Goal: Task Accomplishment & Management: Manage account settings

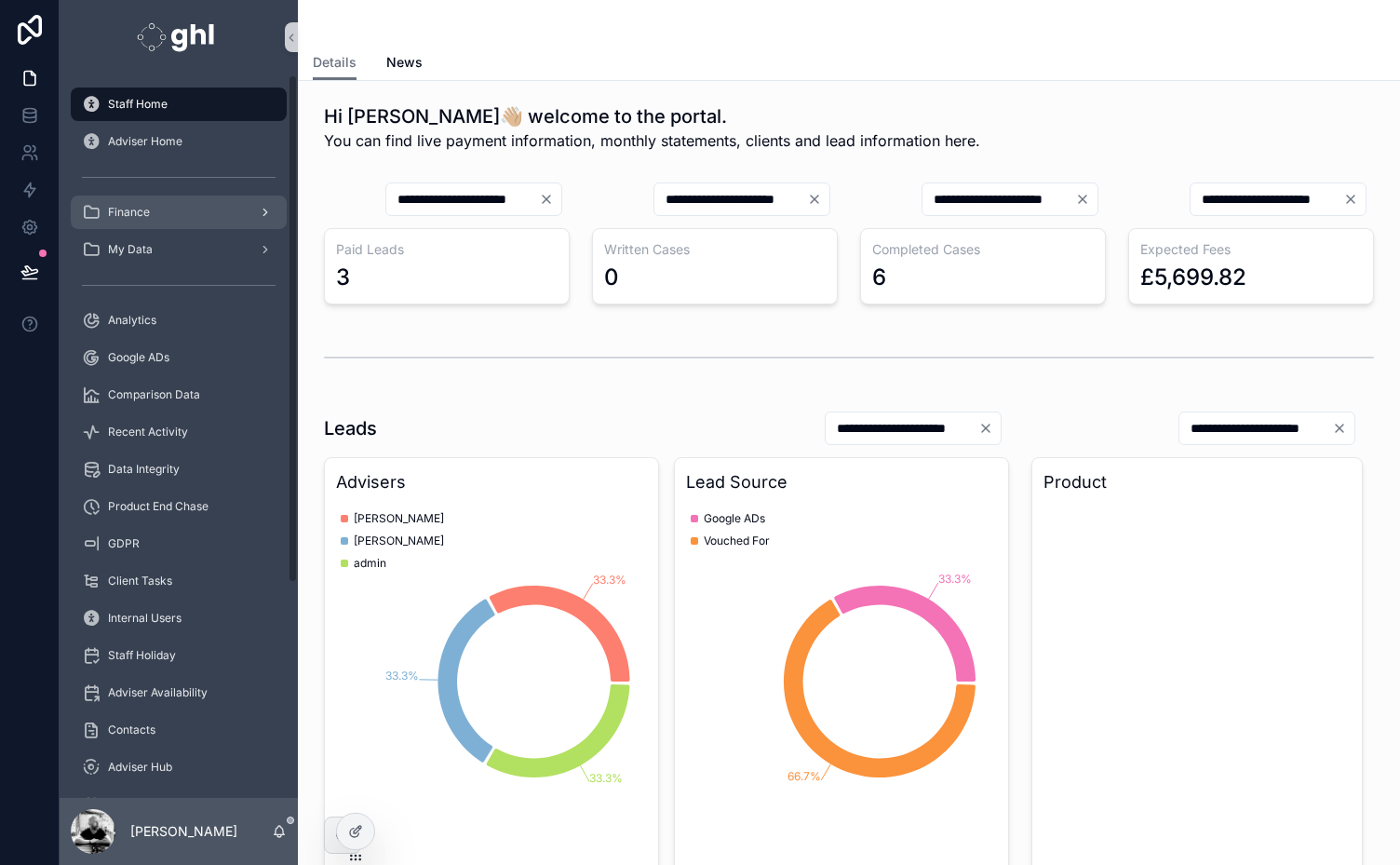
click at [129, 210] on span "Finance" at bounding box center [129, 212] width 42 height 15
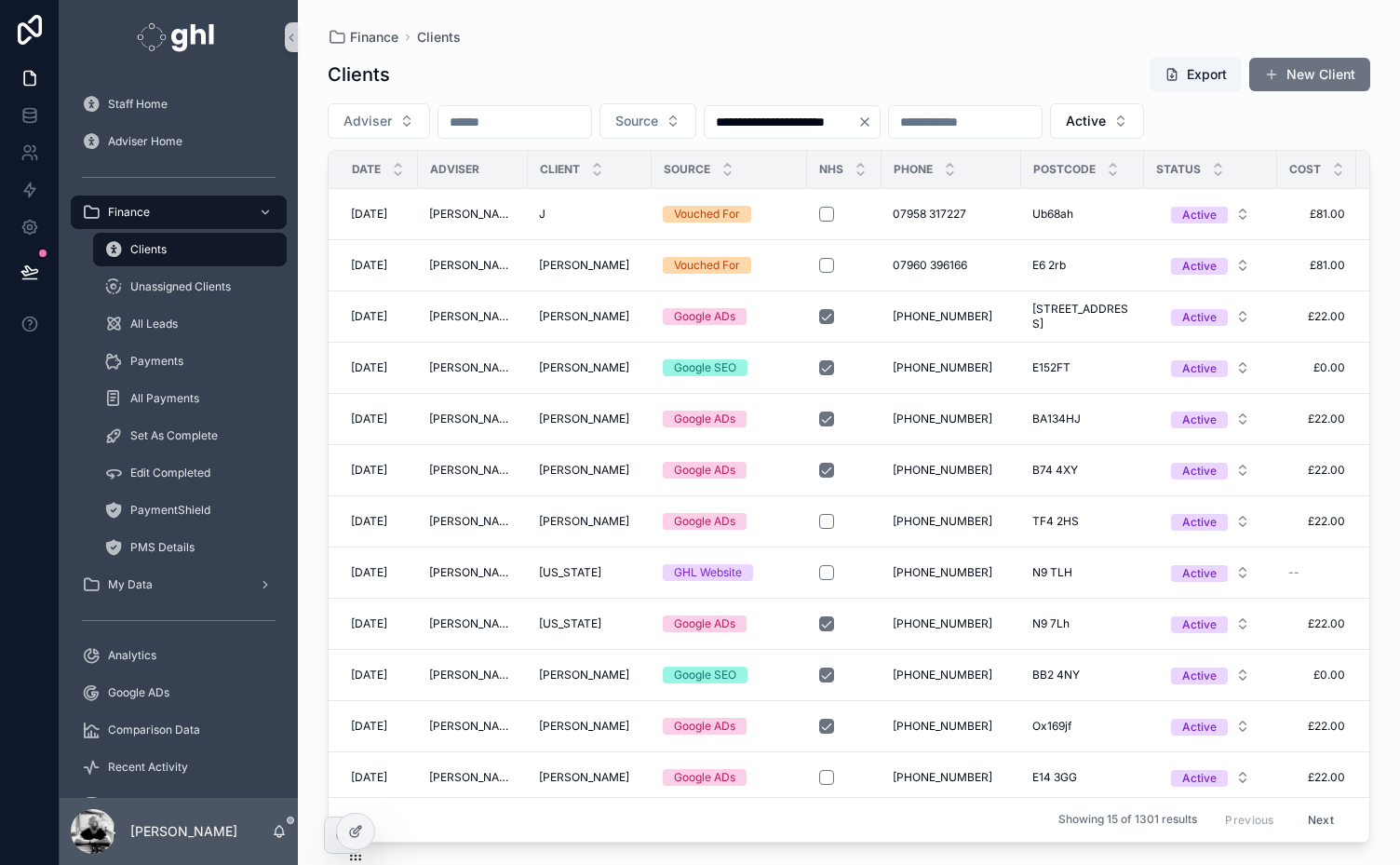
click at [486, 127] on input "scrollable content" at bounding box center [514, 122] width 152 height 26
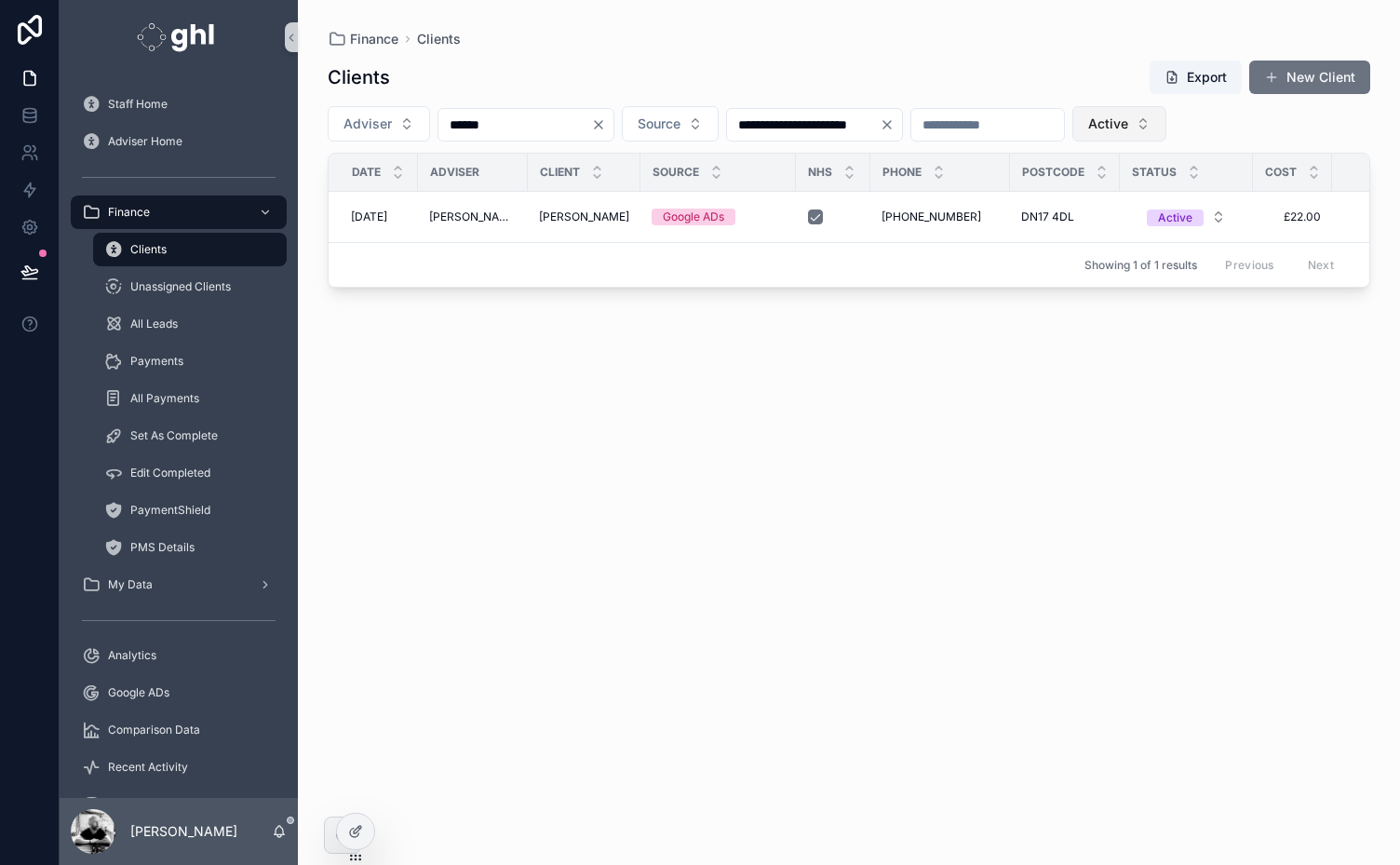
type input "******"
click at [1167, 116] on button "Active" at bounding box center [1119, 124] width 94 height 36
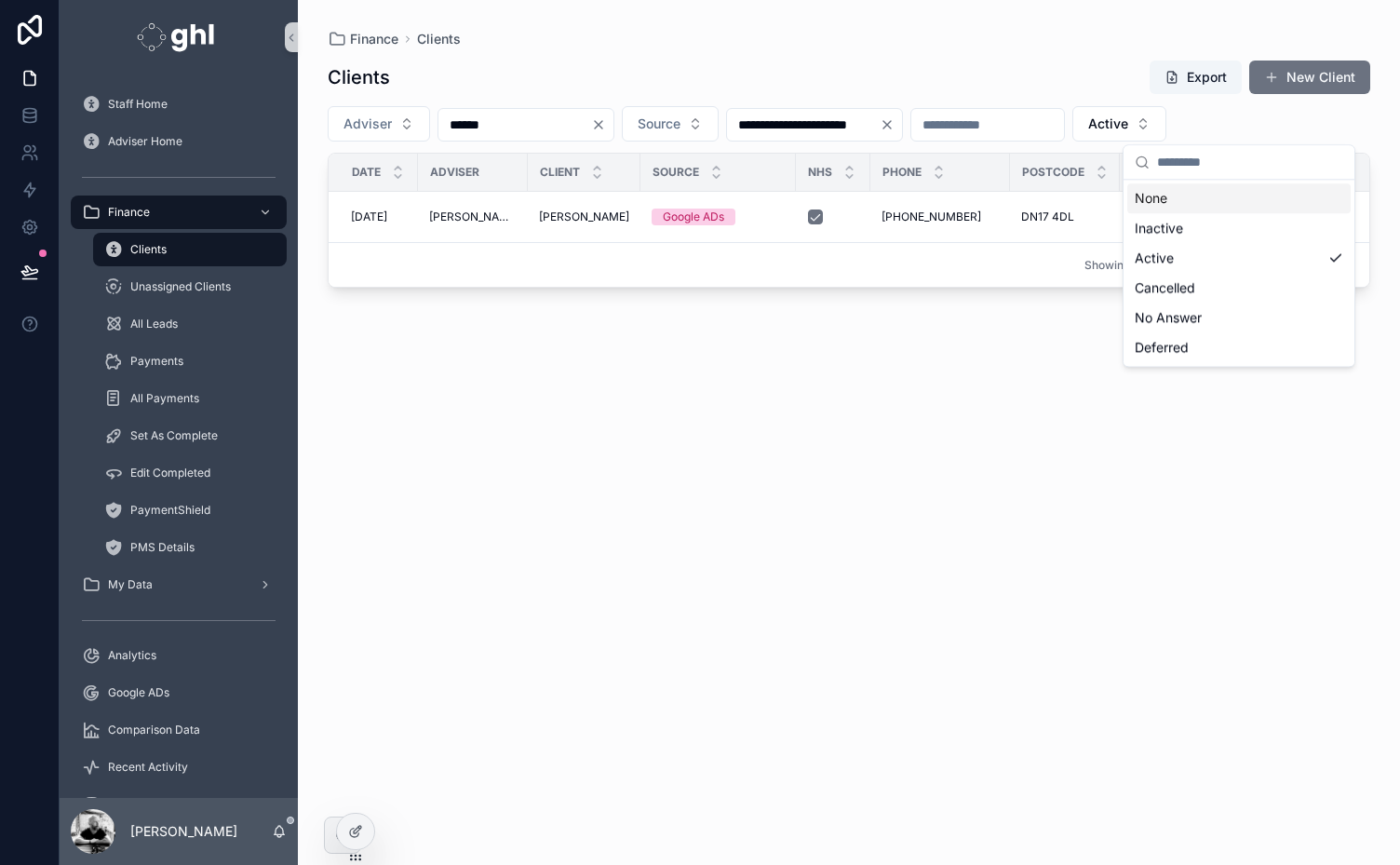
click at [1160, 191] on div "None" at bounding box center [1239, 198] width 223 height 30
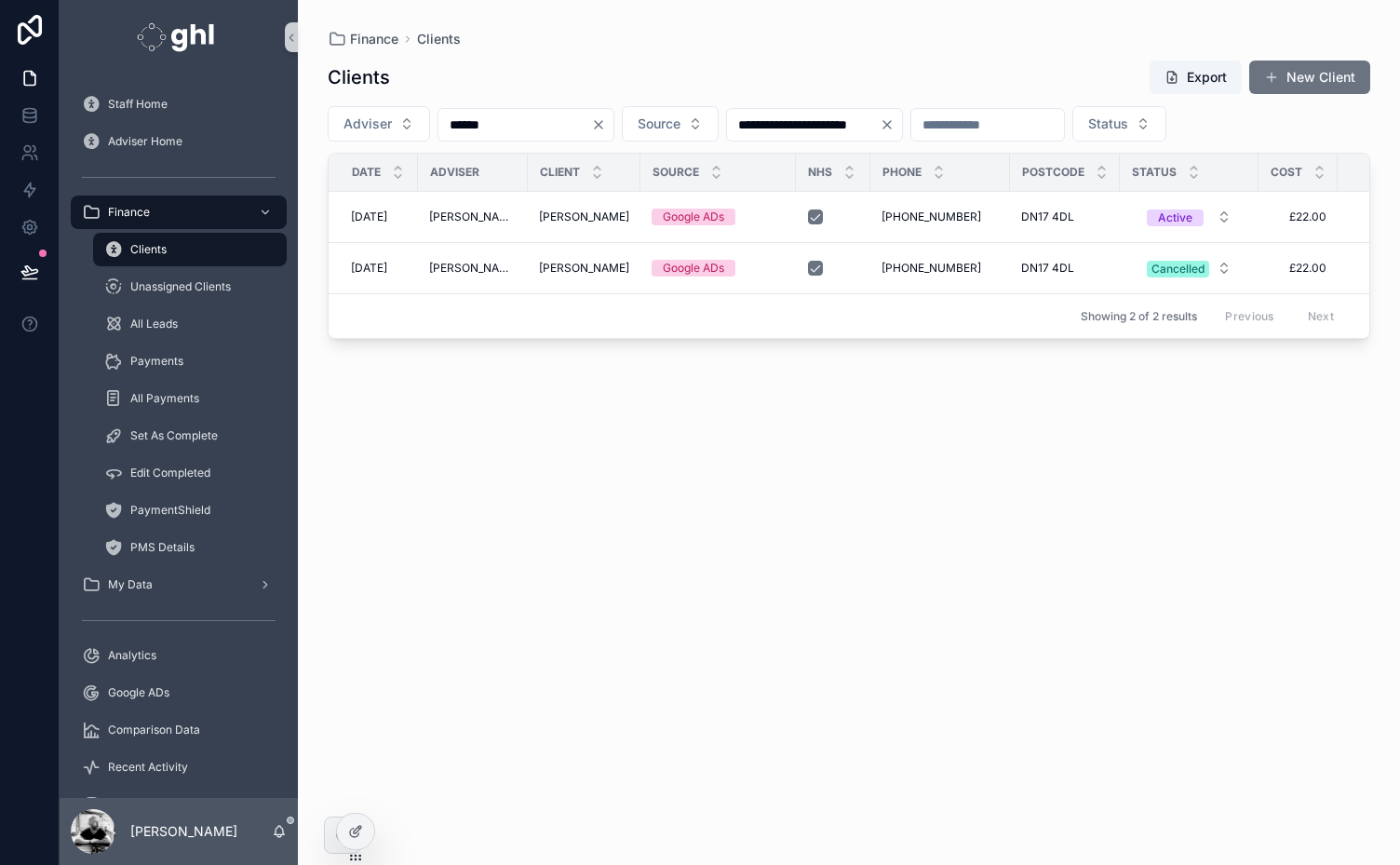
click at [548, 211] on span "[PERSON_NAME]" at bounding box center [583, 216] width 90 height 15
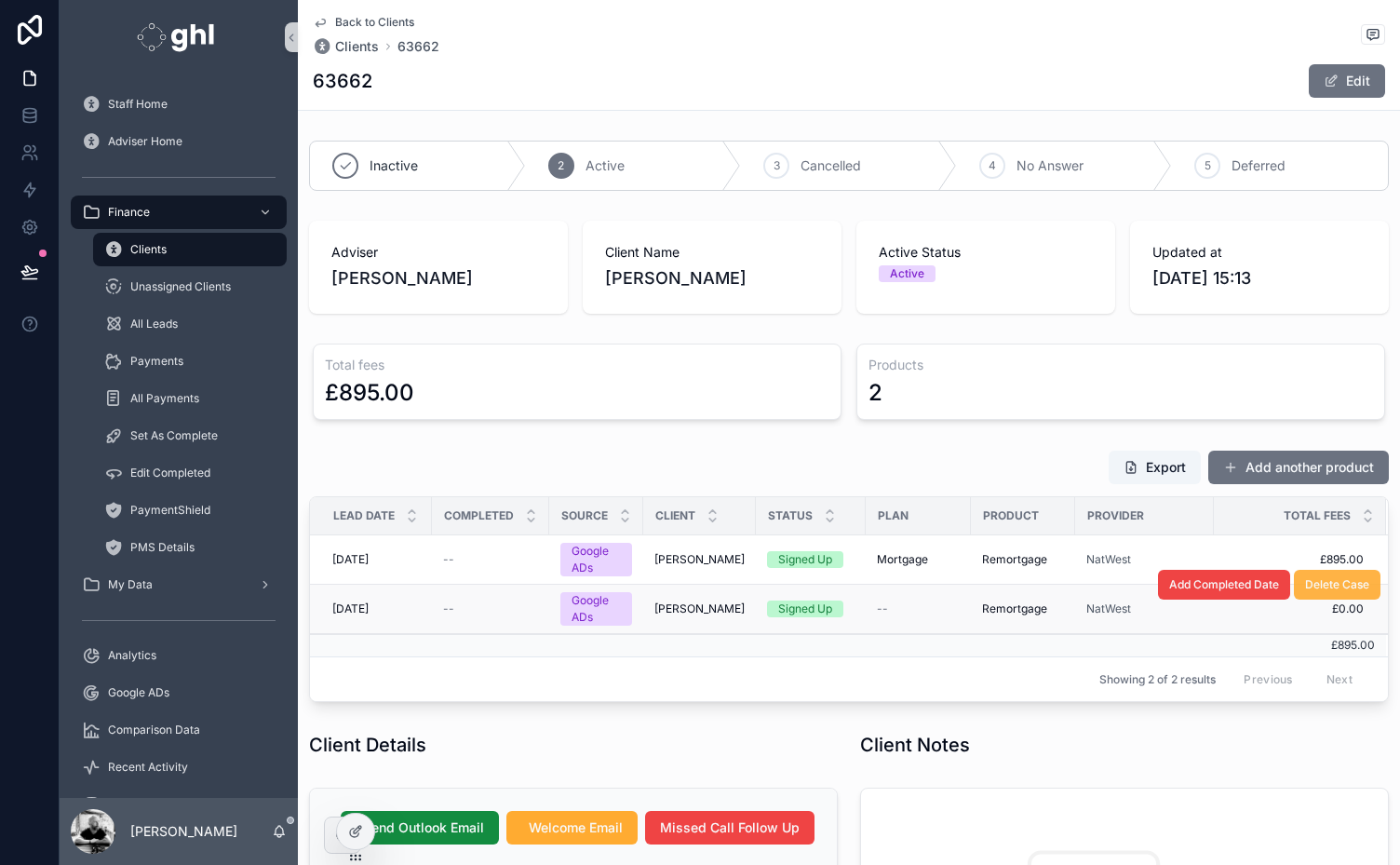
click at [1329, 583] on span "Delete Case" at bounding box center [1337, 584] width 64 height 15
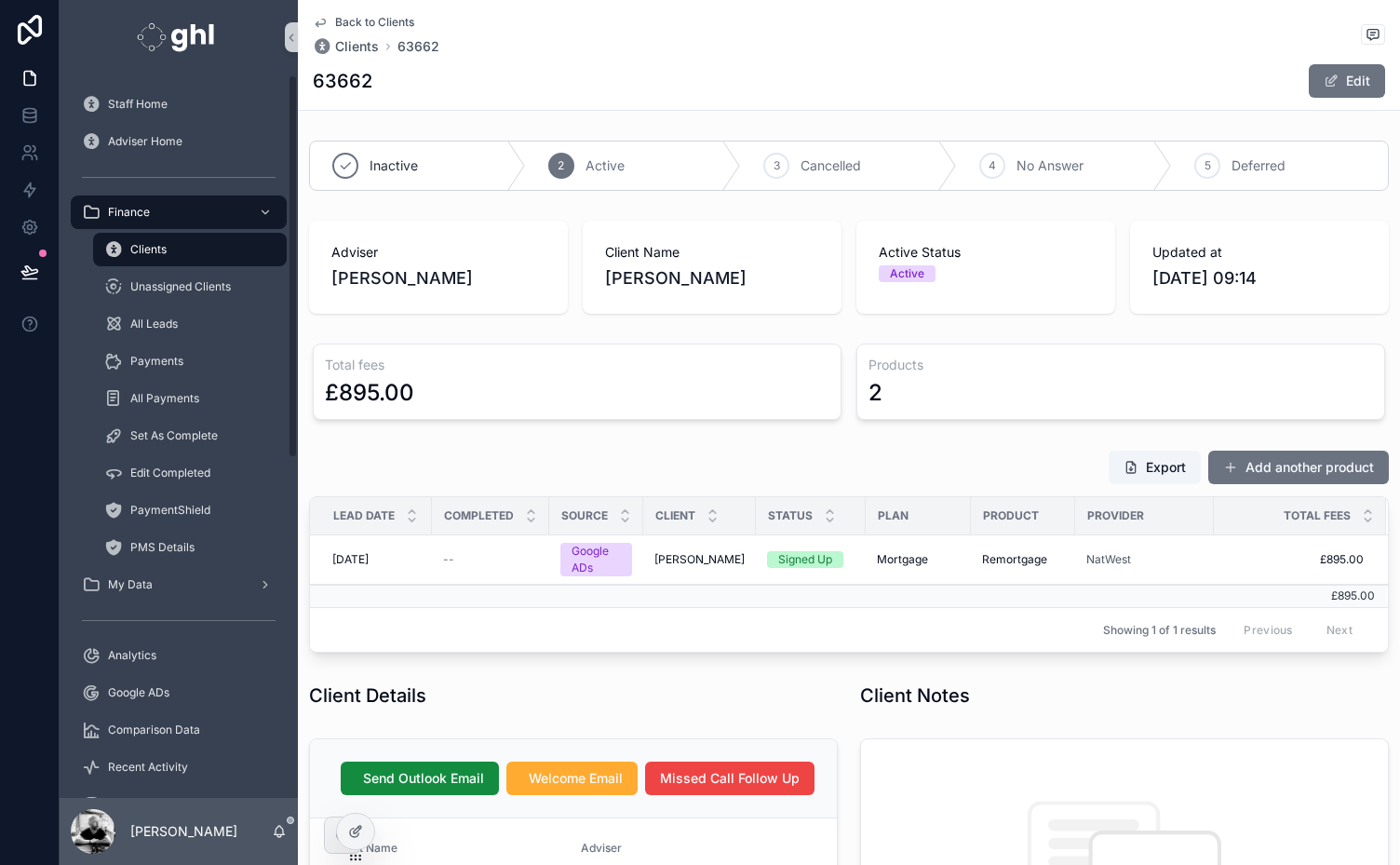
click at [143, 250] on span "Clients" at bounding box center [148, 249] width 37 height 15
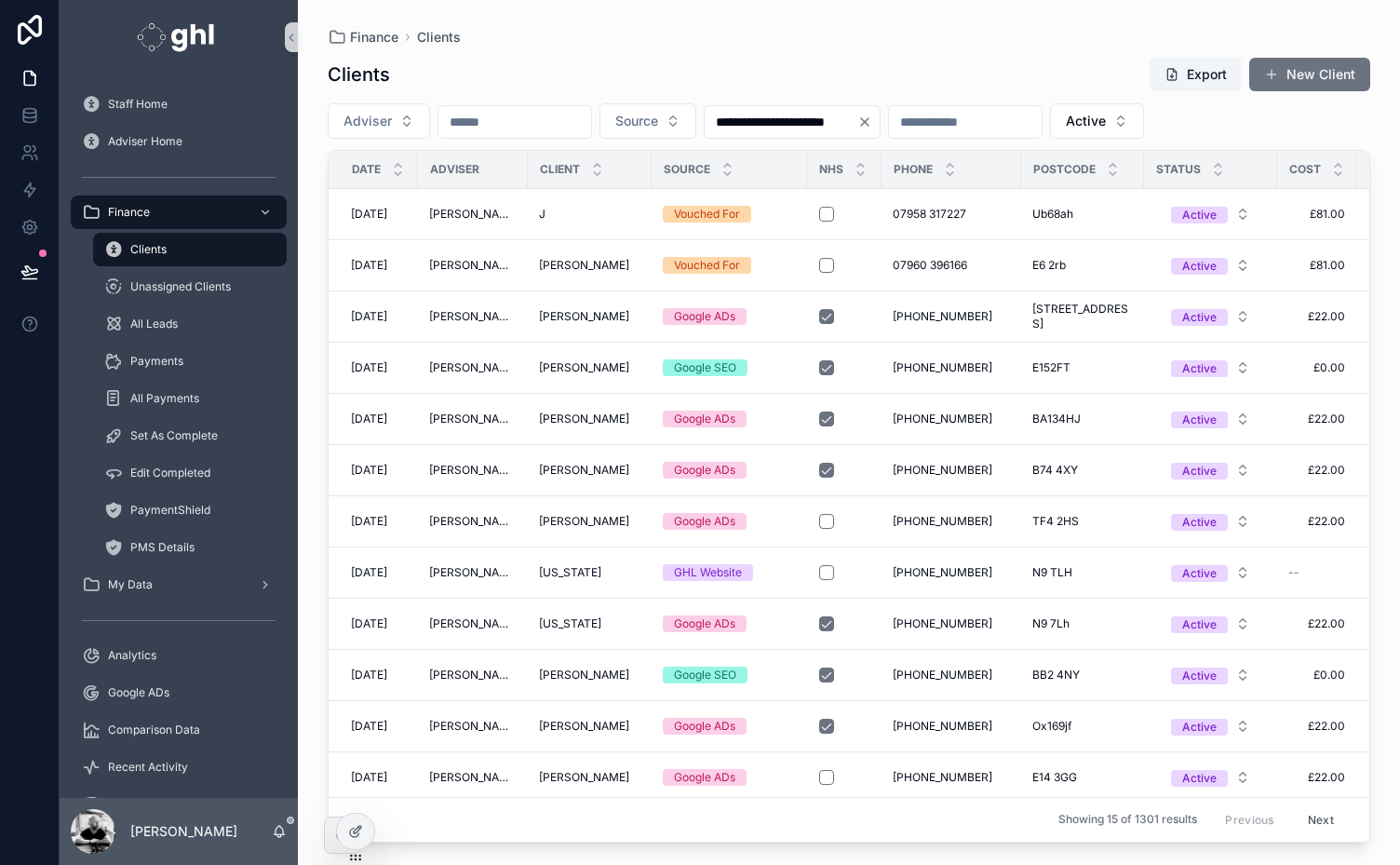
click at [519, 120] on input "scrollable content" at bounding box center [514, 122] width 152 height 26
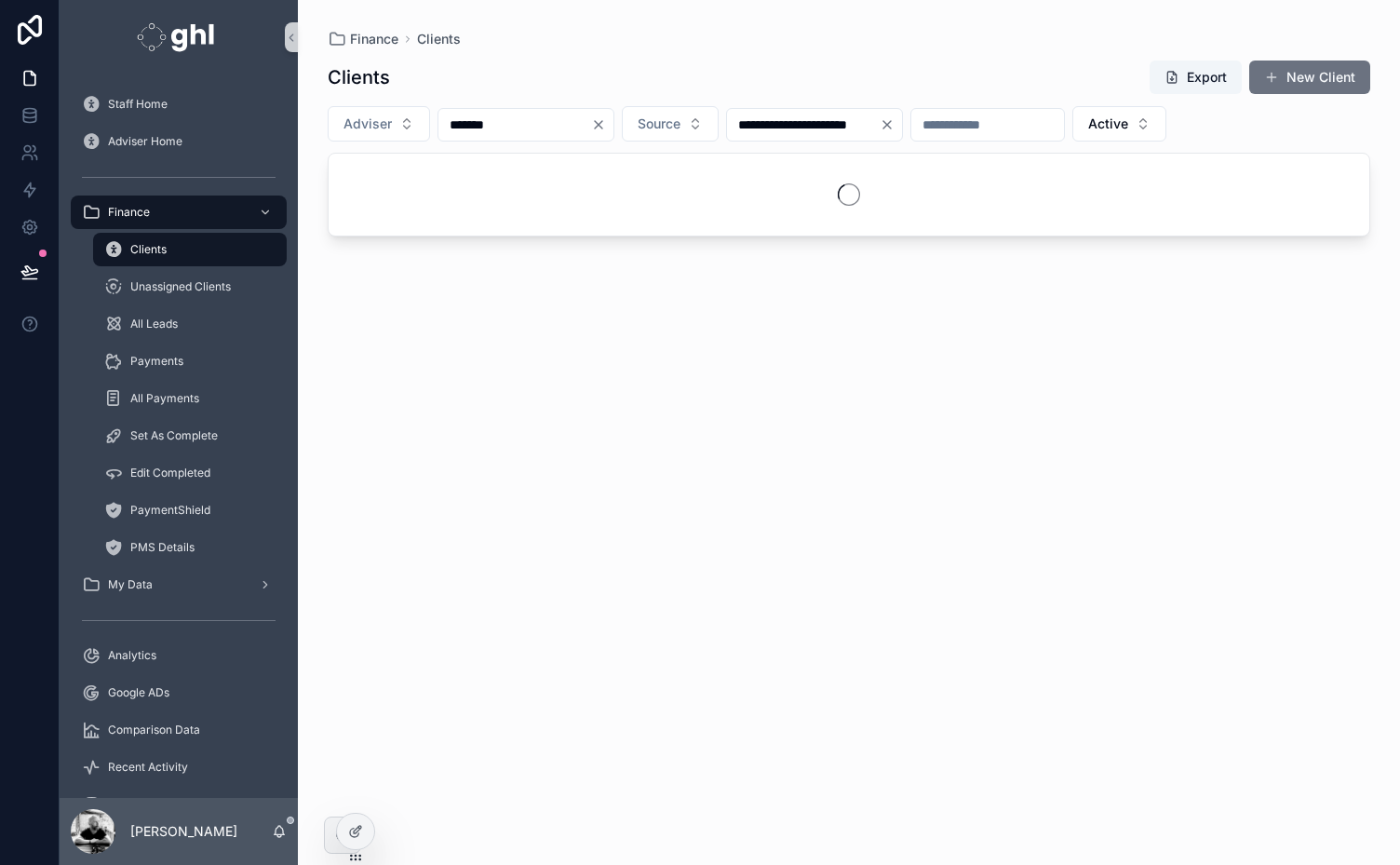
type input "*******"
click at [891, 123] on icon "Clear" at bounding box center [887, 125] width 8 height 8
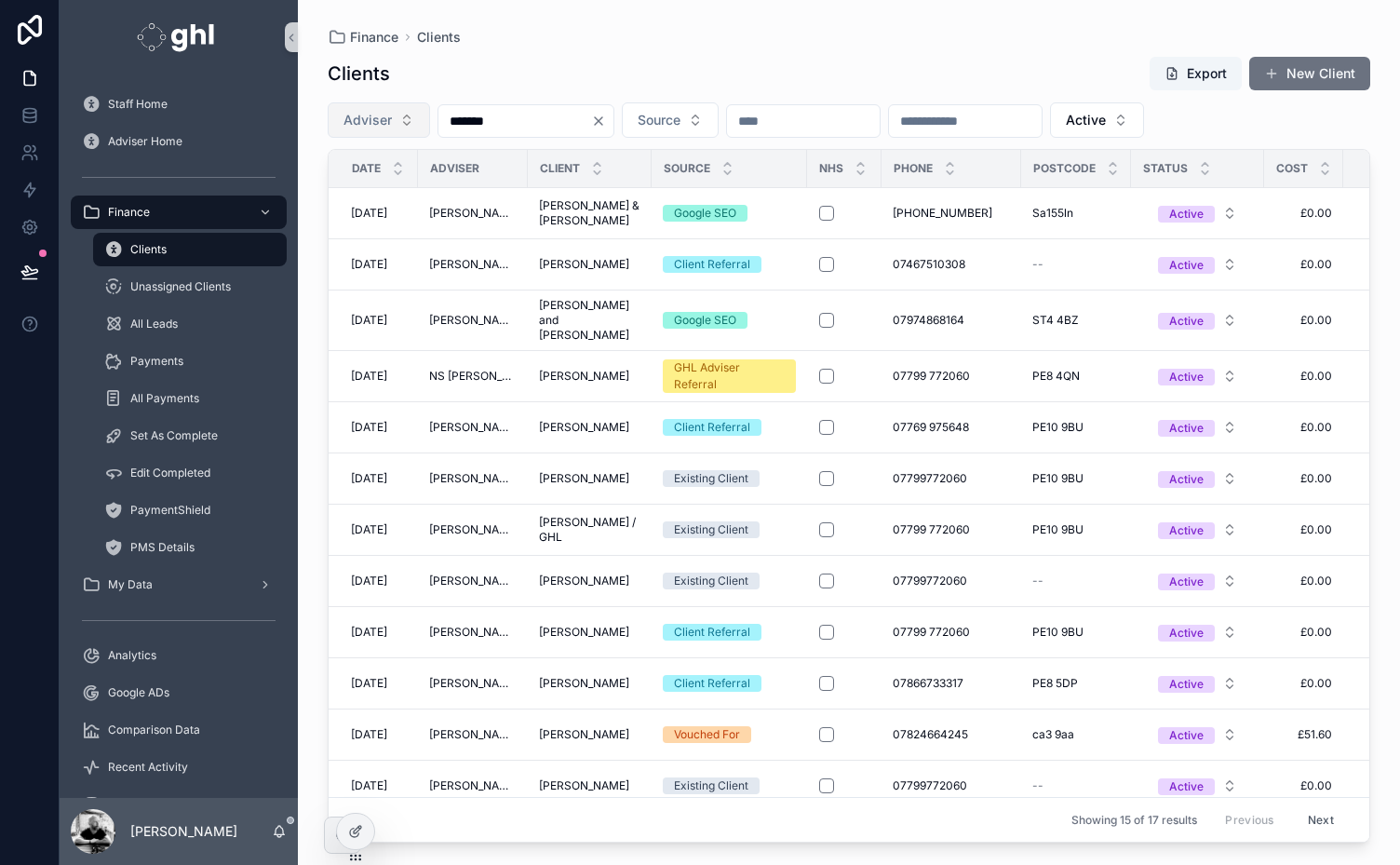
click at [390, 120] on span "Adviser" at bounding box center [367, 120] width 48 height 19
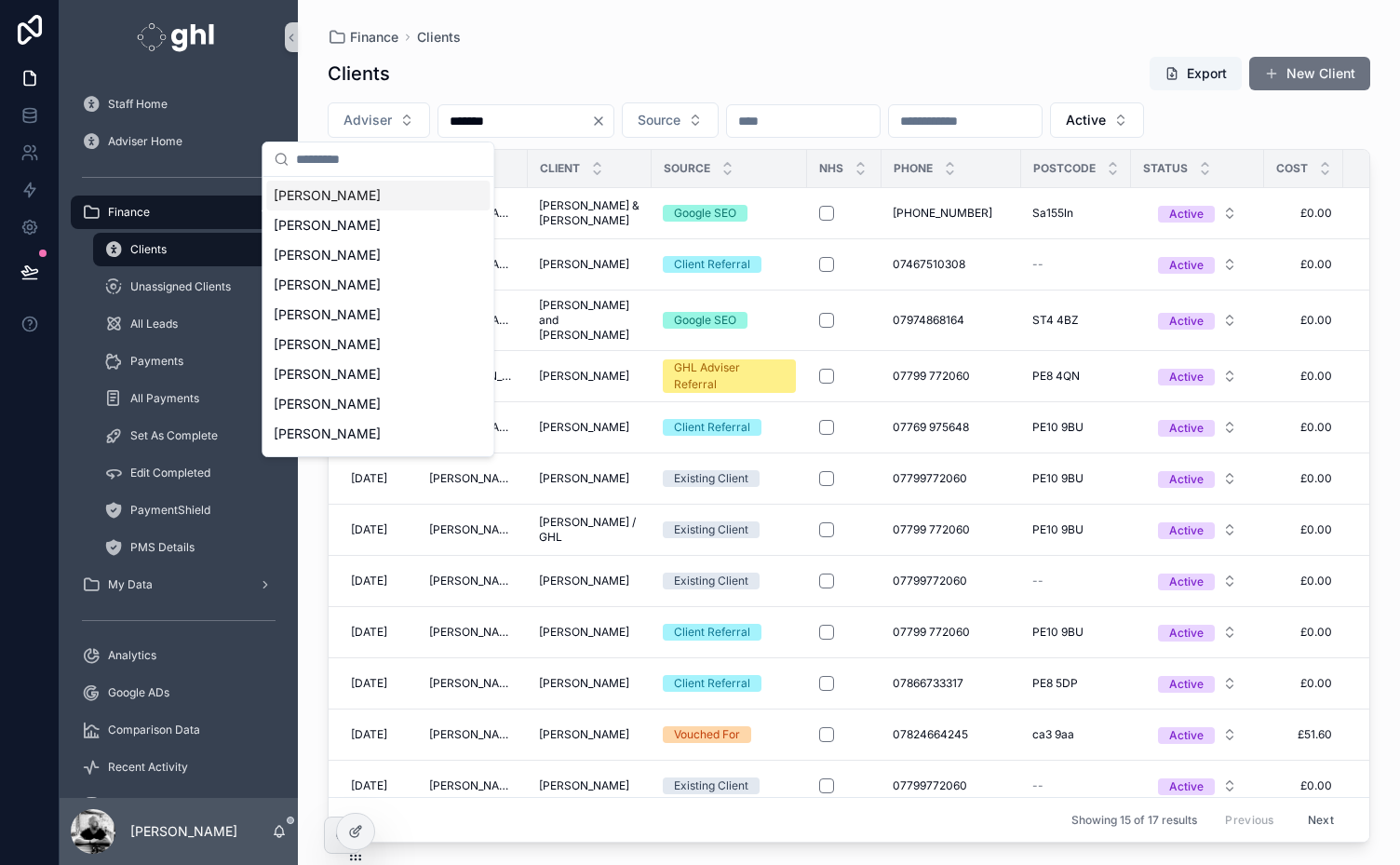
click at [347, 188] on span "[PERSON_NAME]" at bounding box center [327, 195] width 107 height 19
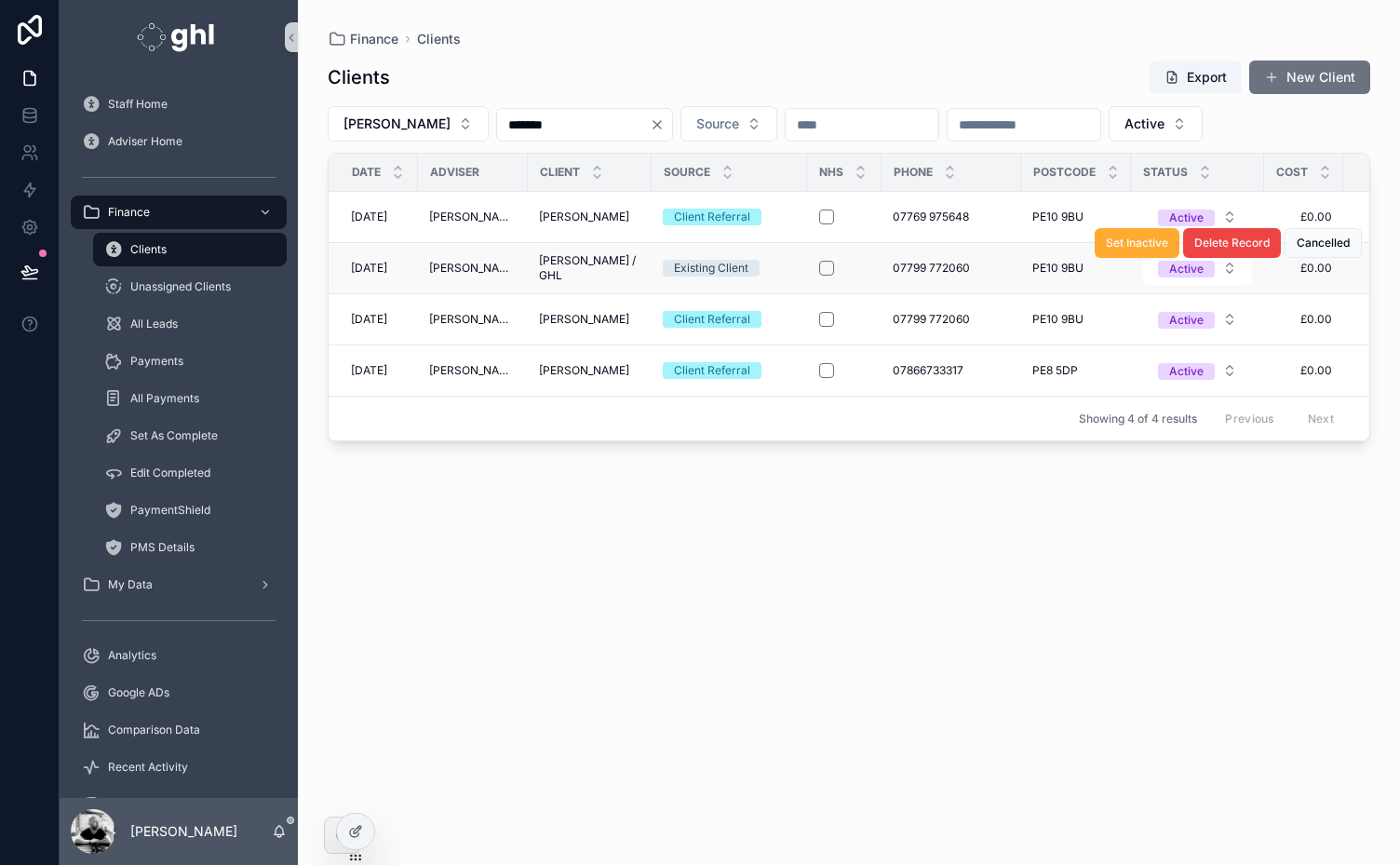
click at [568, 262] on span "[PERSON_NAME] / GHL" at bounding box center [589, 268] width 102 height 30
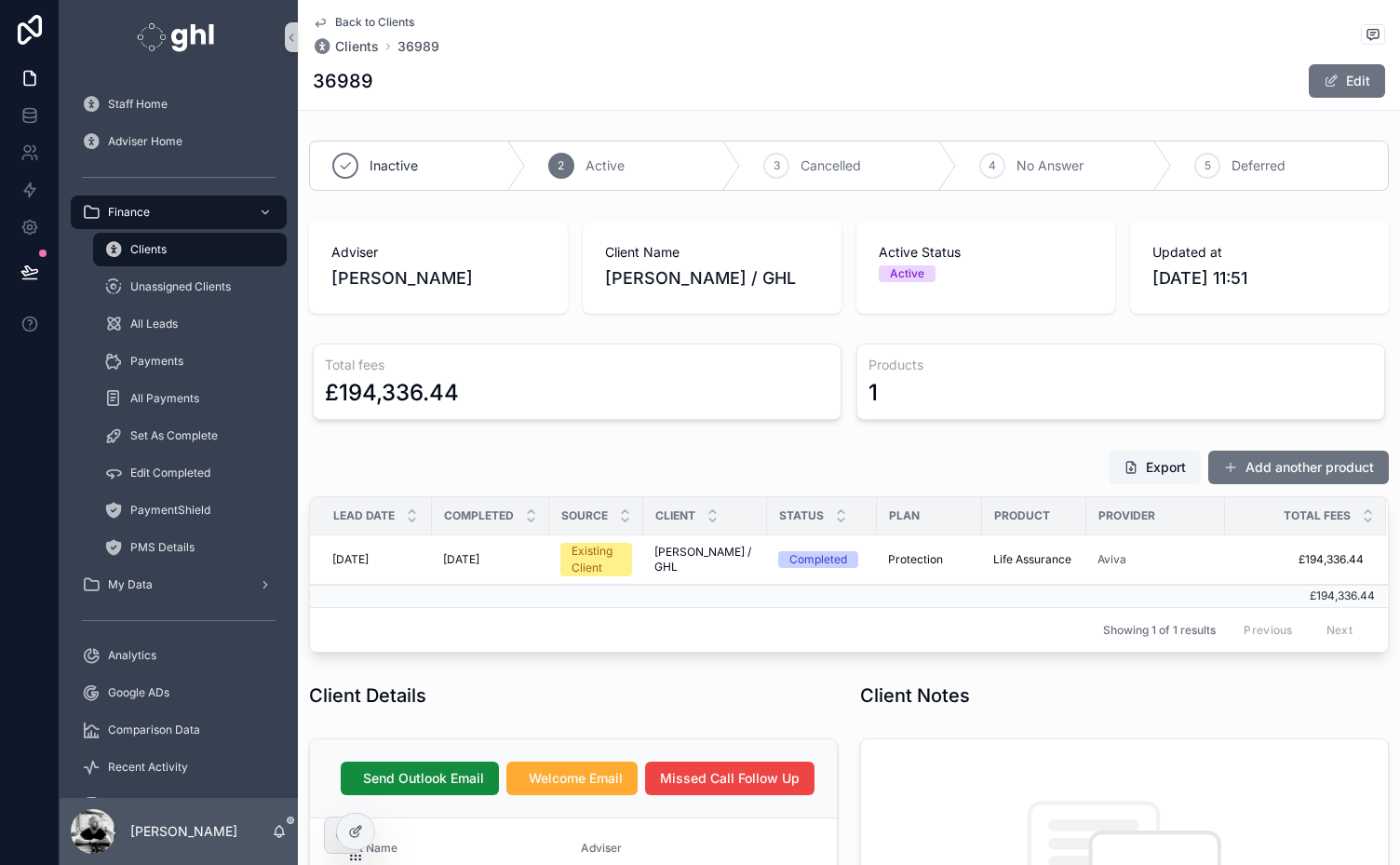
click at [1006, 558] on span "Life Assurance" at bounding box center [1032, 559] width 78 height 15
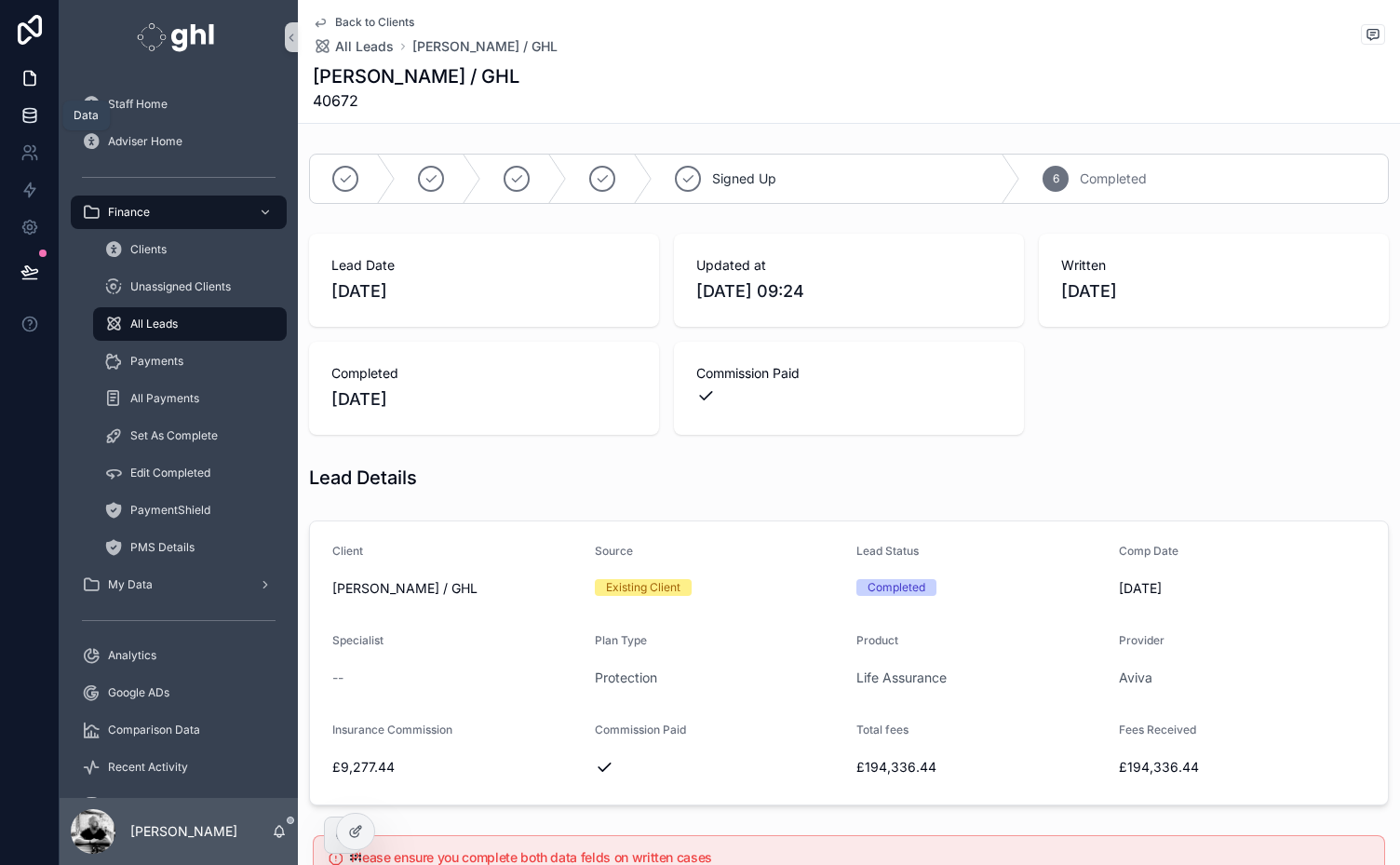
click at [29, 113] on icon at bounding box center [30, 111] width 12 height 5
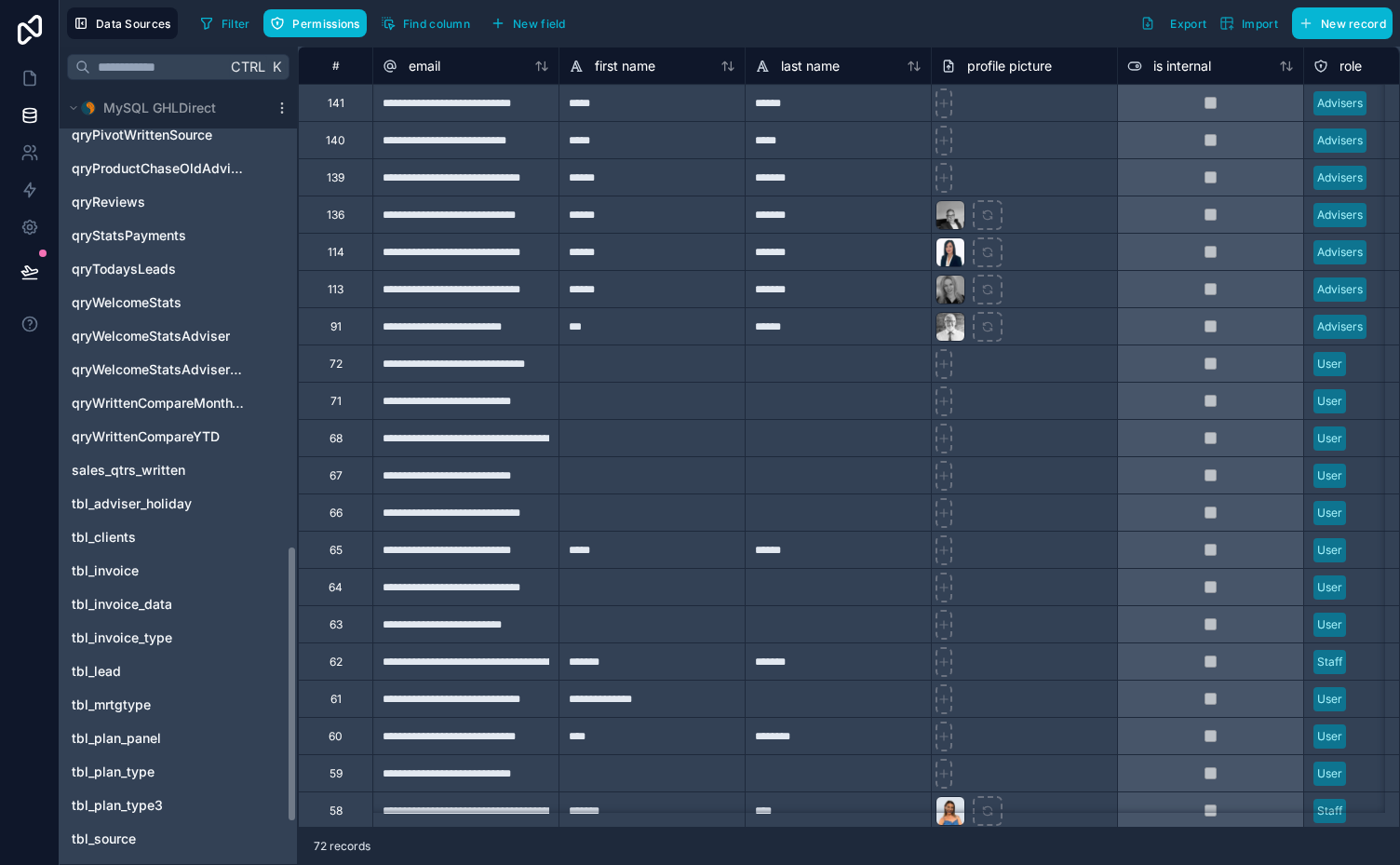
scroll to position [1299, 0]
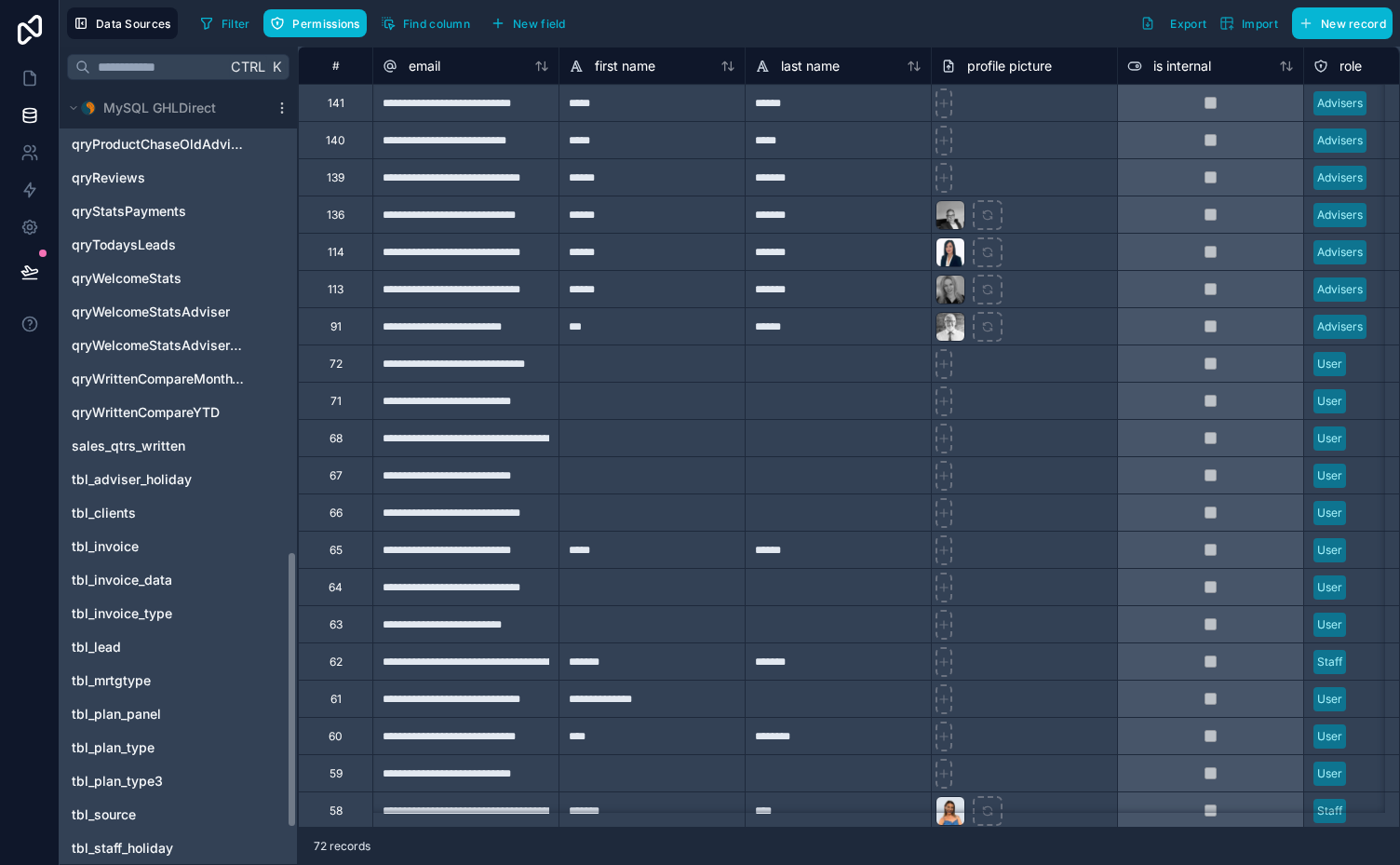
drag, startPoint x: 293, startPoint y: 325, endPoint x: 311, endPoint y: 789, distance: 464.3
click at [311, 789] on div "Ctrl K Noloco tables User Adviser Hub Asset GoogleADsData lead_tasks Support Re…" at bounding box center [730, 456] width 1341 height 819
click at [98, 649] on span "tbl_lead" at bounding box center [96, 647] width 49 height 19
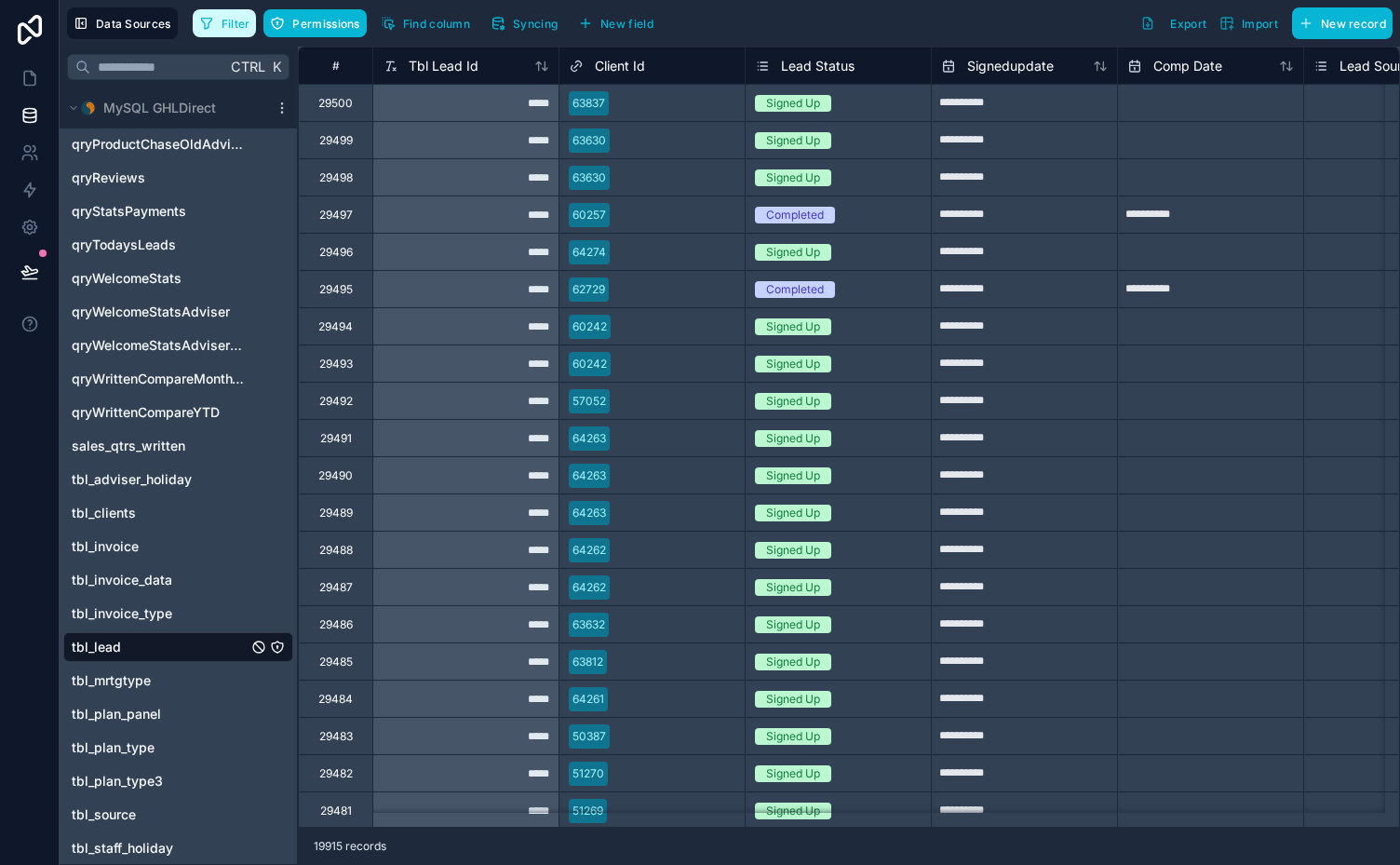
click at [232, 15] on button "Filter" at bounding box center [224, 23] width 64 height 28
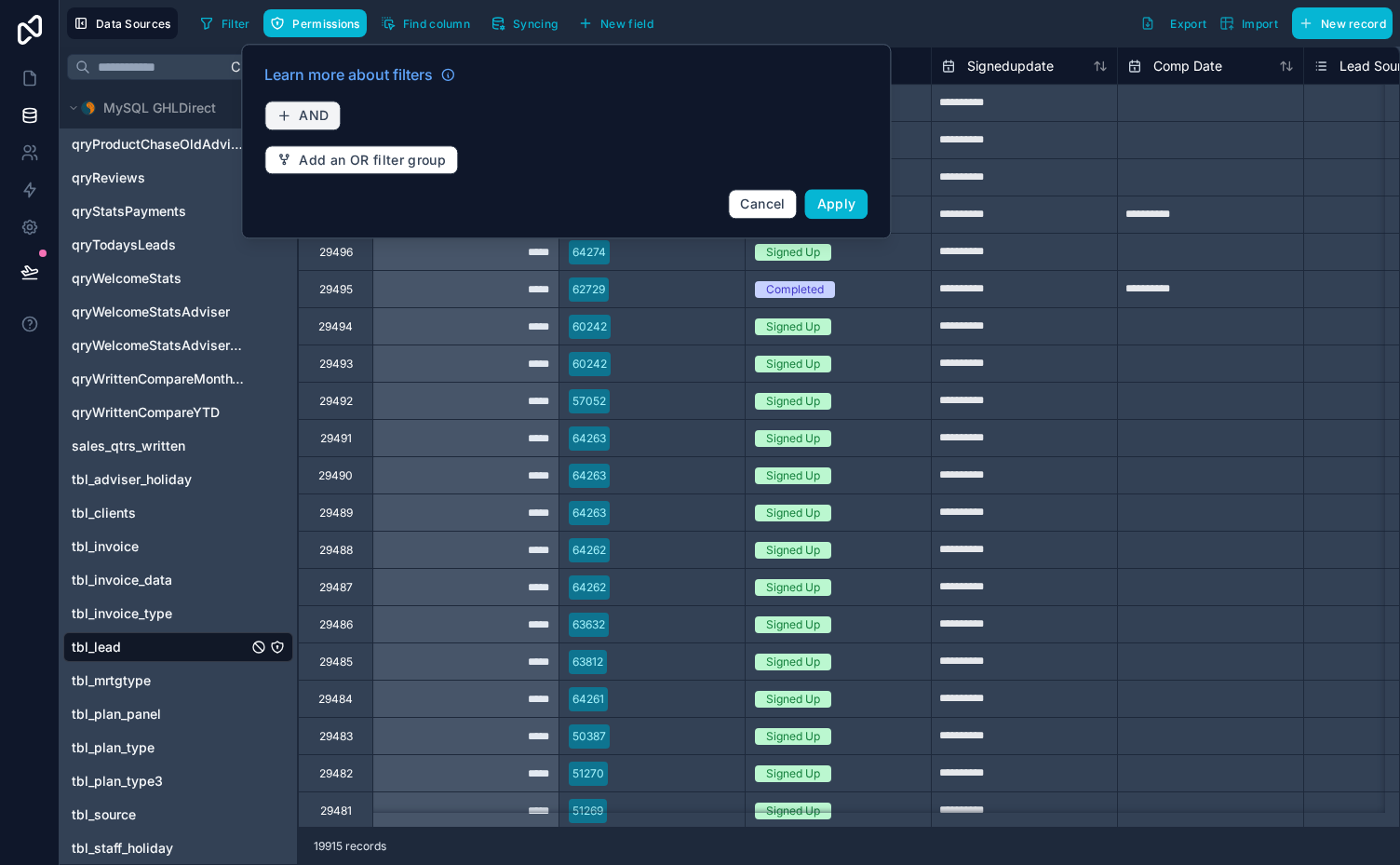
click at [316, 115] on span "AND" at bounding box center [313, 115] width 30 height 17
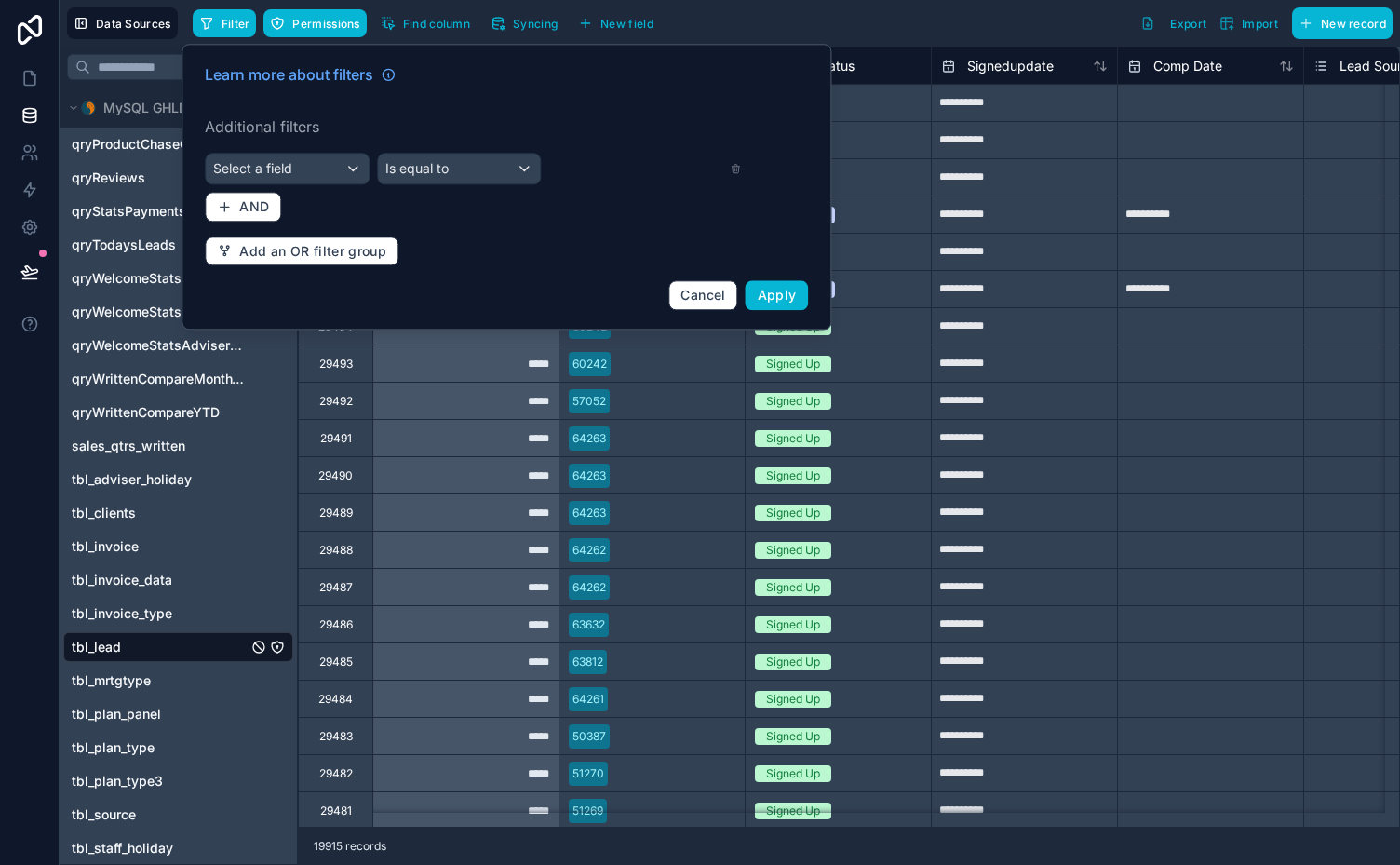
click at [323, 151] on div "Learn more about filters Additional filters Select a field Is equal to AND Add …" at bounding box center [506, 187] width 626 height 269
click at [323, 169] on div "Select a field" at bounding box center [287, 168] width 163 height 30
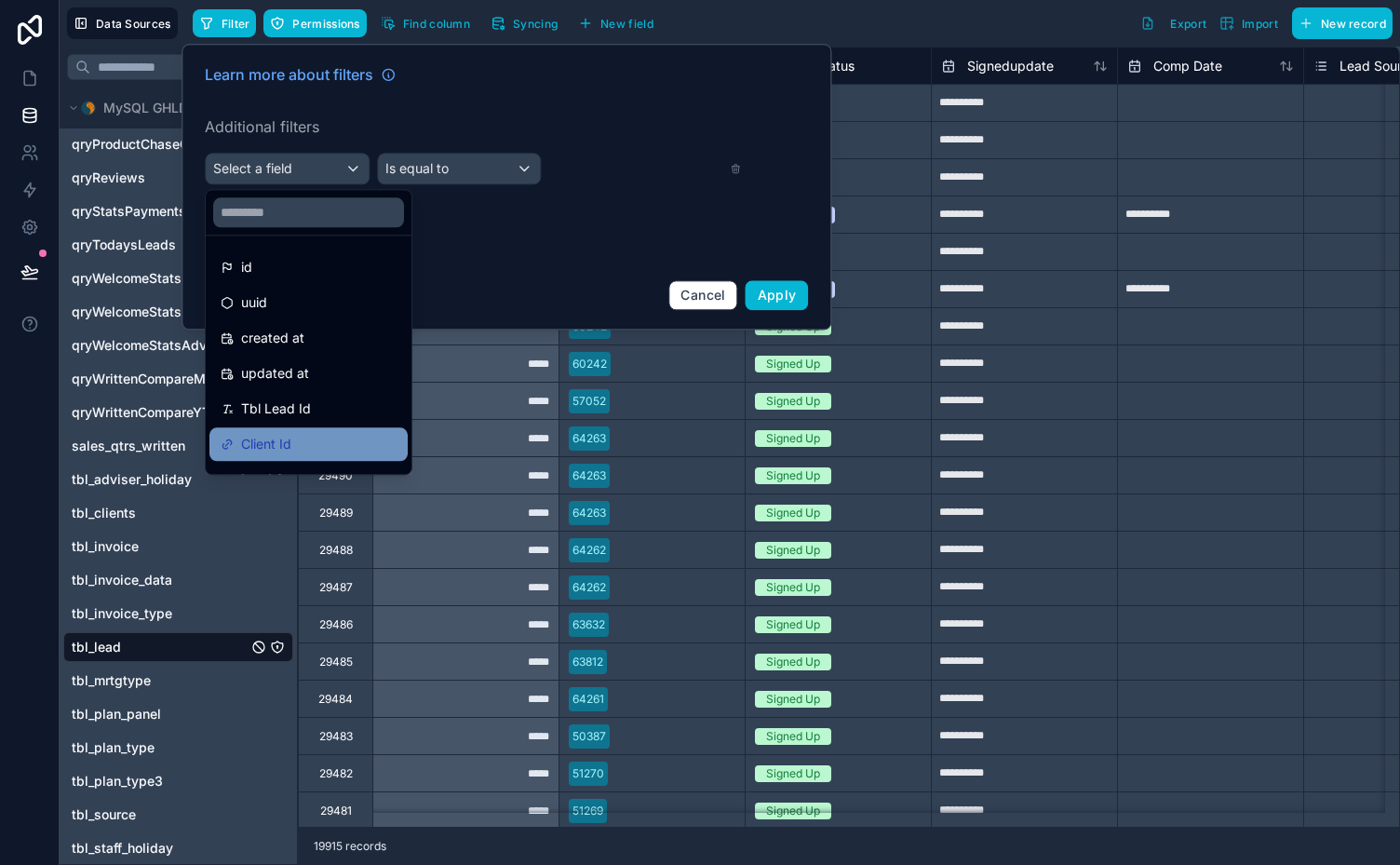
click at [286, 436] on span "Client Id" at bounding box center [266, 444] width 50 height 23
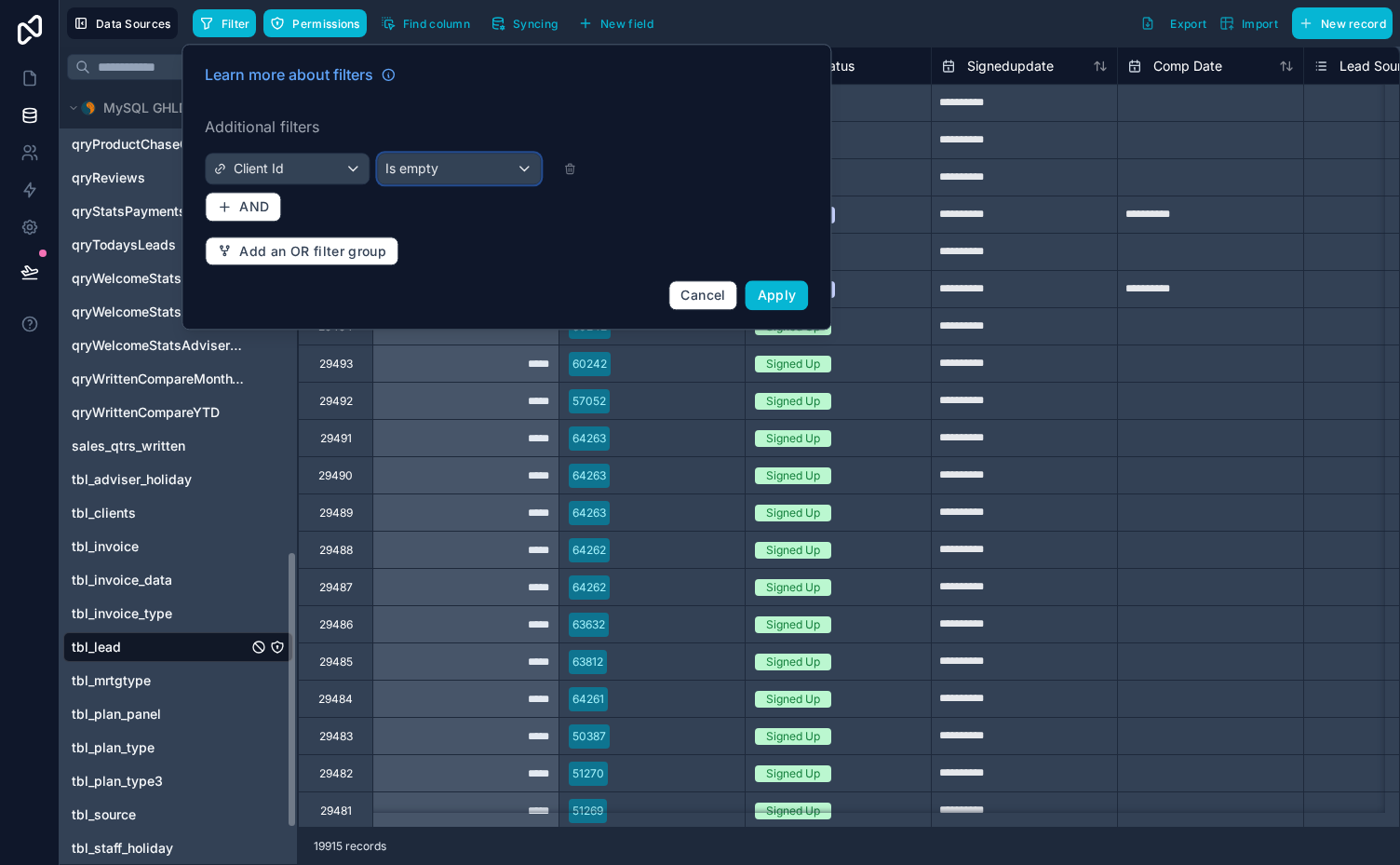
click at [469, 164] on div "Is empty" at bounding box center [459, 168] width 163 height 30
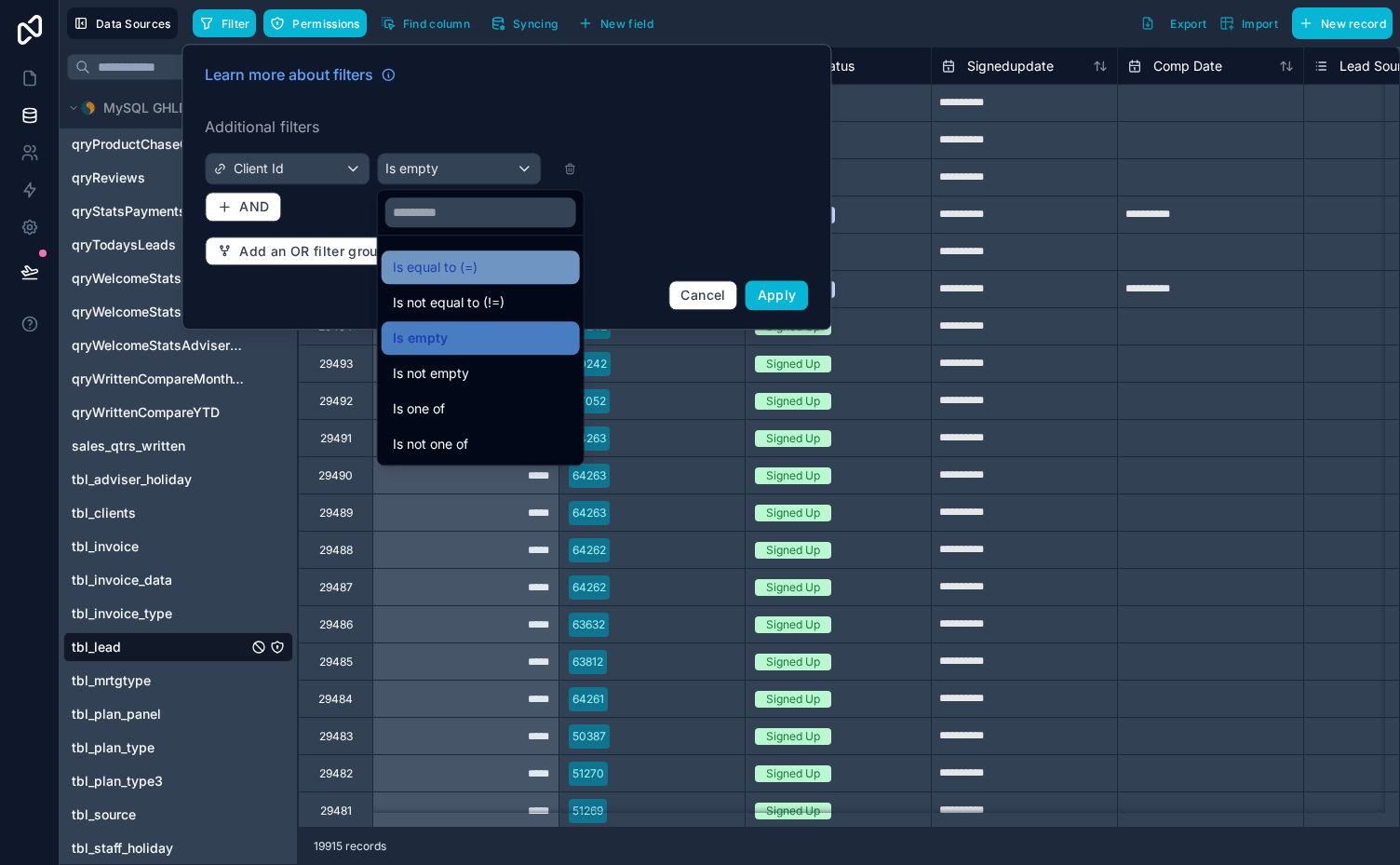
click at [453, 270] on span "Is equal to (=)" at bounding box center [435, 267] width 85 height 23
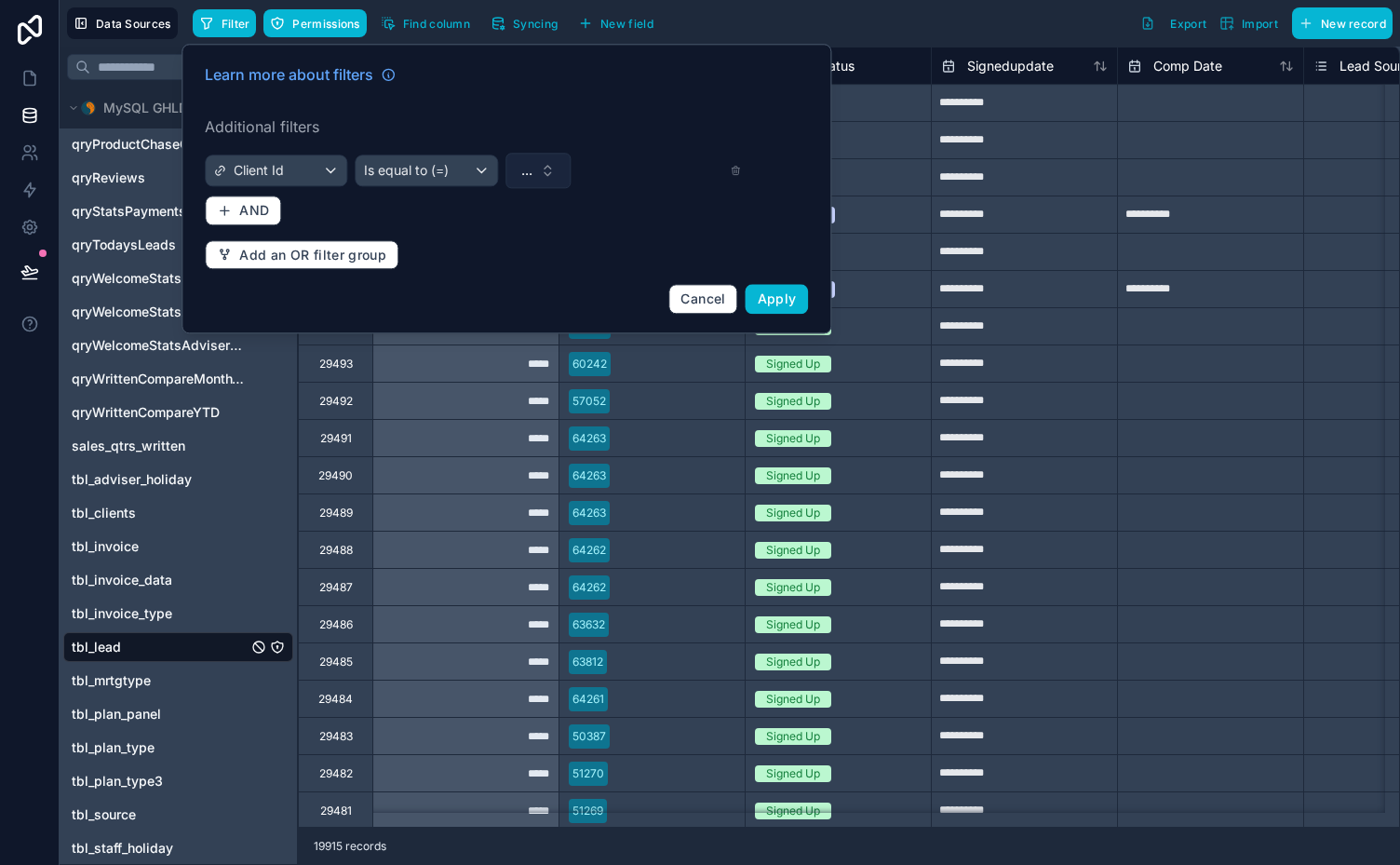
click at [533, 171] on button "..." at bounding box center [538, 170] width 65 height 36
type input "*****"
click at [466, 241] on span "40672" at bounding box center [454, 244] width 41 height 19
click at [770, 299] on span "Apply" at bounding box center [777, 299] width 40 height 16
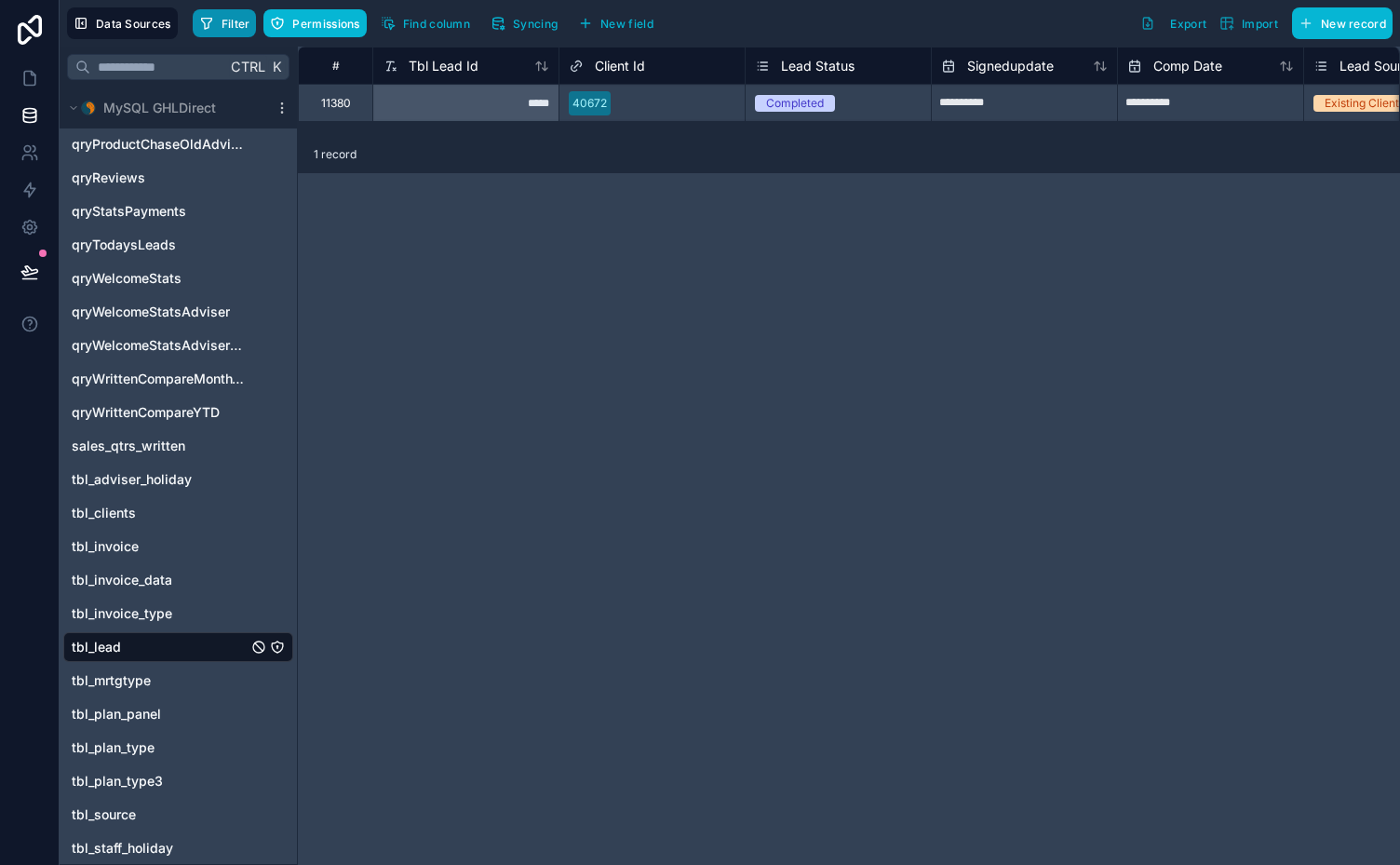
click at [233, 22] on span "Filter" at bounding box center [235, 24] width 29 height 14
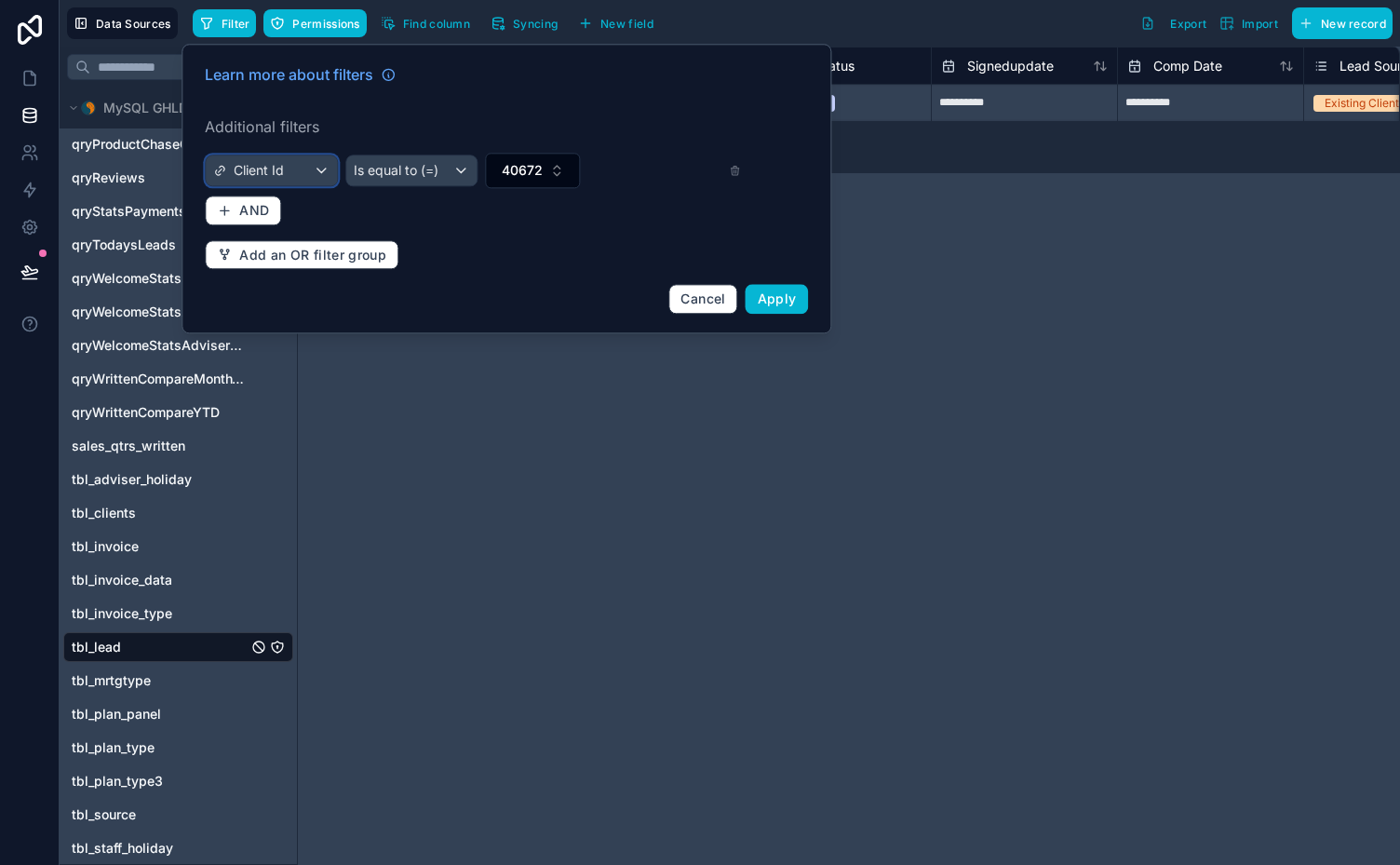
click at [311, 160] on div "Client Id" at bounding box center [271, 170] width 131 height 30
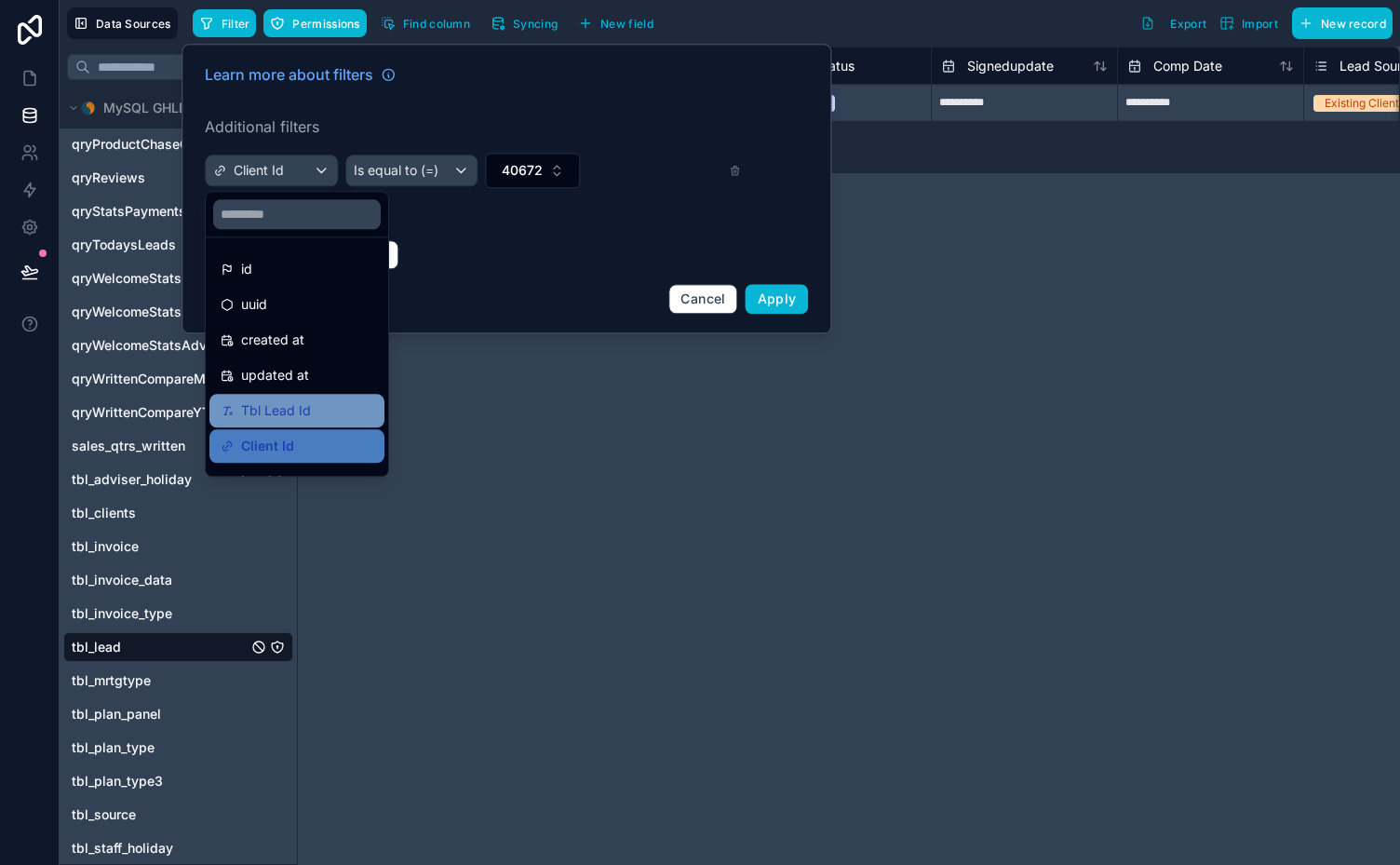
click at [301, 407] on span "Tbl Lead Id" at bounding box center [276, 410] width 70 height 23
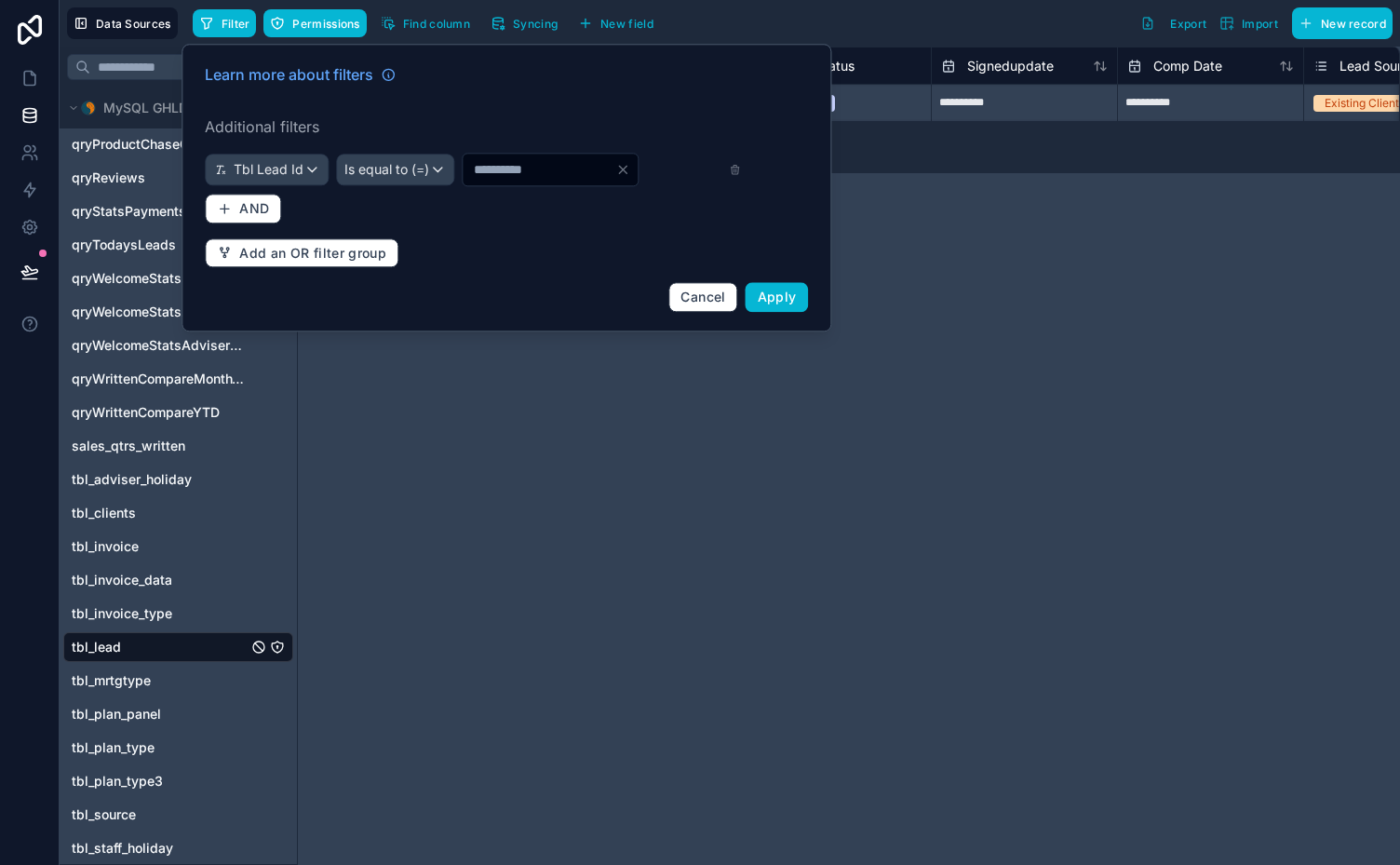
drag, startPoint x: 488, startPoint y: 173, endPoint x: 451, endPoint y: 179, distance: 37.5
click at [451, 179] on div "Tbl Lead Id Is equal to (=) ****" at bounding box center [473, 169] width 536 height 34
type input "*****"
click at [784, 294] on span "Apply" at bounding box center [777, 297] width 40 height 16
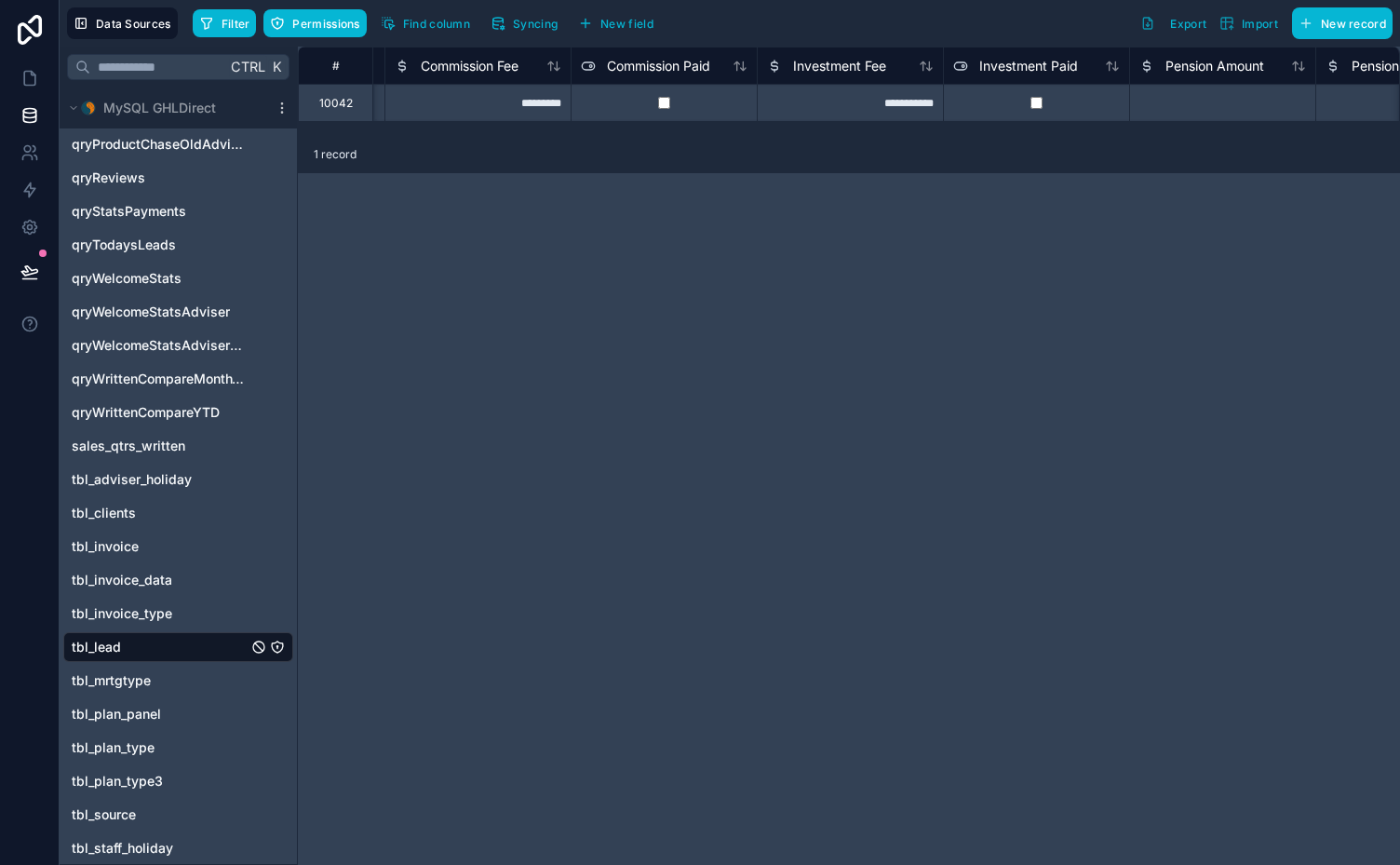
scroll to position [0, 5374]
click at [888, 103] on div "**********" at bounding box center [863, 103] width 186 height 38
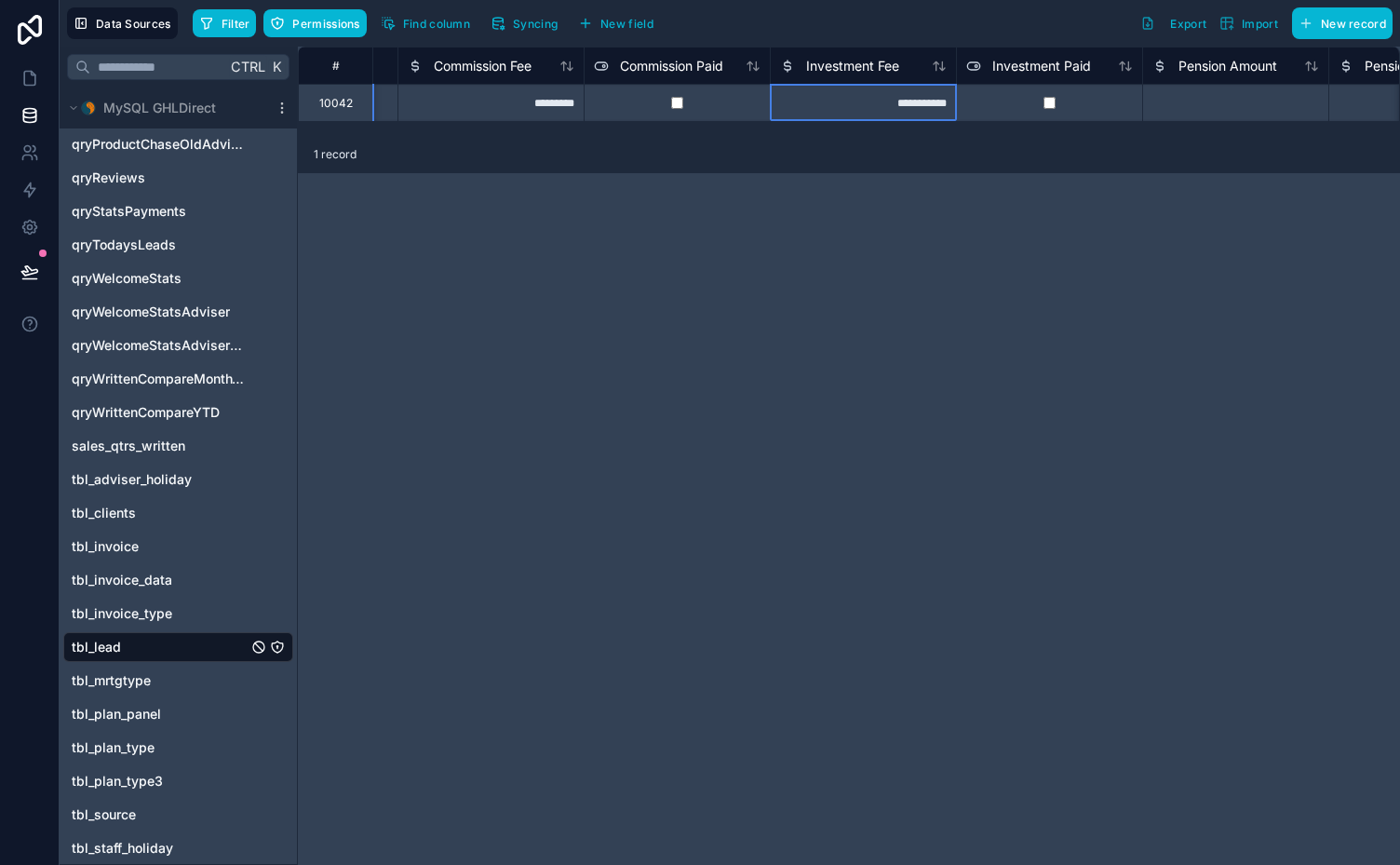
click at [888, 103] on div "**********" at bounding box center [863, 103] width 186 height 38
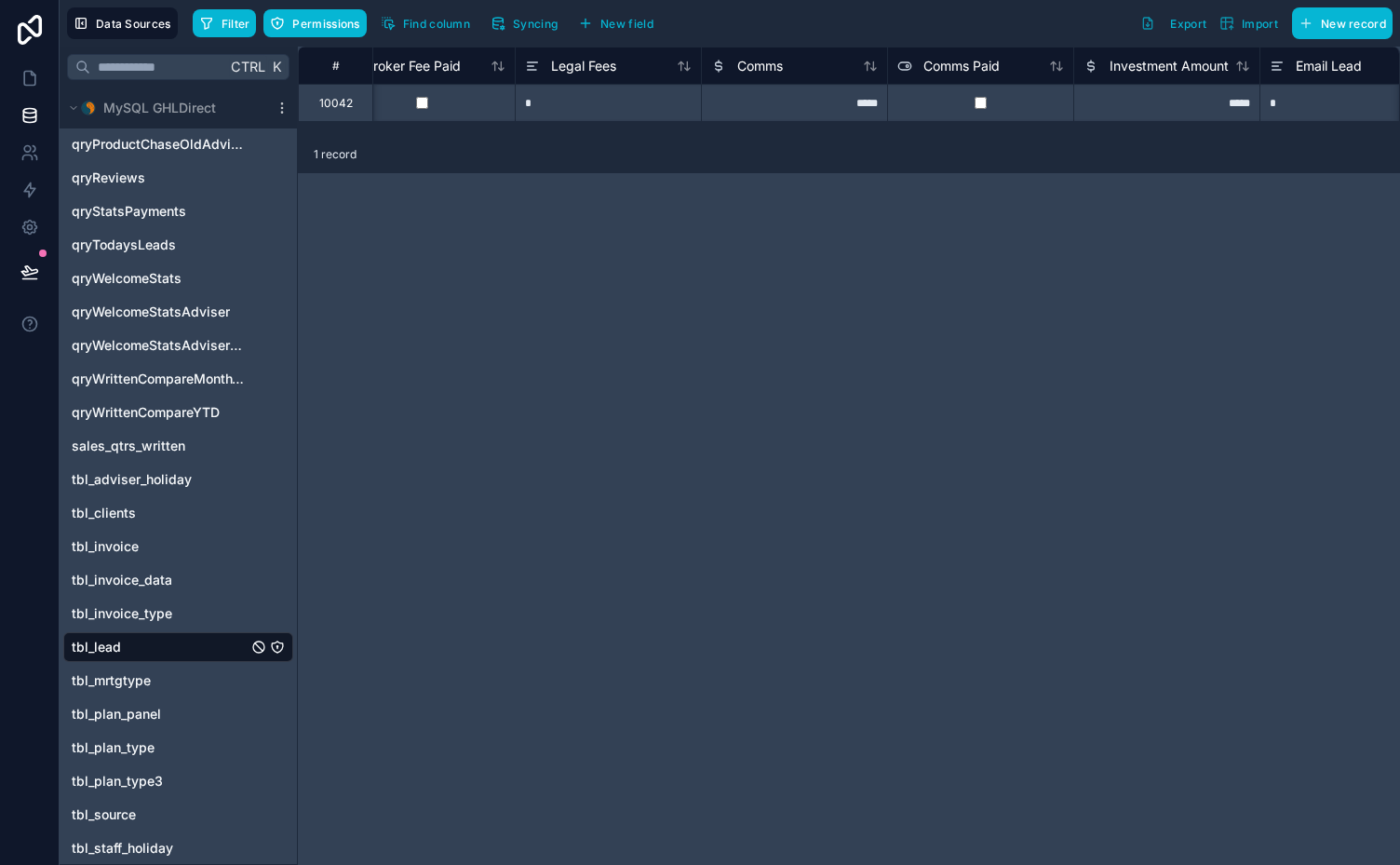
scroll to position [0, 2783]
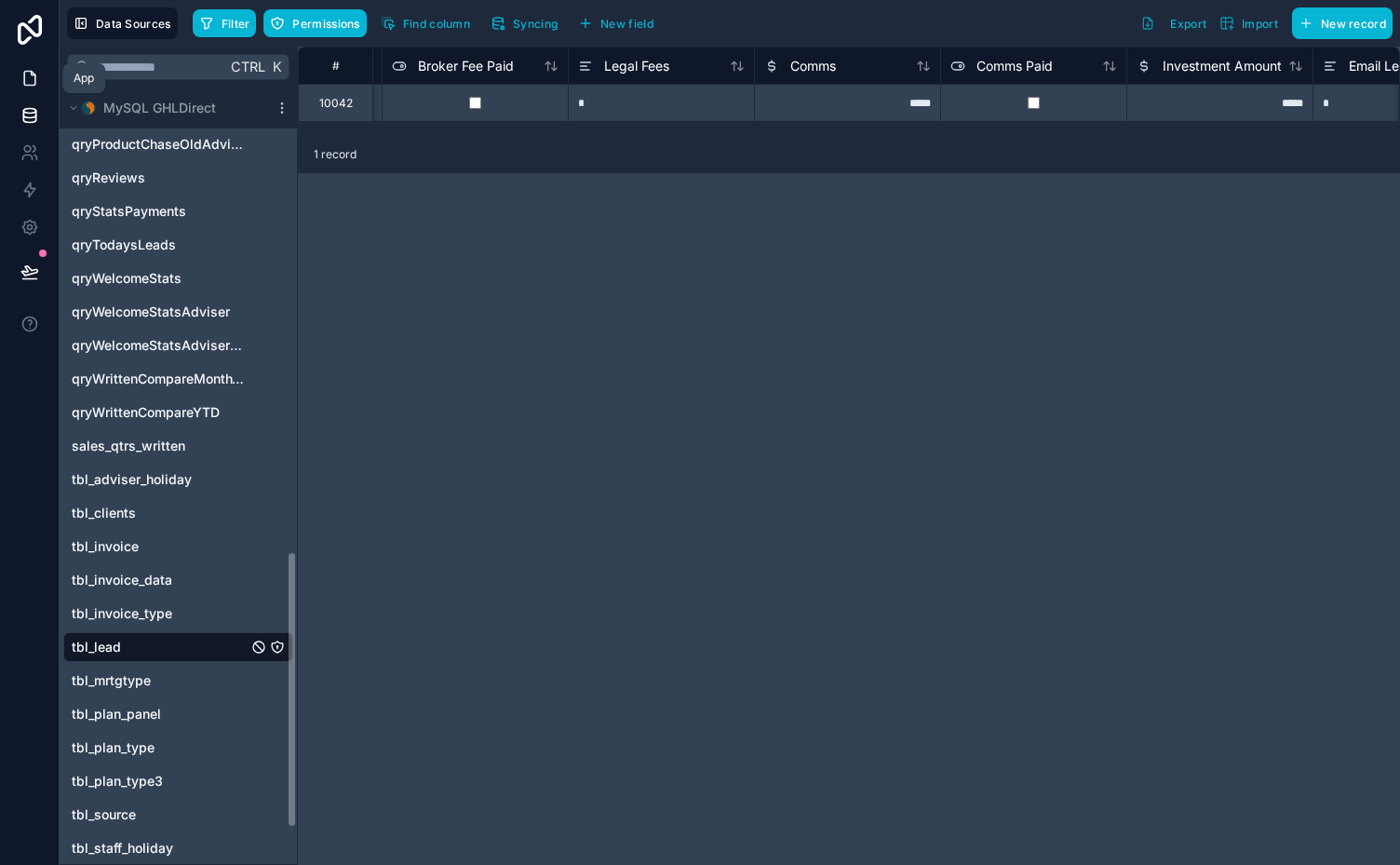
click at [33, 82] on icon at bounding box center [30, 78] width 19 height 19
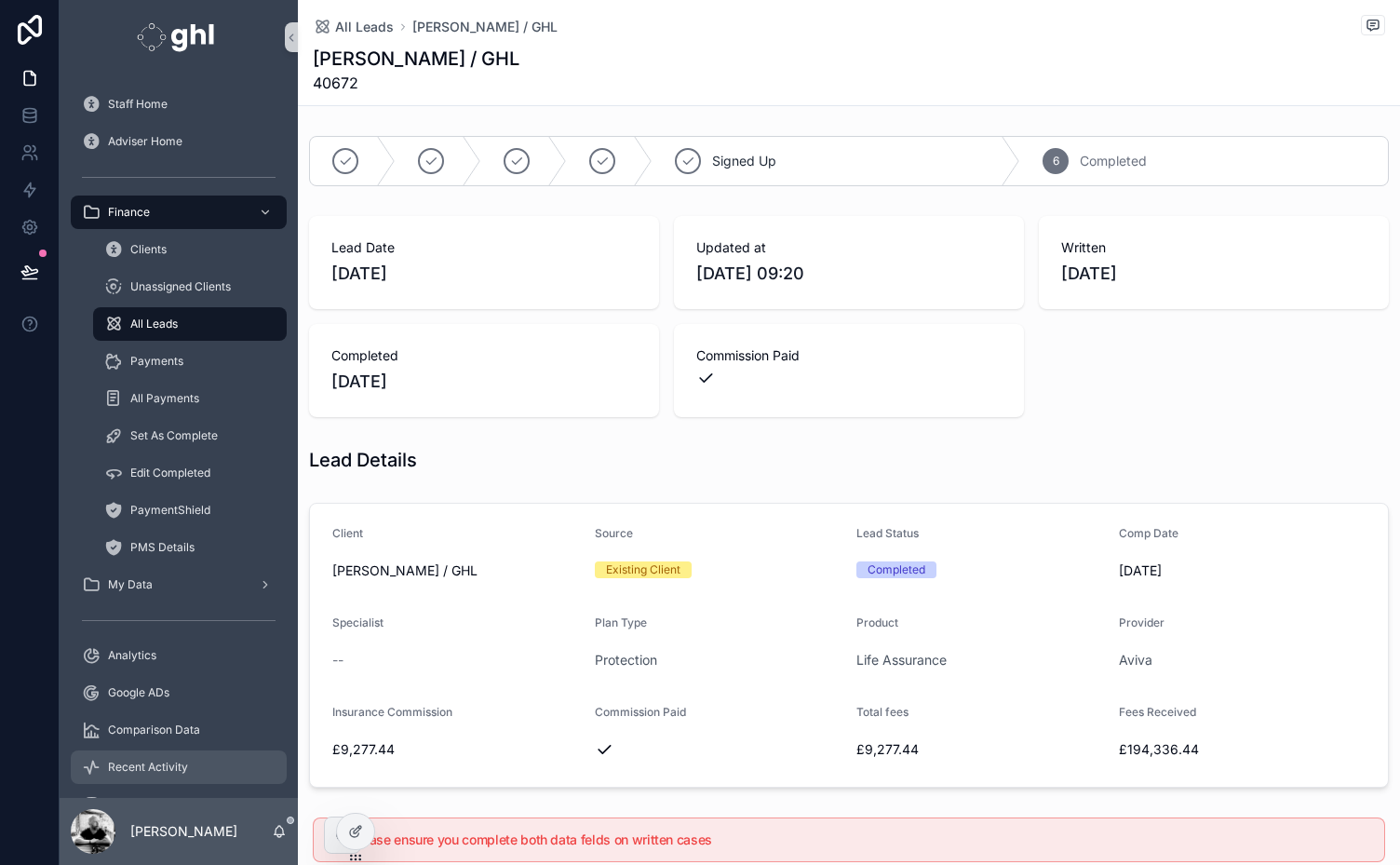
click at [138, 757] on div "Recent Activity" at bounding box center [179, 767] width 194 height 30
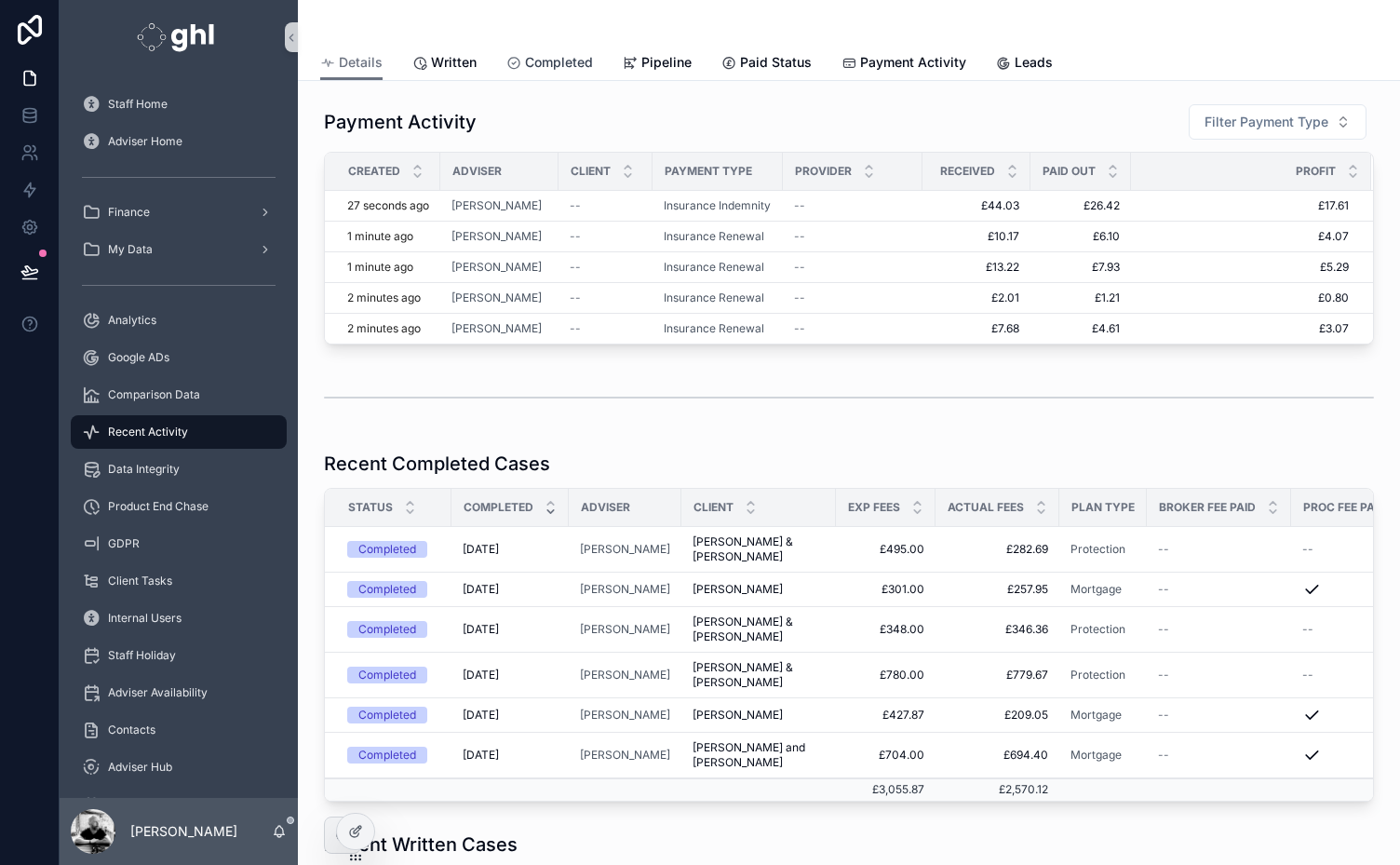
click at [561, 67] on span "Completed" at bounding box center [559, 62] width 68 height 19
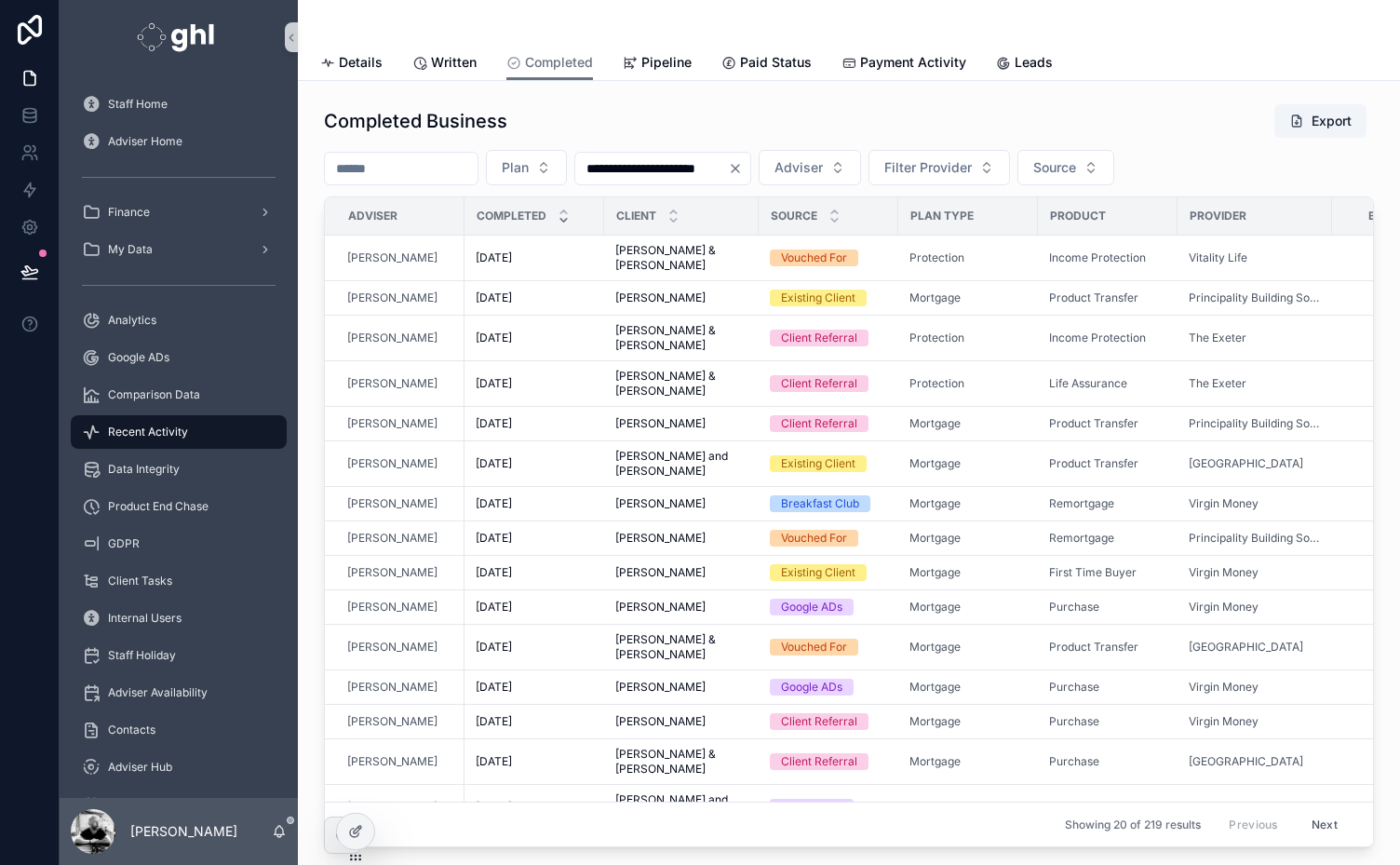
click at [743, 165] on icon "Clear" at bounding box center [735, 168] width 15 height 15
click at [419, 166] on input "scrollable content" at bounding box center [401, 168] width 152 height 26
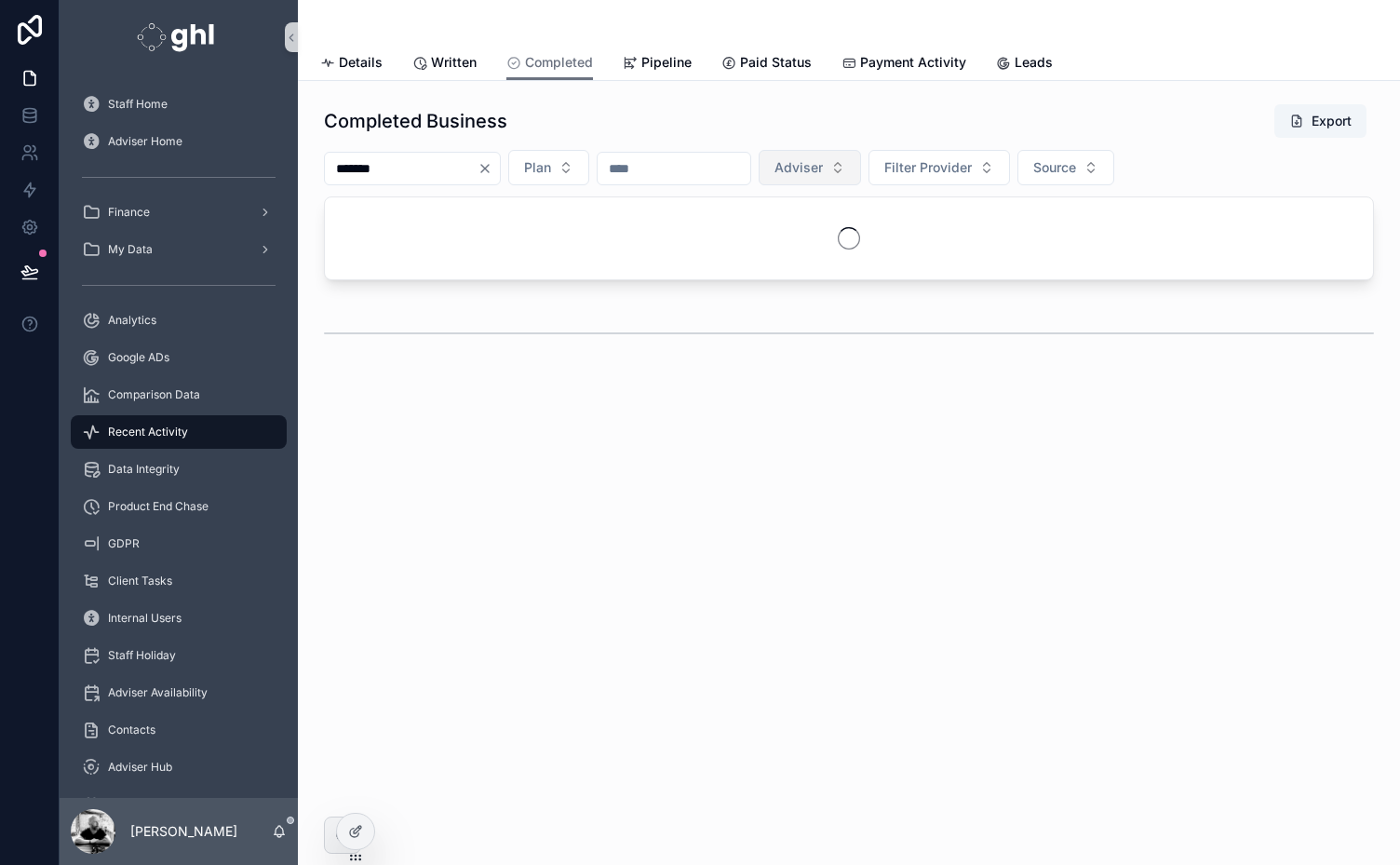
type input "*******"
click at [823, 164] on span "Adviser" at bounding box center [798, 167] width 48 height 19
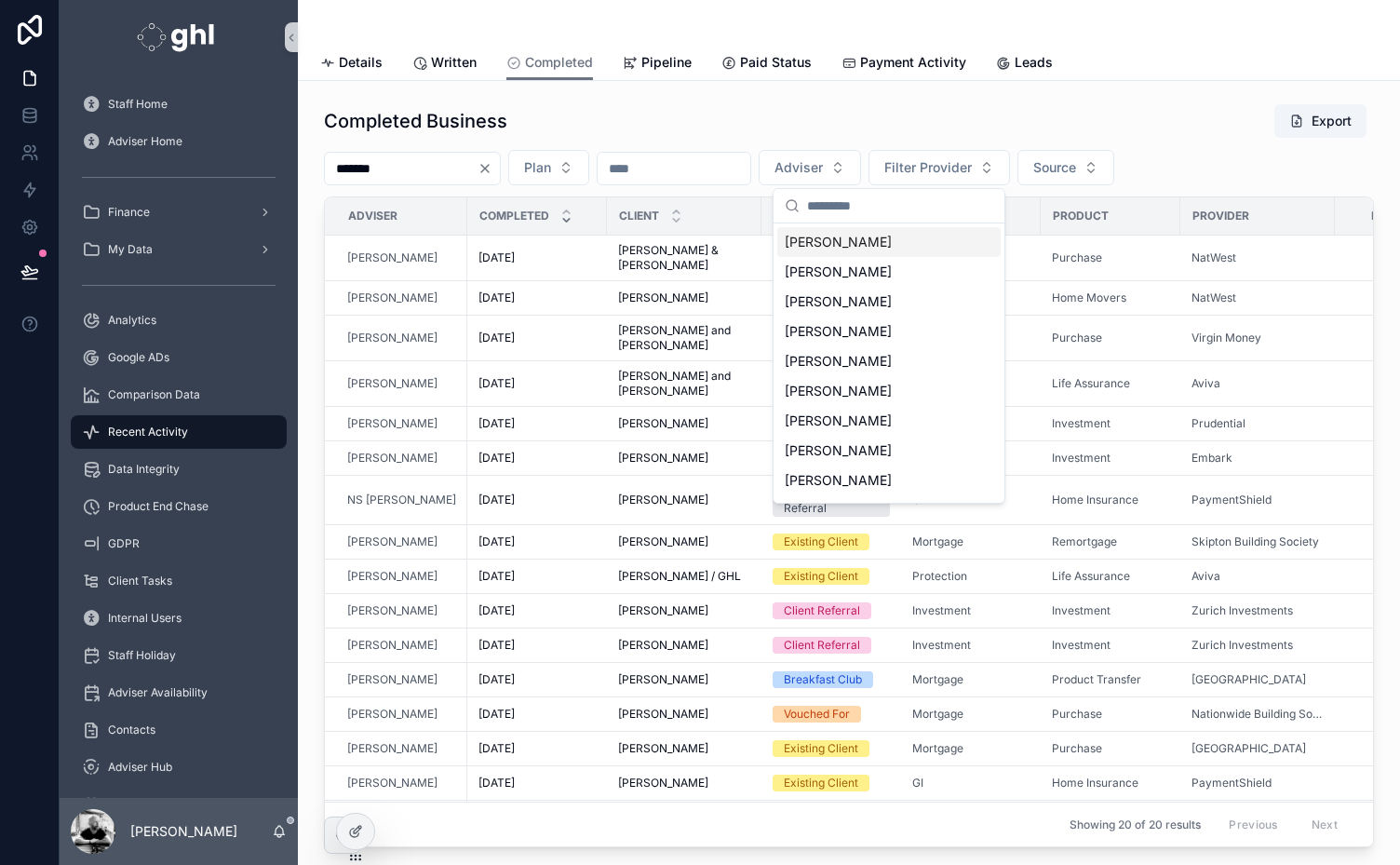
click at [845, 238] on span "[PERSON_NAME]" at bounding box center [838, 241] width 107 height 19
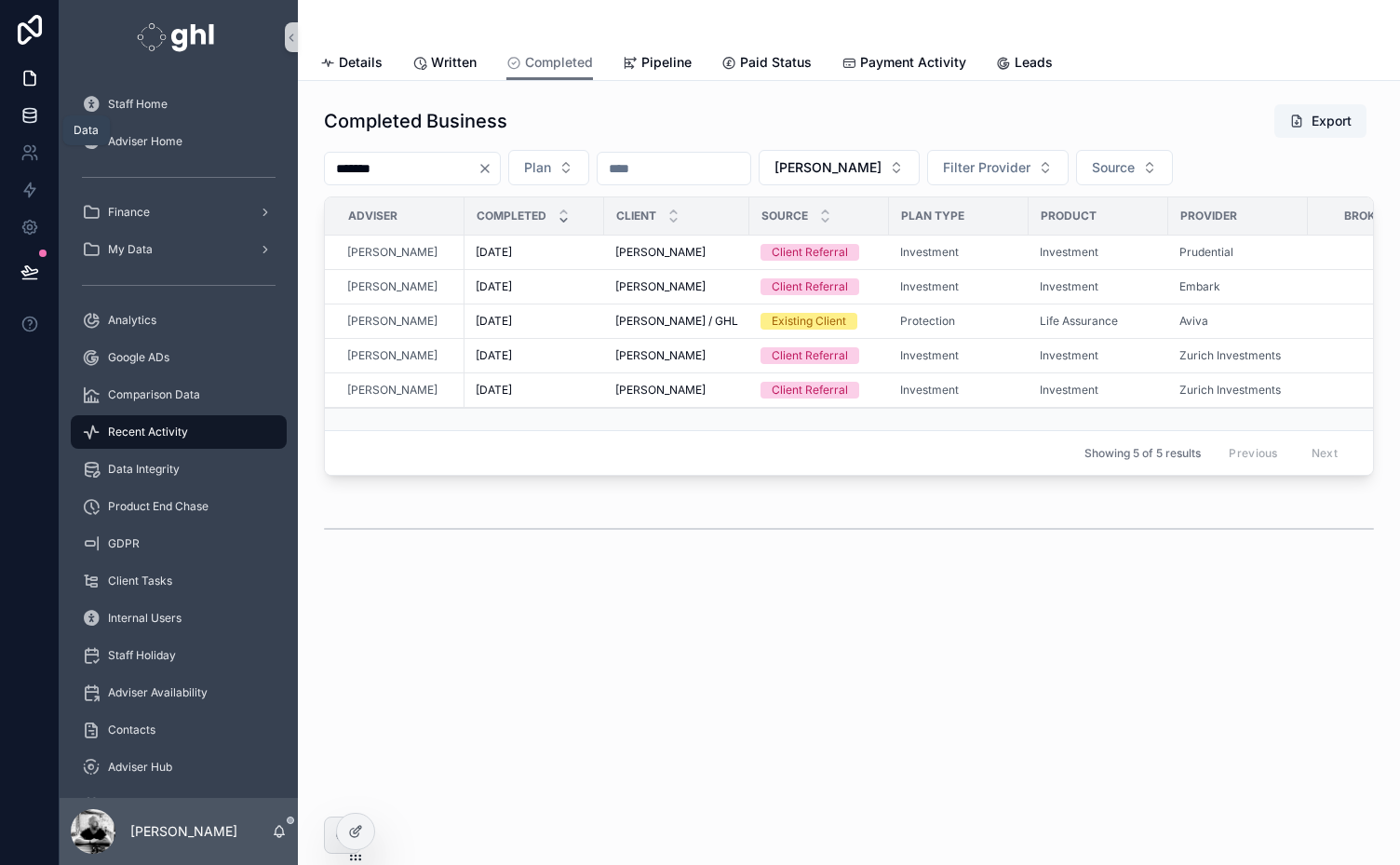
click at [34, 121] on icon at bounding box center [30, 115] width 19 height 19
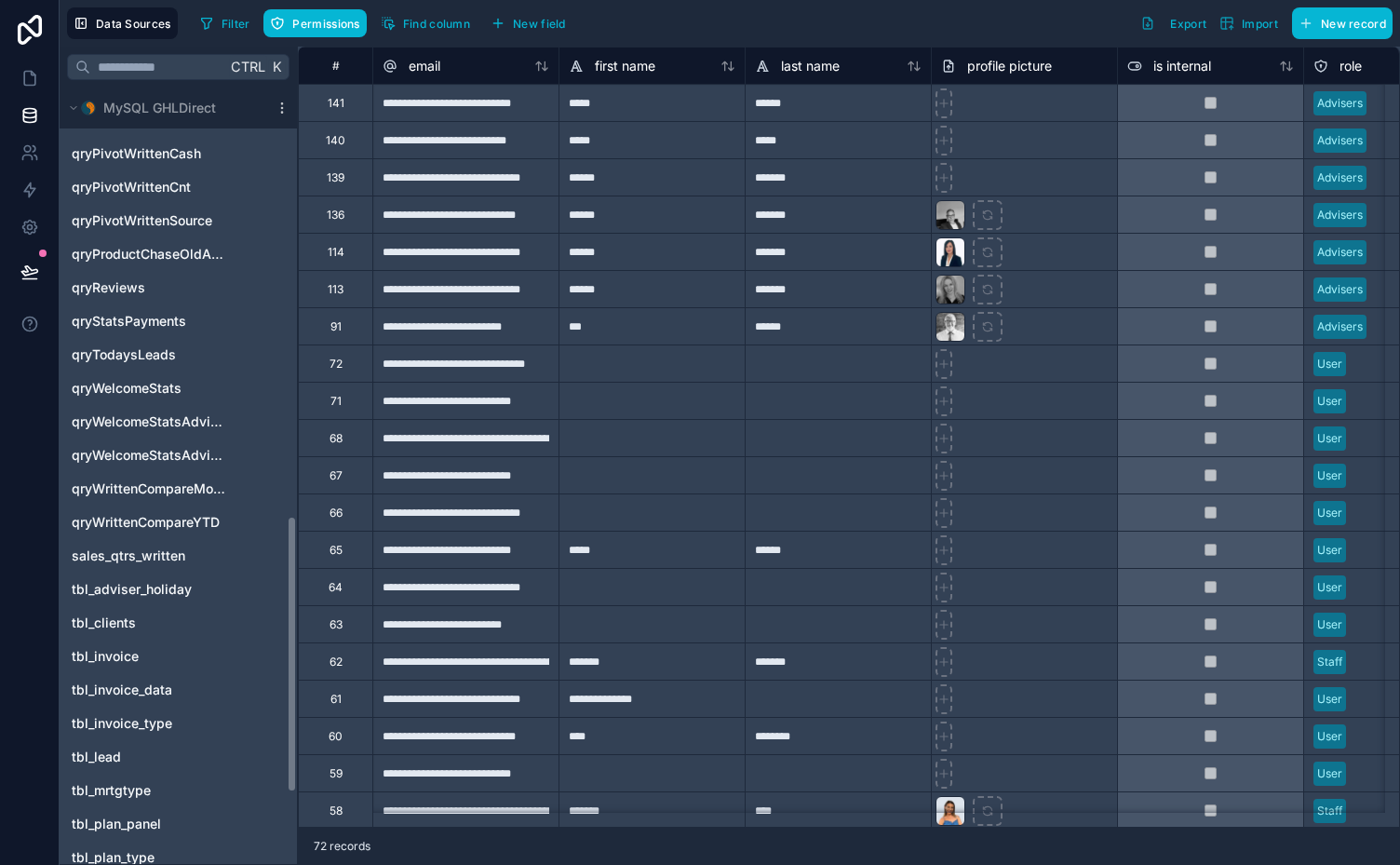
scroll to position [1226, 0]
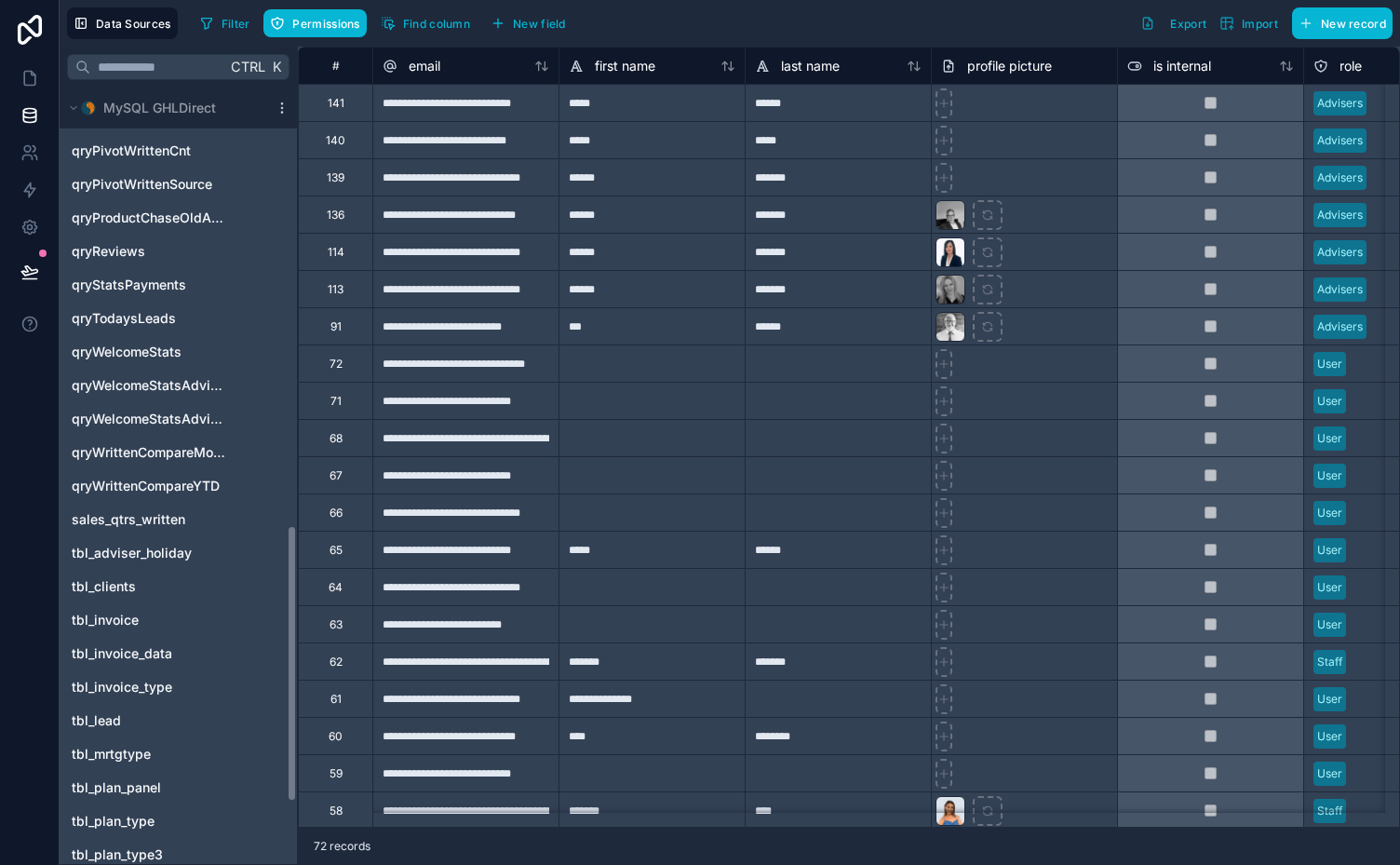
drag, startPoint x: 293, startPoint y: 317, endPoint x: 301, endPoint y: 755, distance: 438.1
click at [301, 755] on div "Ctrl K Noloco tables User Adviser Hub Asset GoogleADsData lead_tasks Support Re…" at bounding box center [730, 456] width 1341 height 819
click at [105, 724] on span "tbl_lead" at bounding box center [96, 720] width 49 height 19
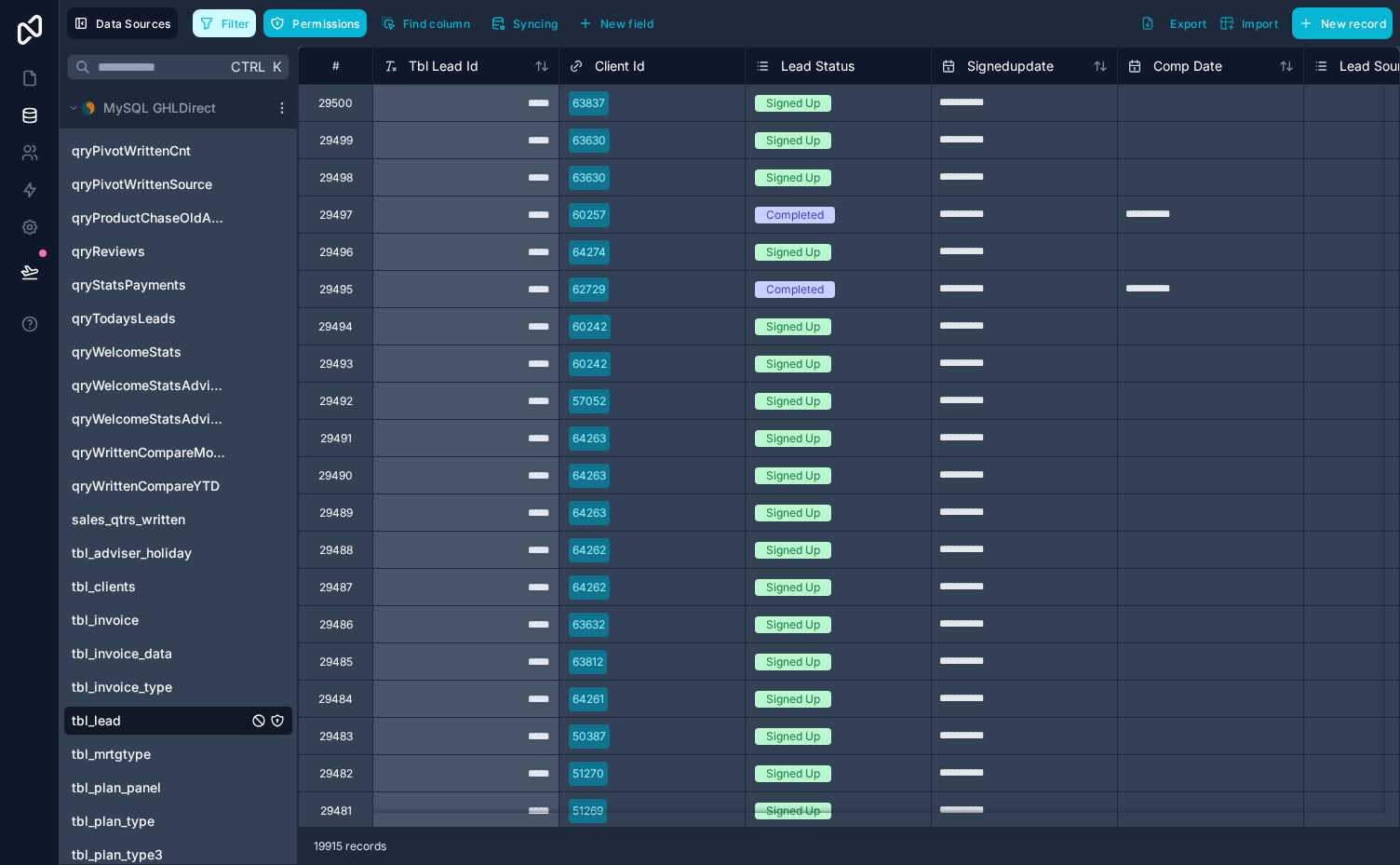
click at [229, 24] on span "Filter" at bounding box center [235, 24] width 29 height 14
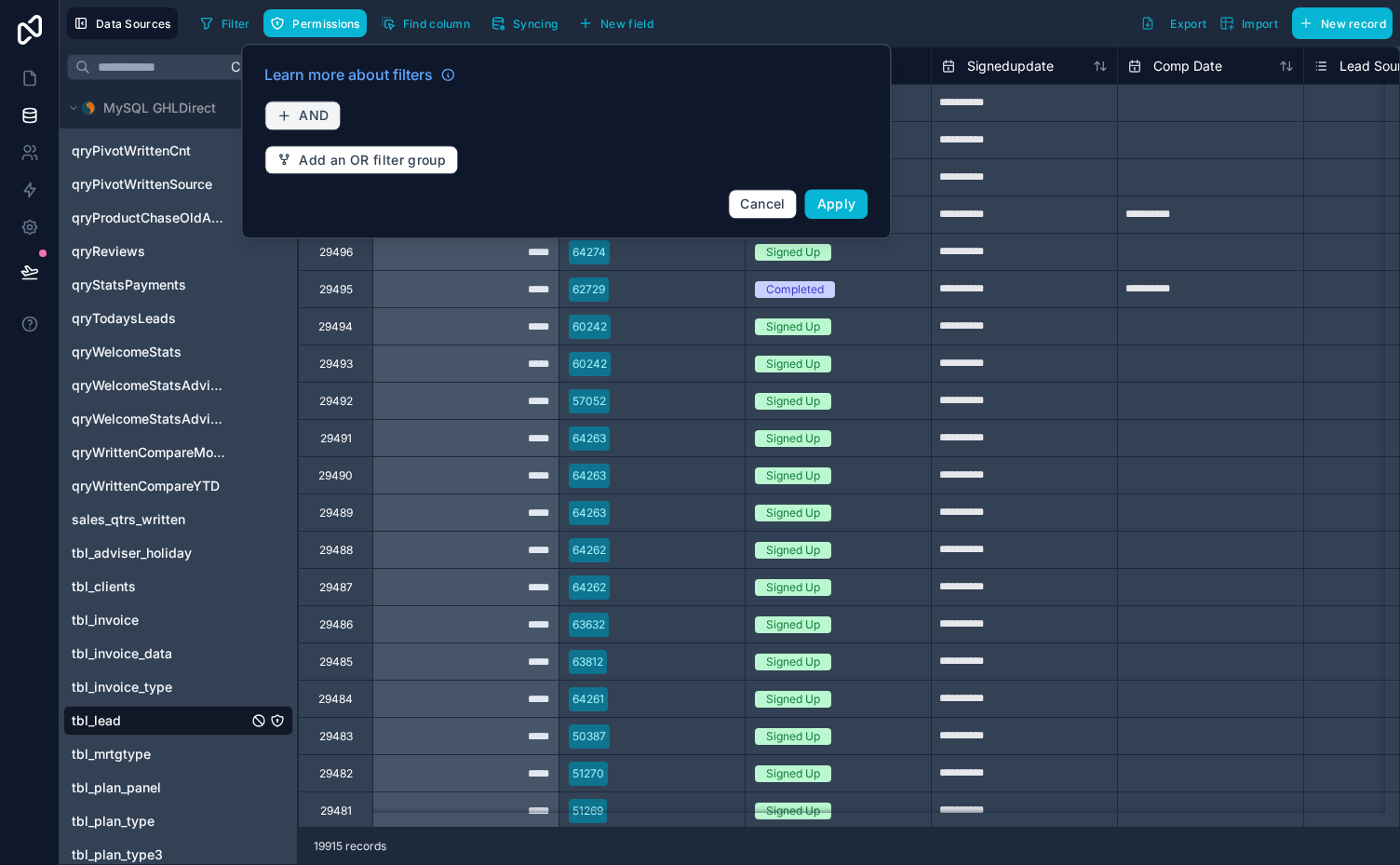
click at [315, 106] on button "AND" at bounding box center [302, 116] width 76 height 30
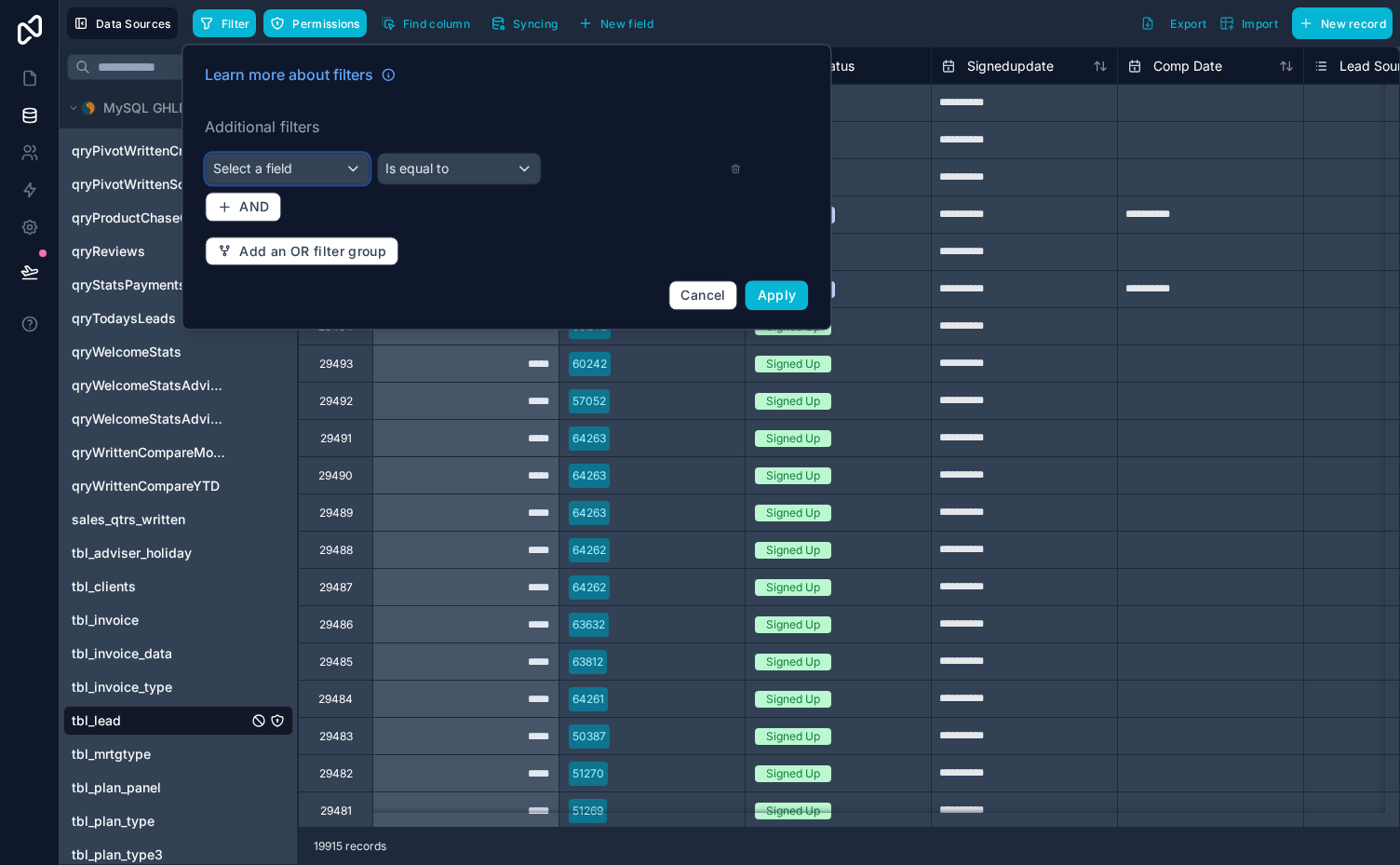
click at [335, 166] on div "Select a field" at bounding box center [287, 168] width 163 height 30
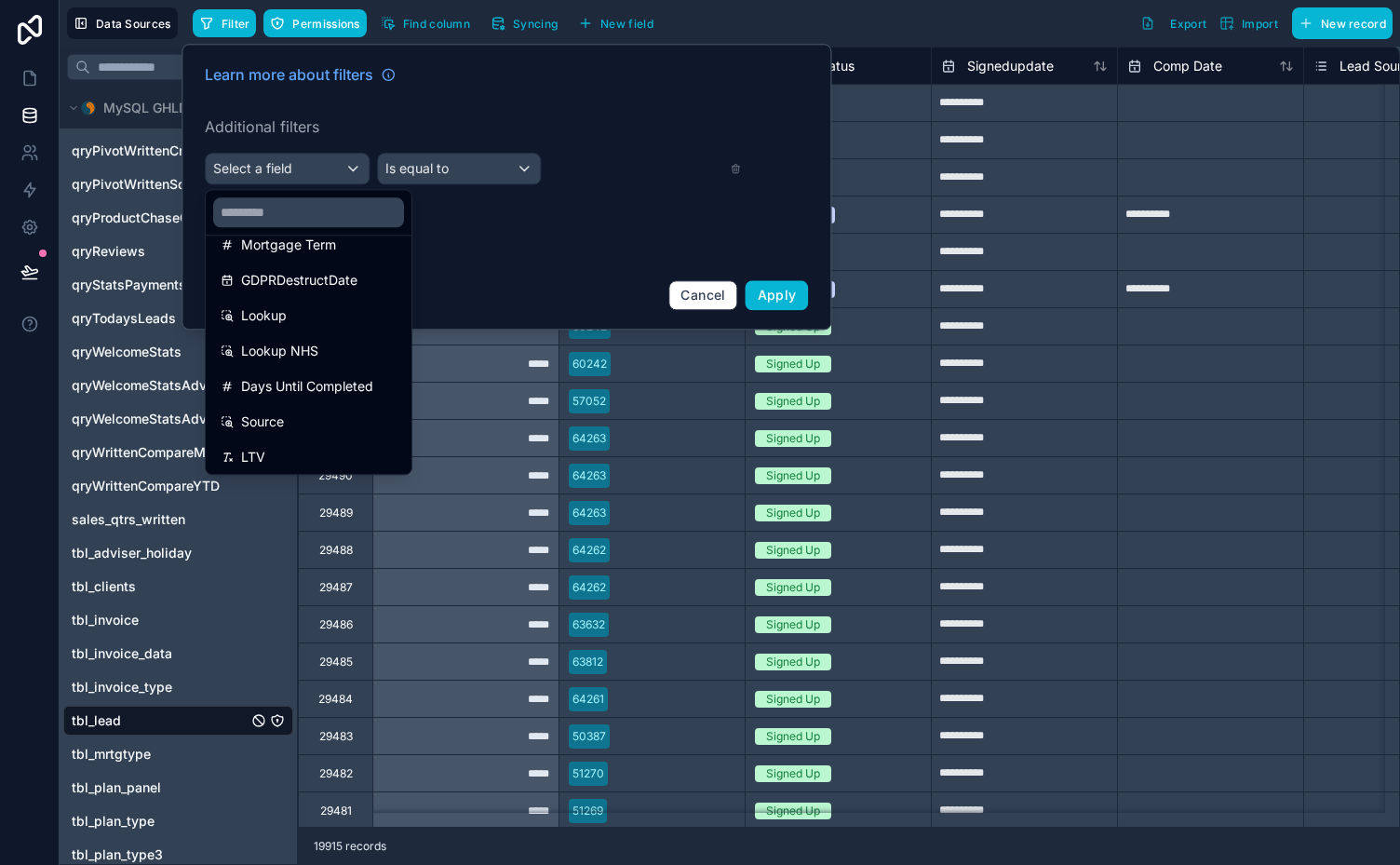
scroll to position [1643, 0]
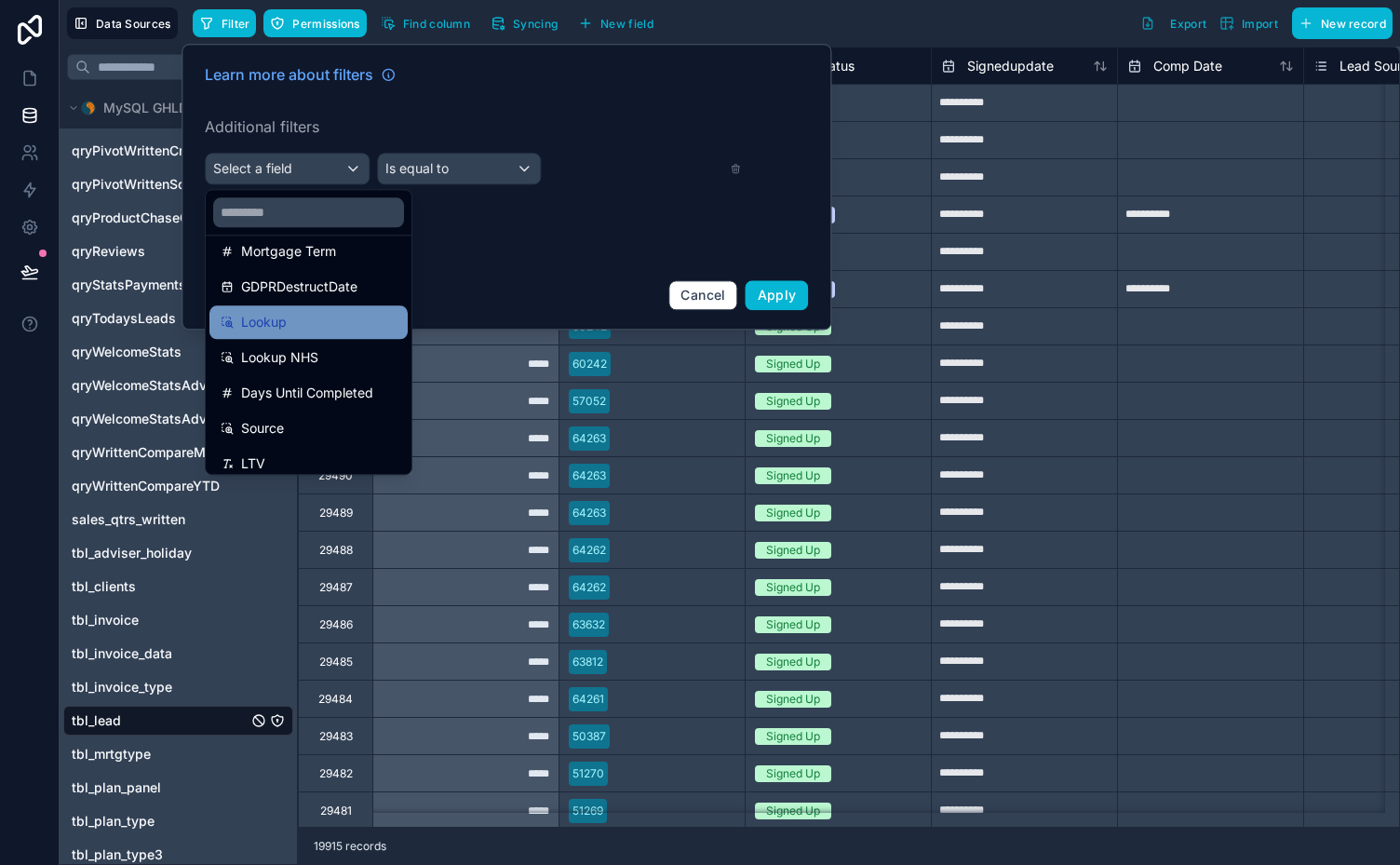
click at [264, 312] on span "Lookup" at bounding box center [264, 321] width 45 height 23
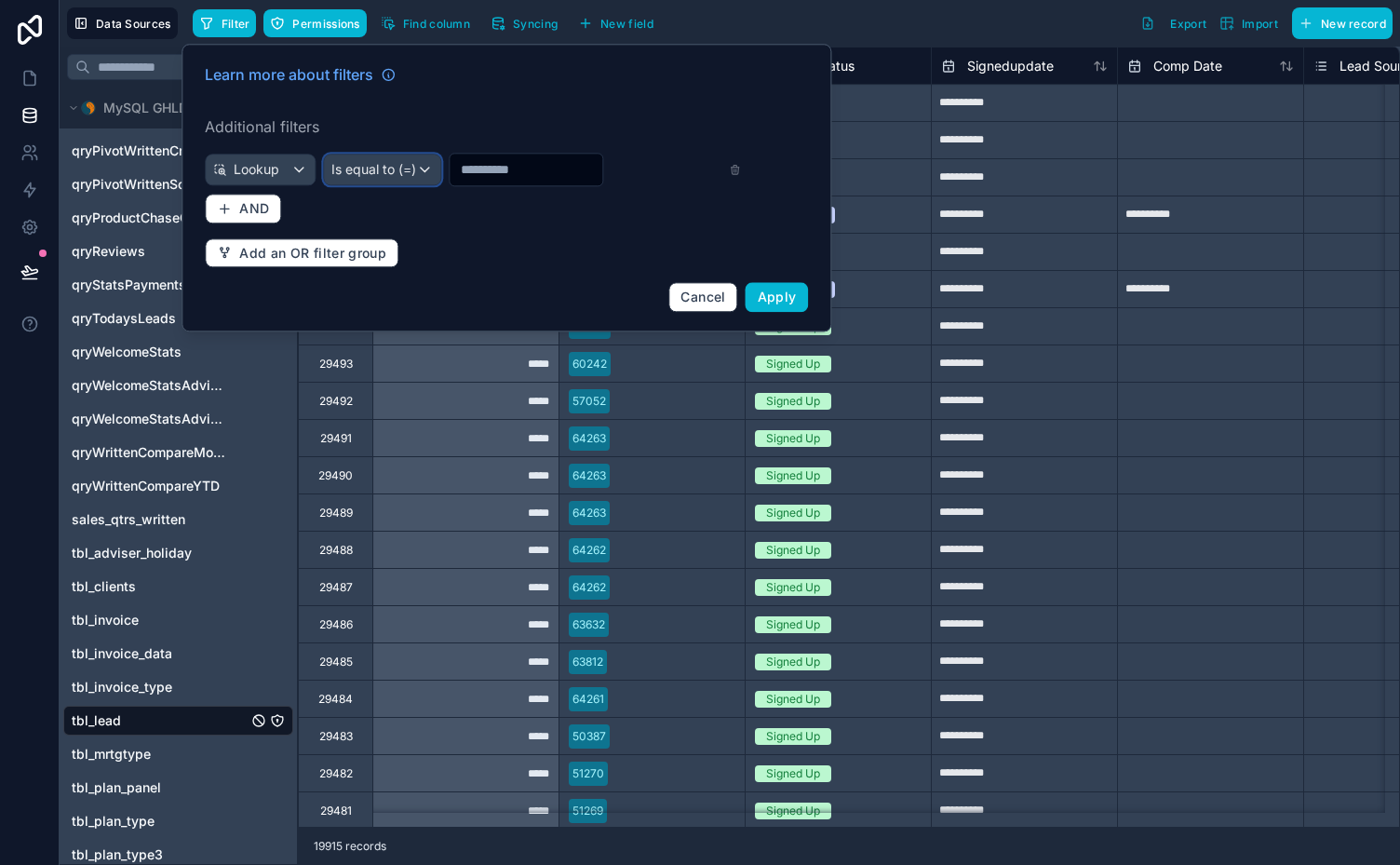
click at [398, 165] on span "Is equal to (=)" at bounding box center [374, 169] width 85 height 19
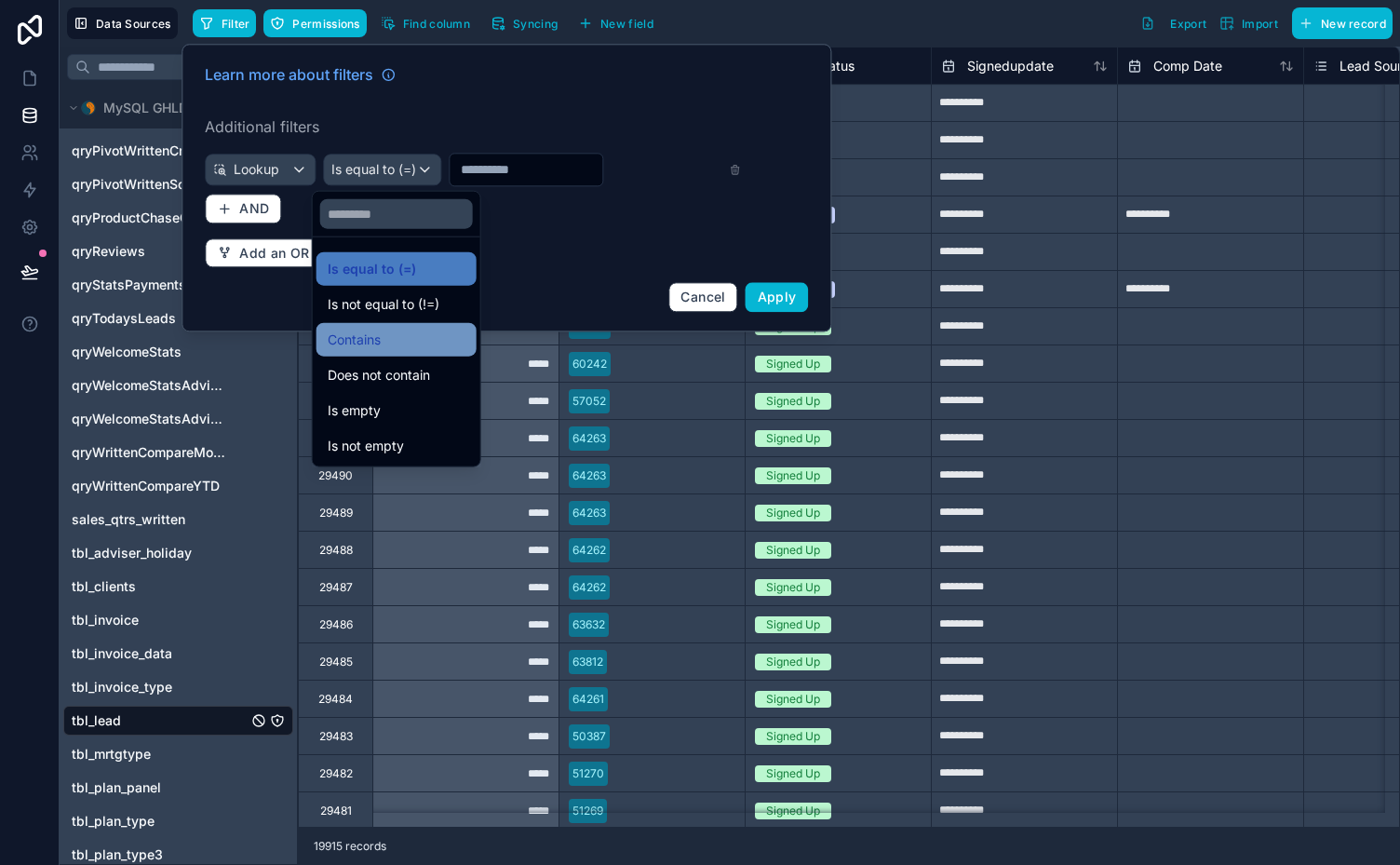
click at [361, 344] on span "Contains" at bounding box center [354, 339] width 53 height 23
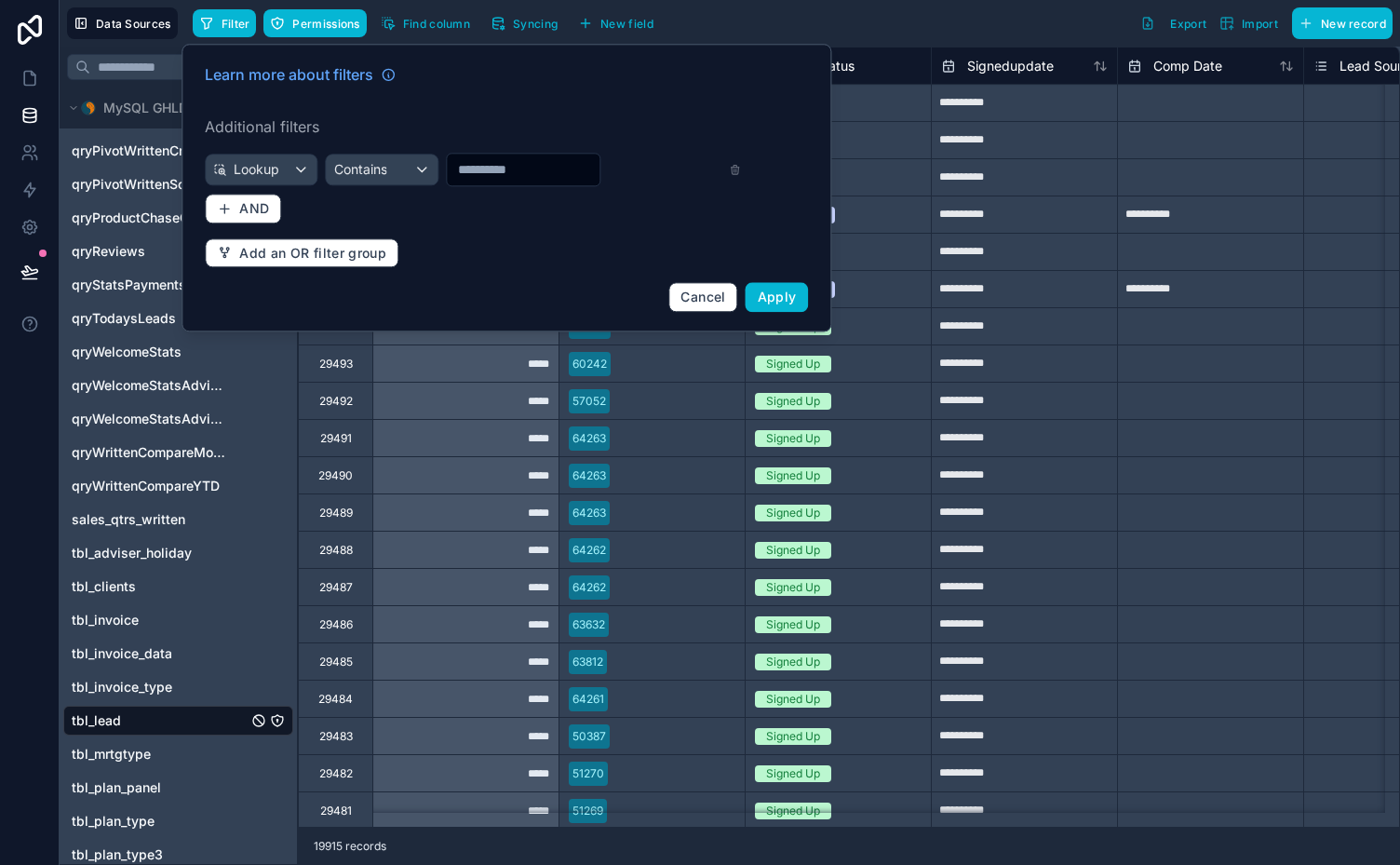
click at [487, 169] on input "text" at bounding box center [523, 169] width 152 height 26
type input "*******"
click at [787, 291] on span "Apply" at bounding box center [777, 297] width 40 height 16
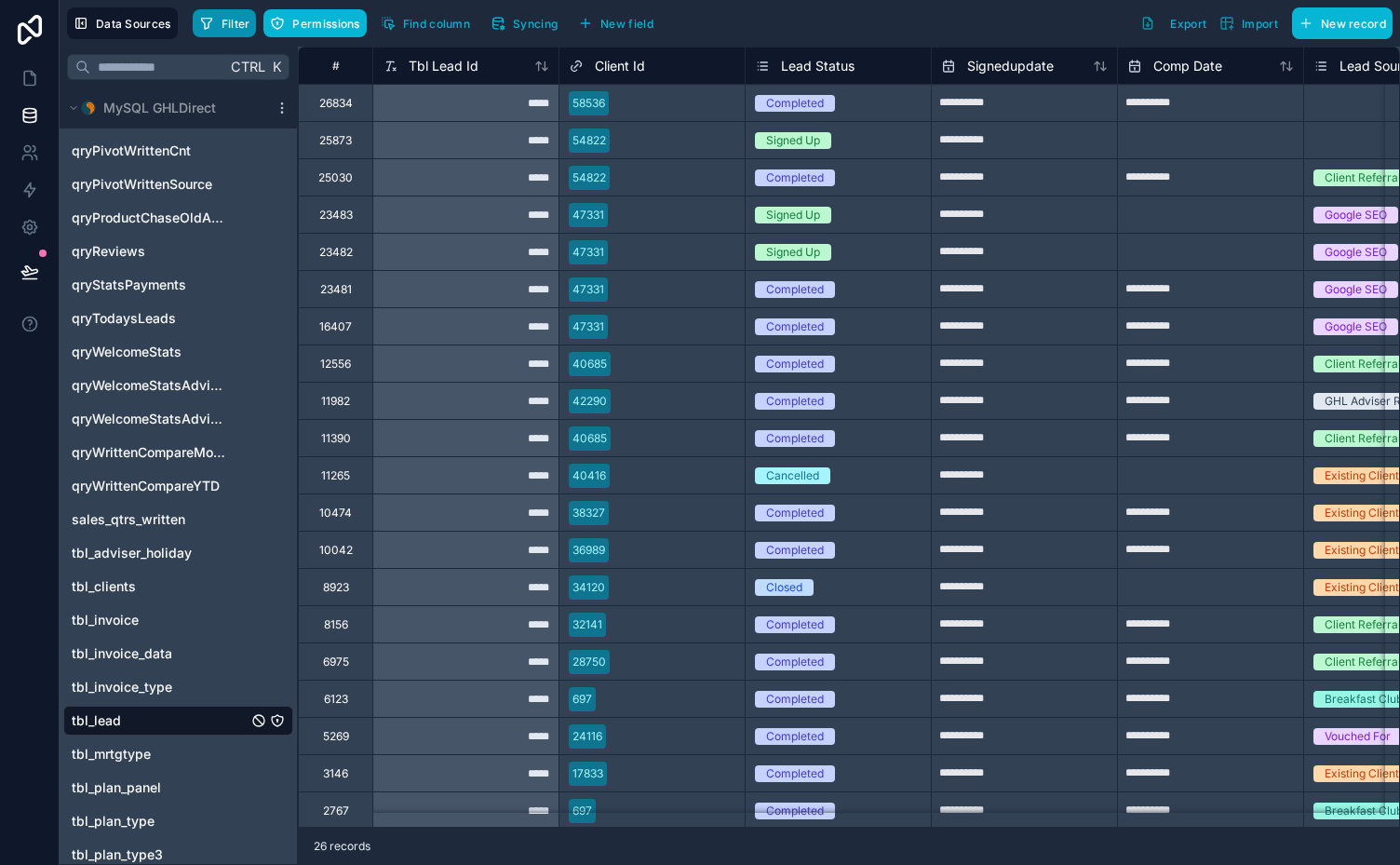
click at [234, 27] on span "Filter" at bounding box center [235, 24] width 29 height 14
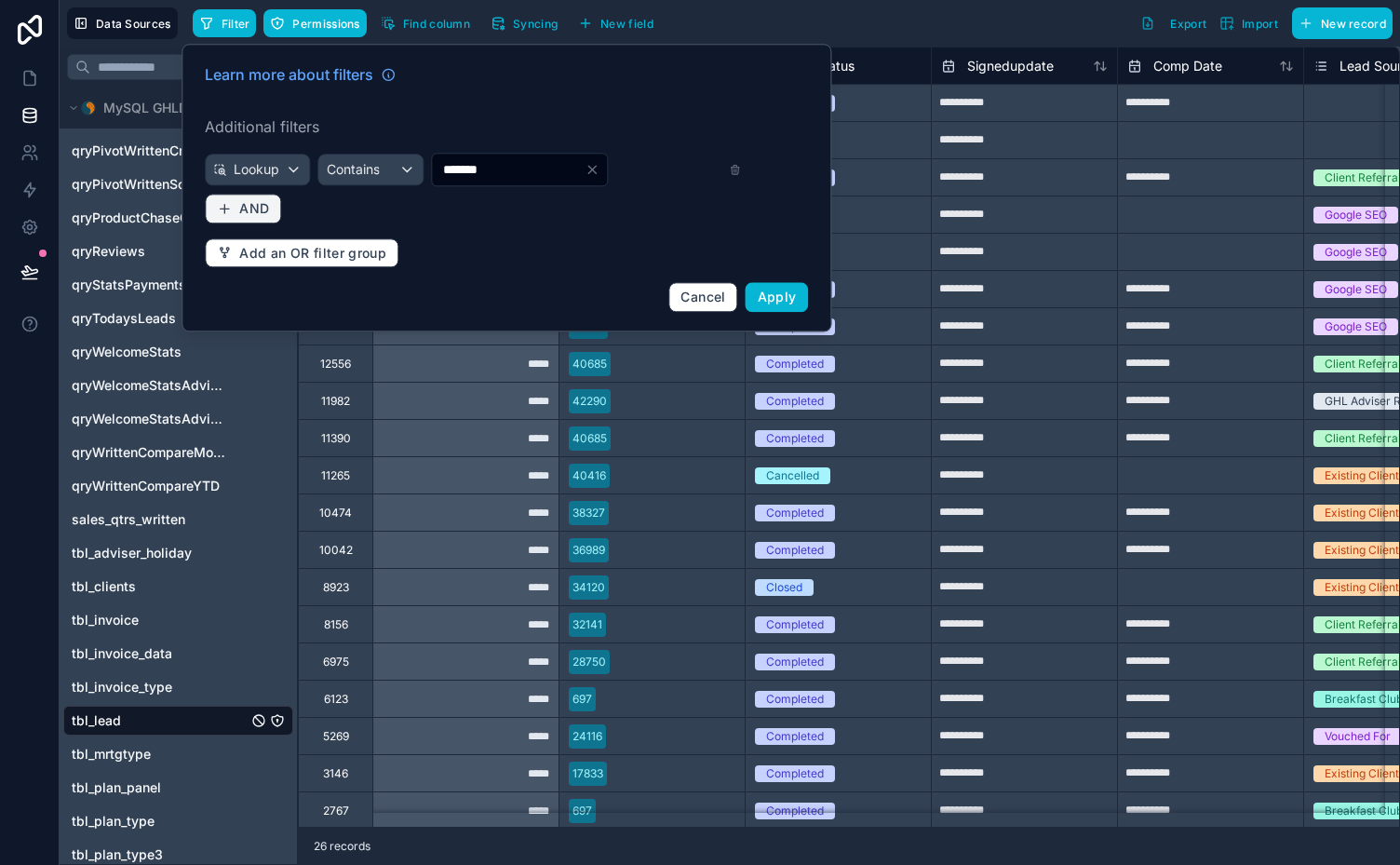
click at [251, 203] on span "AND" at bounding box center [254, 208] width 30 height 17
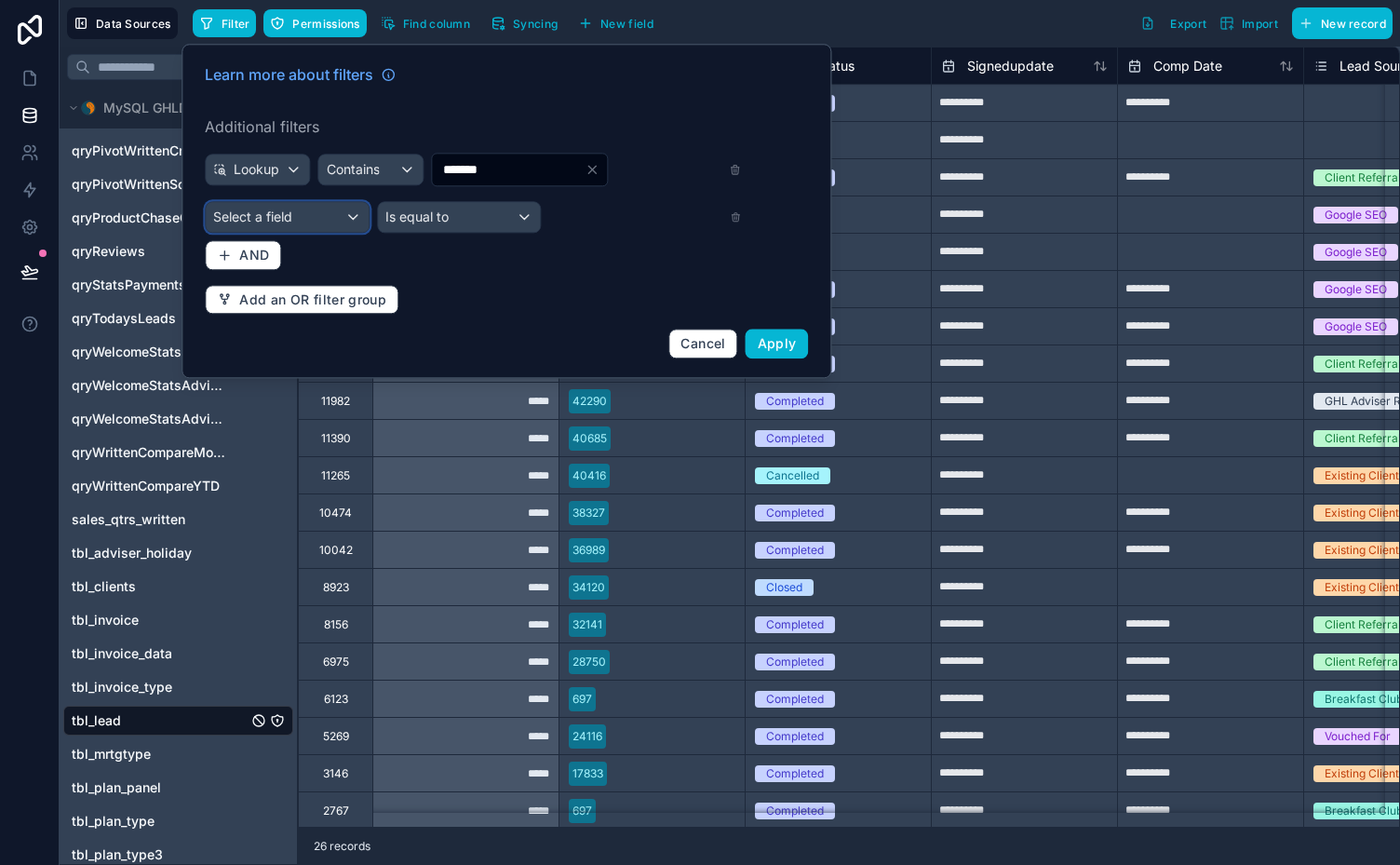
click at [317, 216] on div "Select a field" at bounding box center [287, 216] width 163 height 30
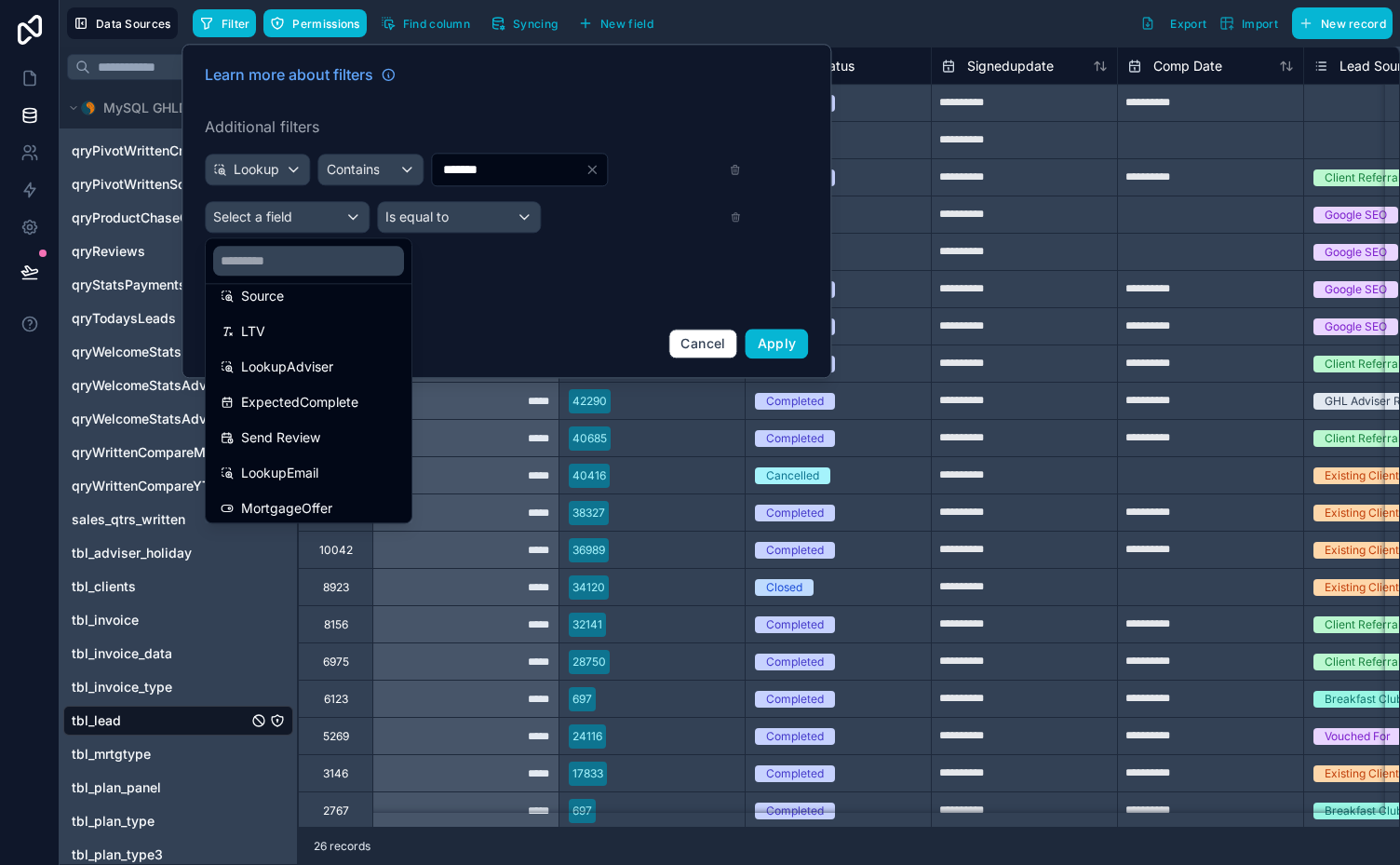
scroll to position [1810, 0]
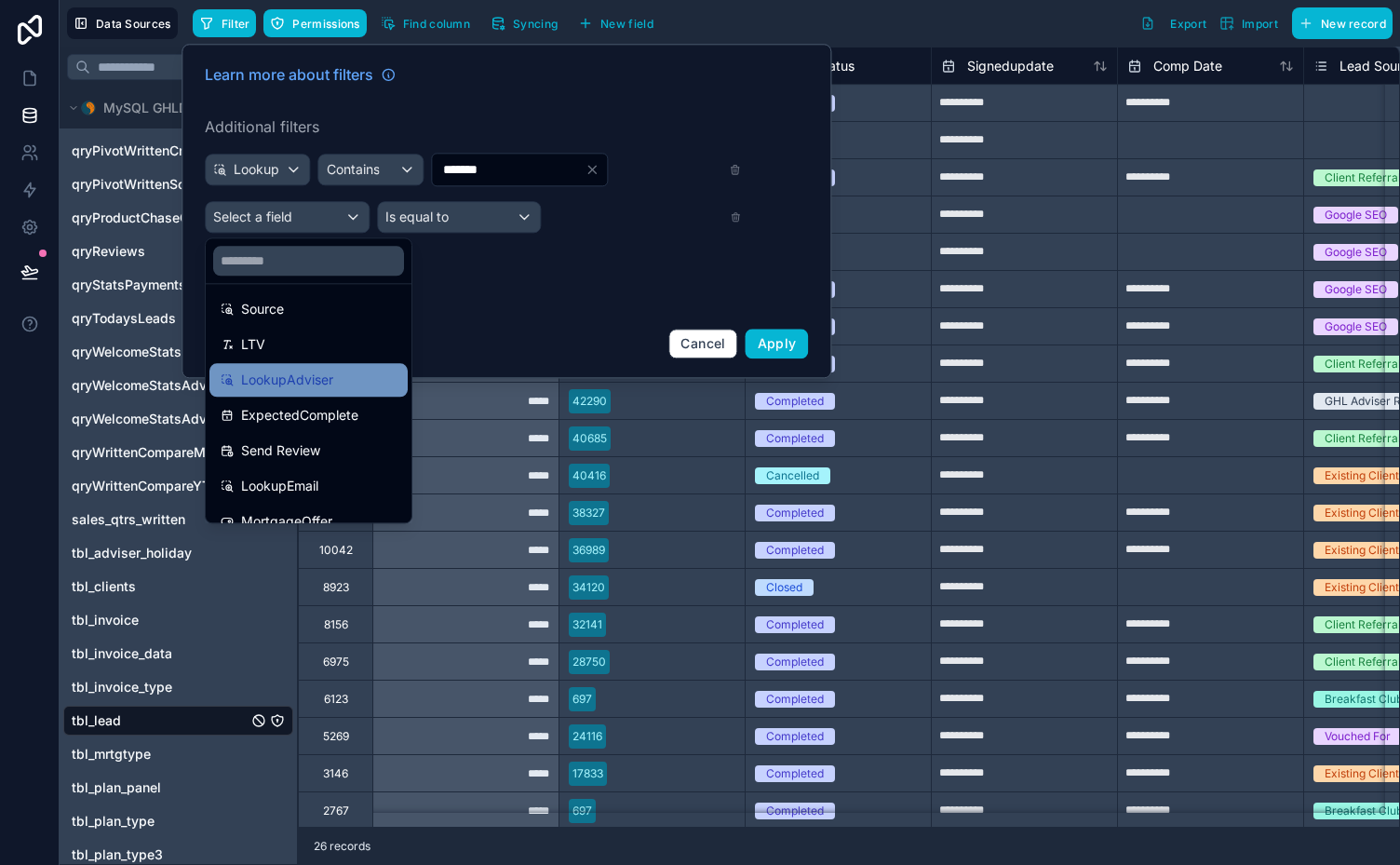
click at [312, 378] on span "LookupAdviser" at bounding box center [287, 380] width 92 height 23
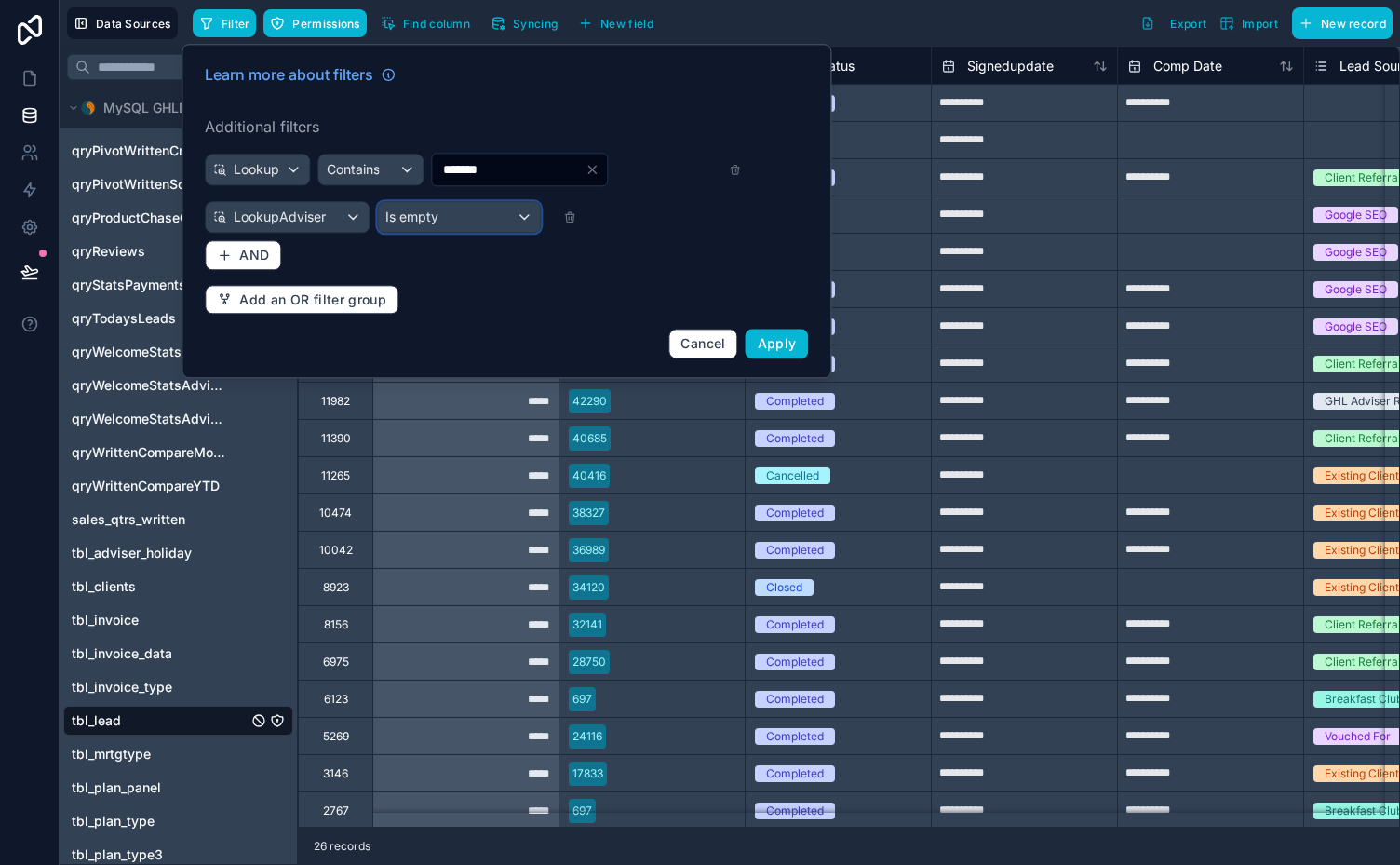
click at [464, 216] on div "Is empty" at bounding box center [459, 216] width 163 height 30
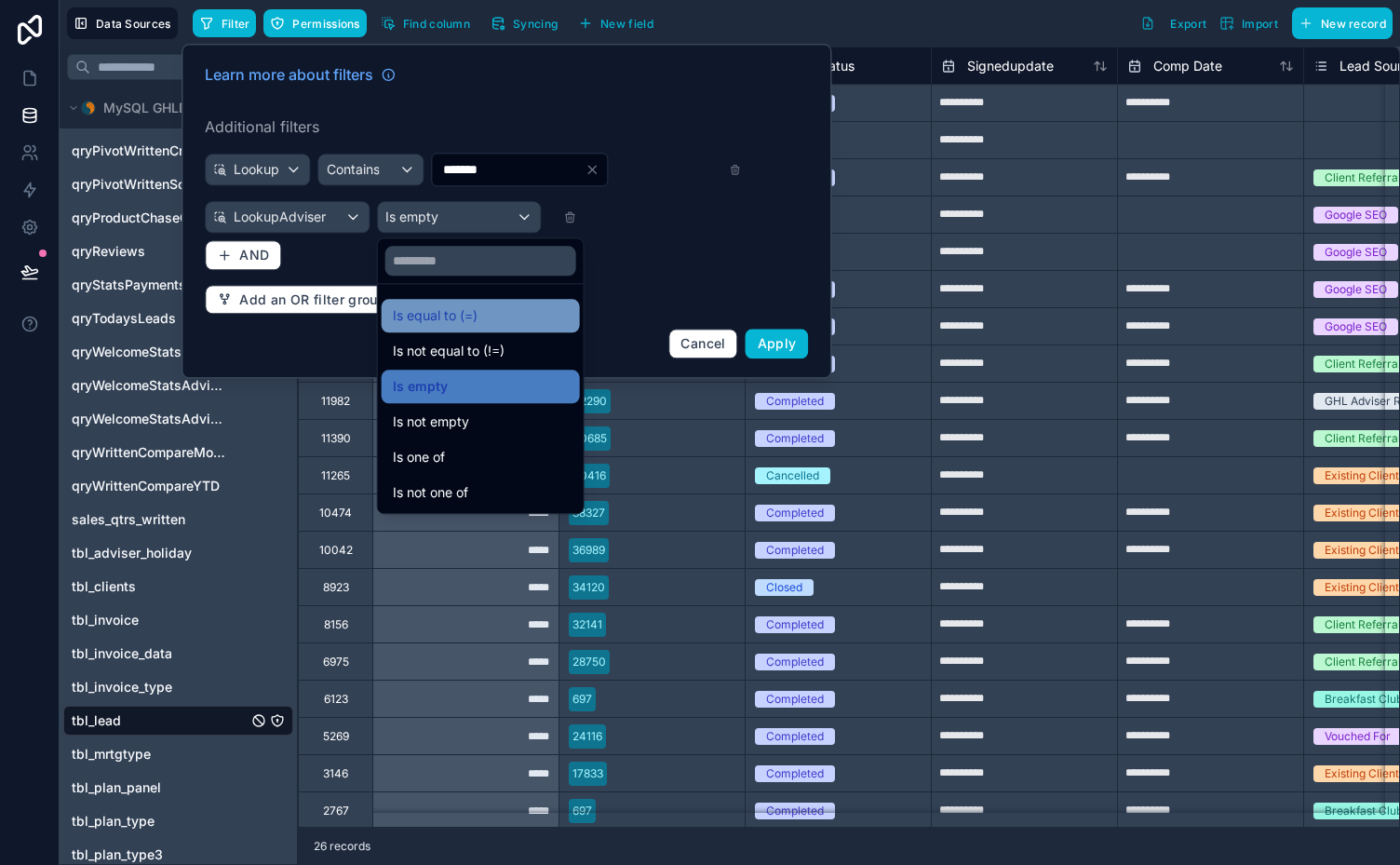
click at [453, 312] on span "Is equal to (=)" at bounding box center [435, 315] width 85 height 23
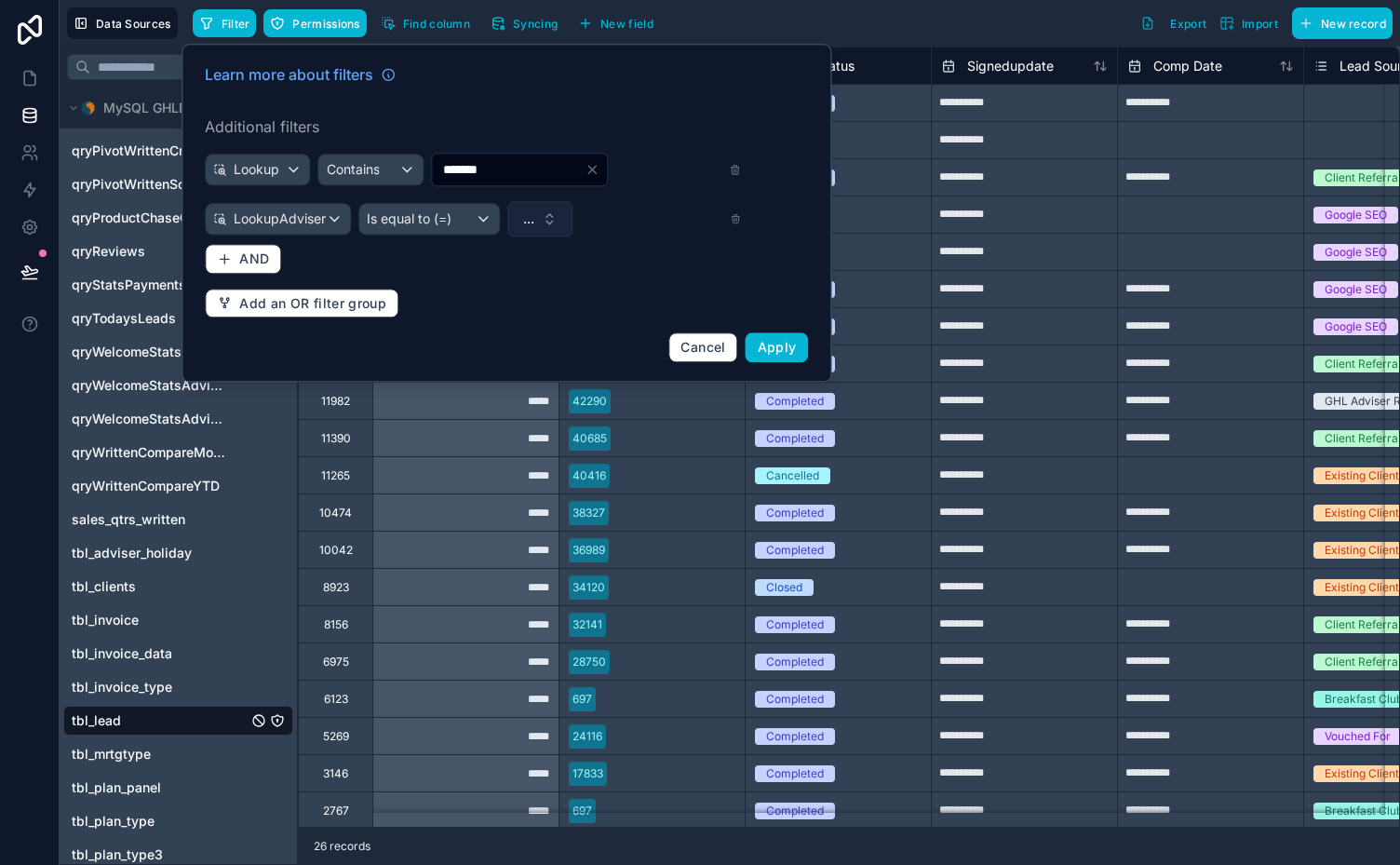
click at [532, 224] on span "..." at bounding box center [528, 218] width 11 height 19
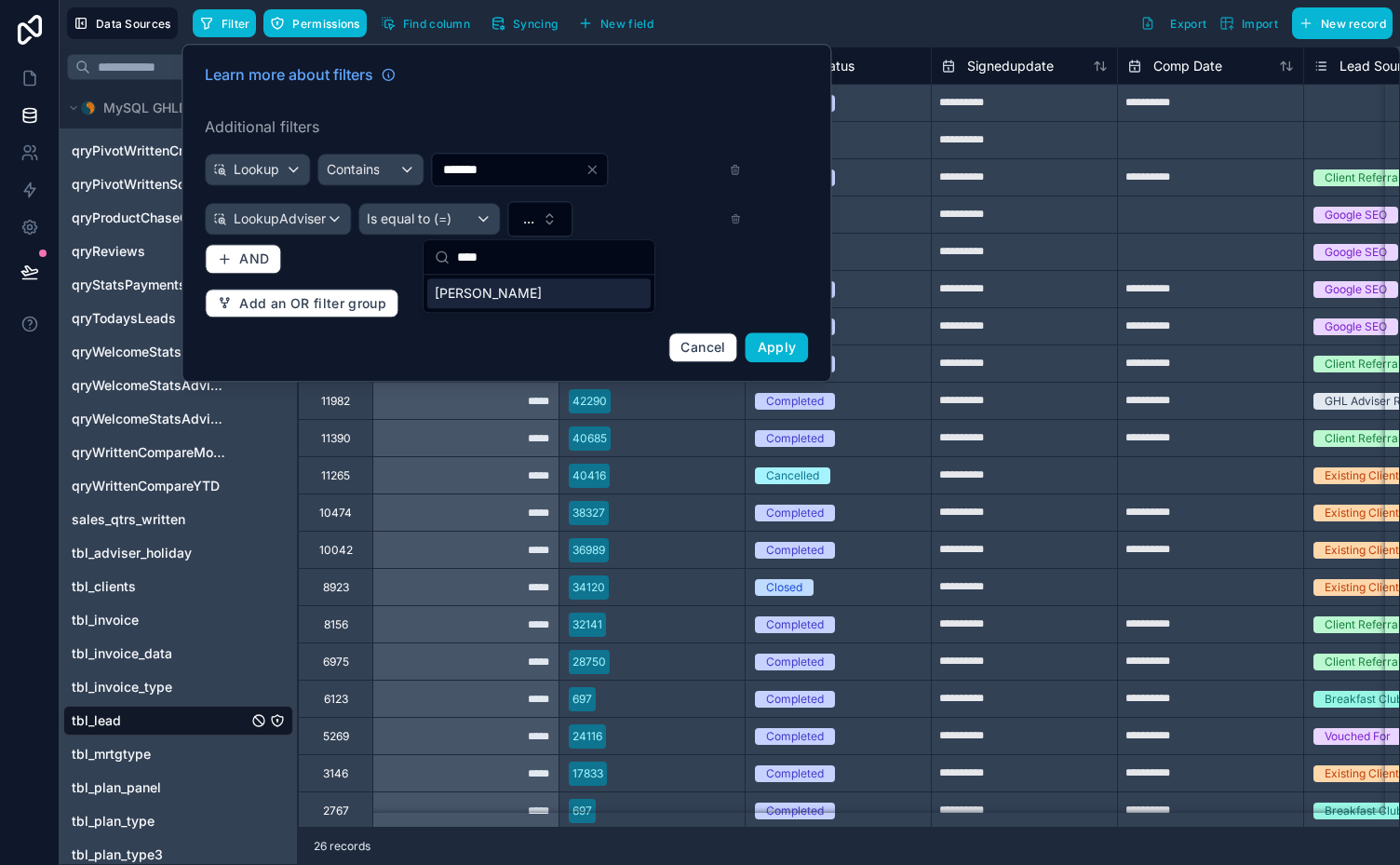
type input "****"
click at [515, 290] on span "[PERSON_NAME]" at bounding box center [488, 293] width 107 height 19
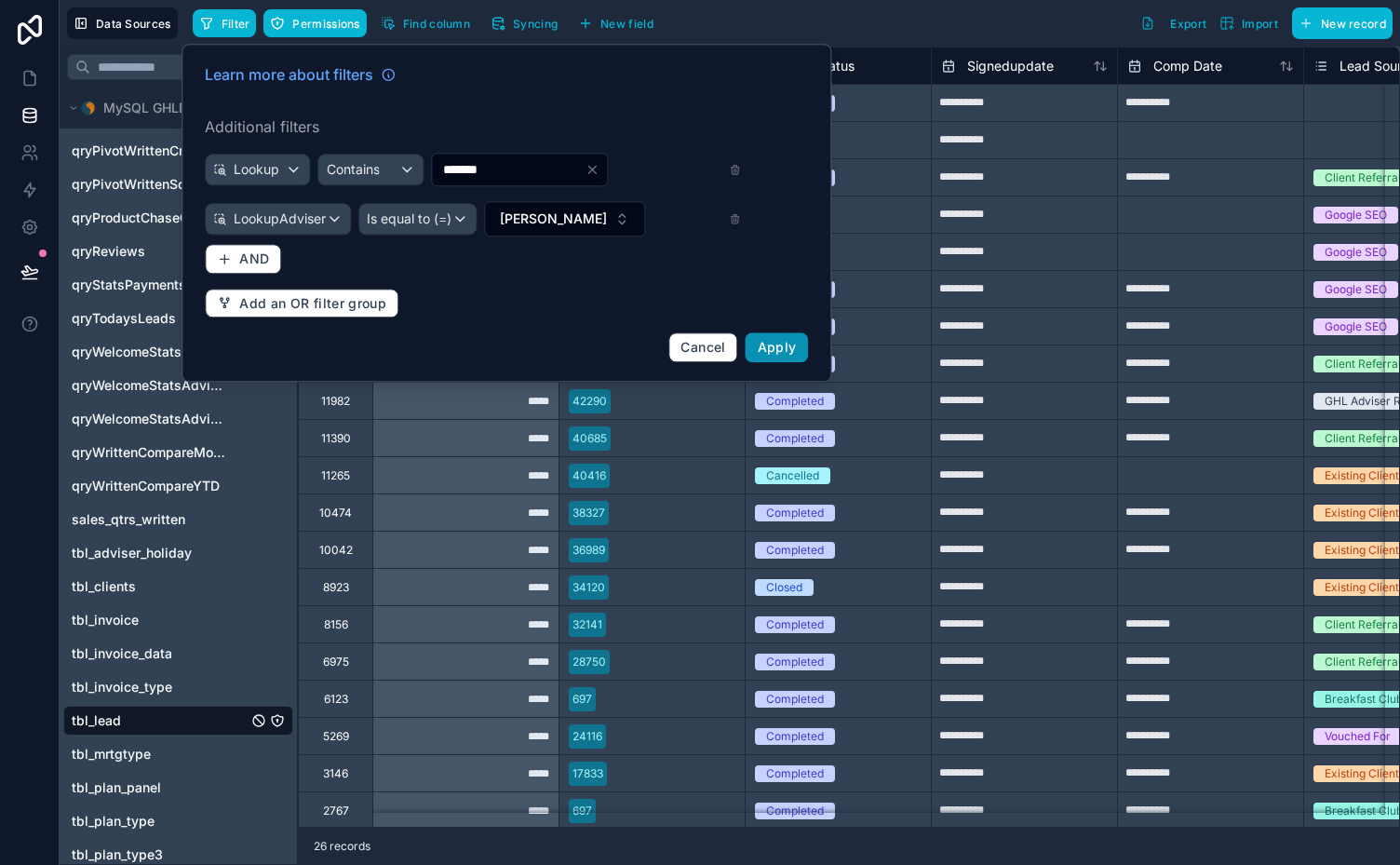
click at [784, 344] on span "Apply" at bounding box center [777, 347] width 40 height 16
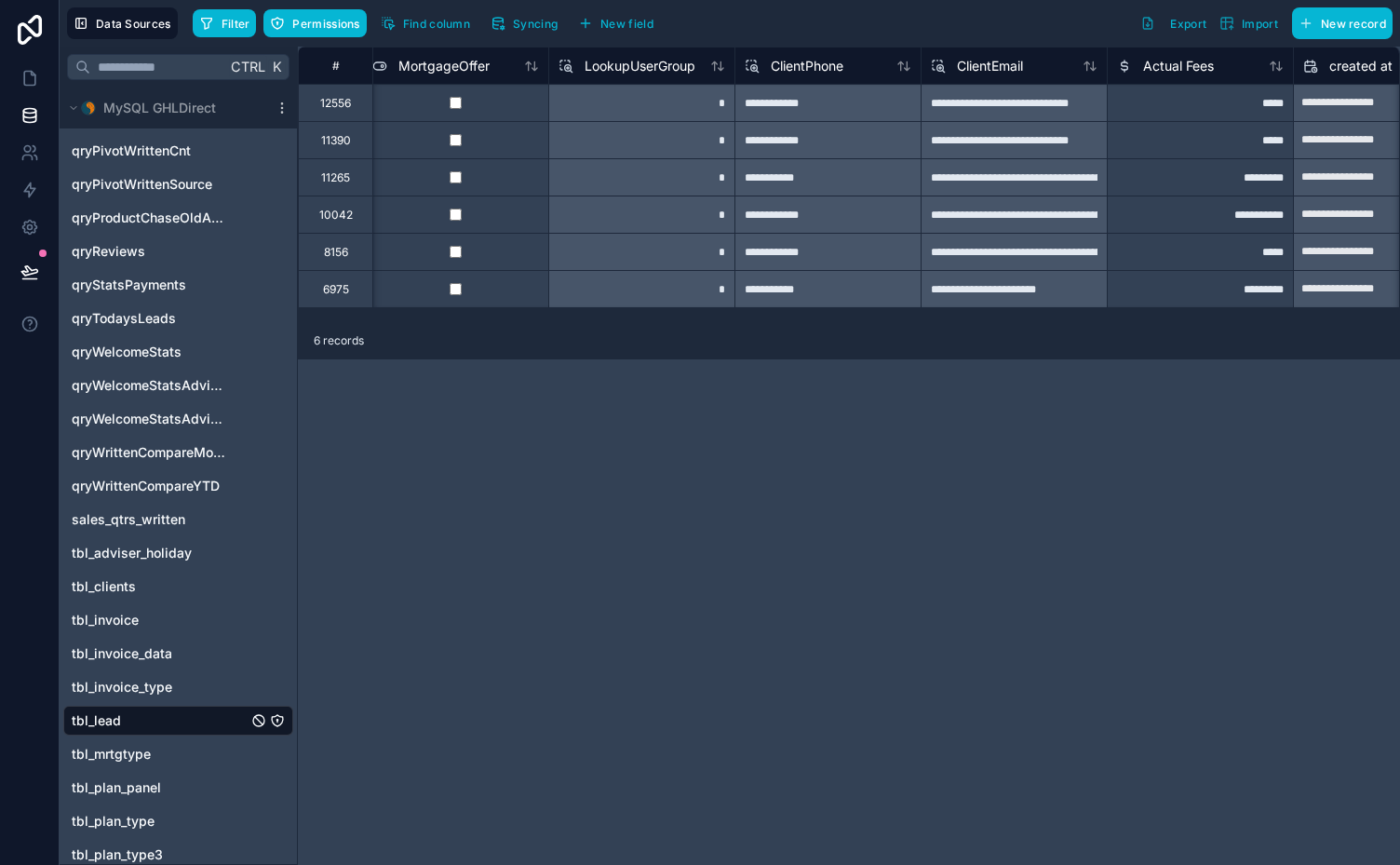
scroll to position [0, 9964]
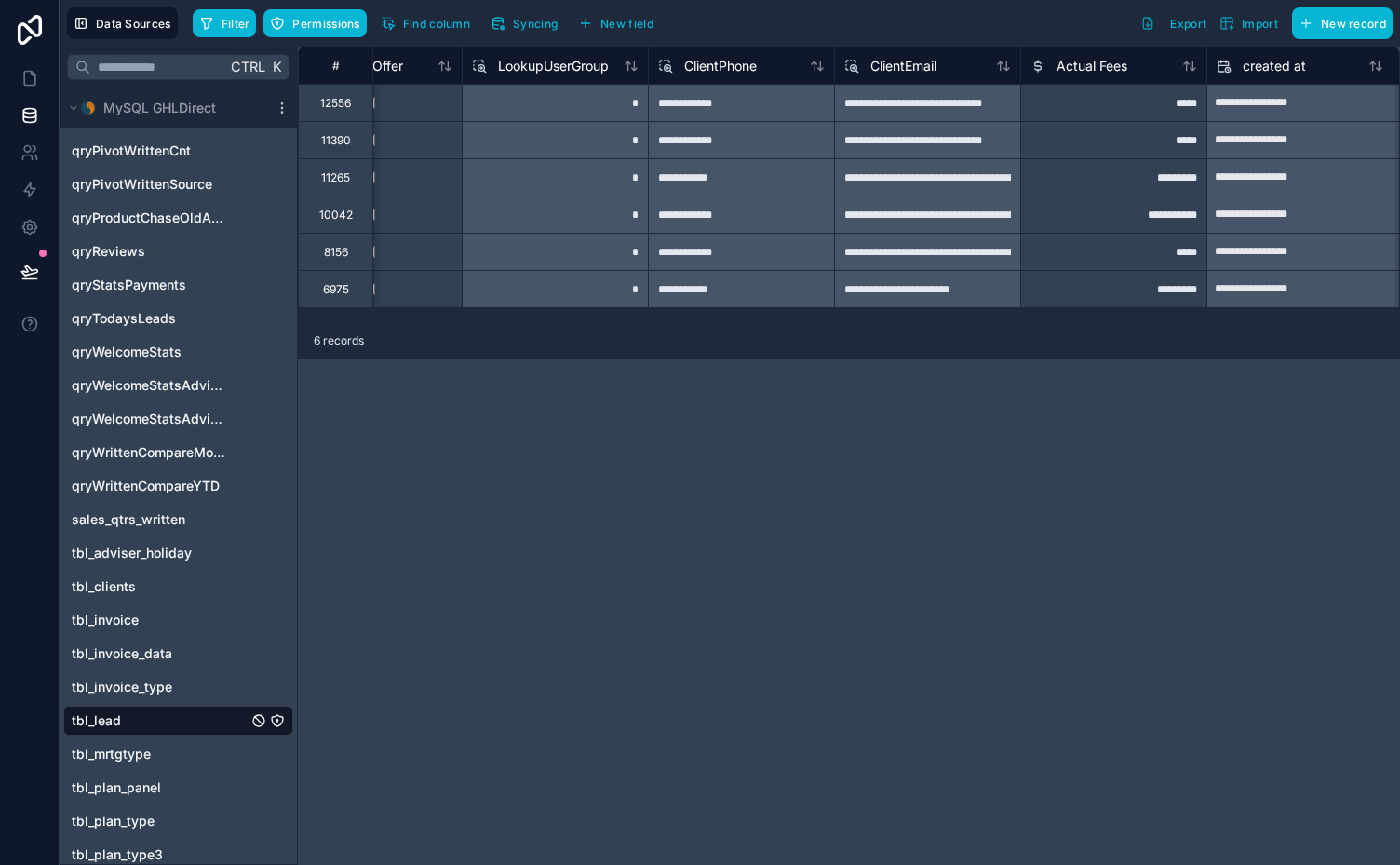
click at [1180, 215] on div "**********" at bounding box center [1113, 215] width 186 height 38
click at [1180, 215] on input "**********" at bounding box center [1113, 215] width 185 height 37
type input "*"
type input "****"
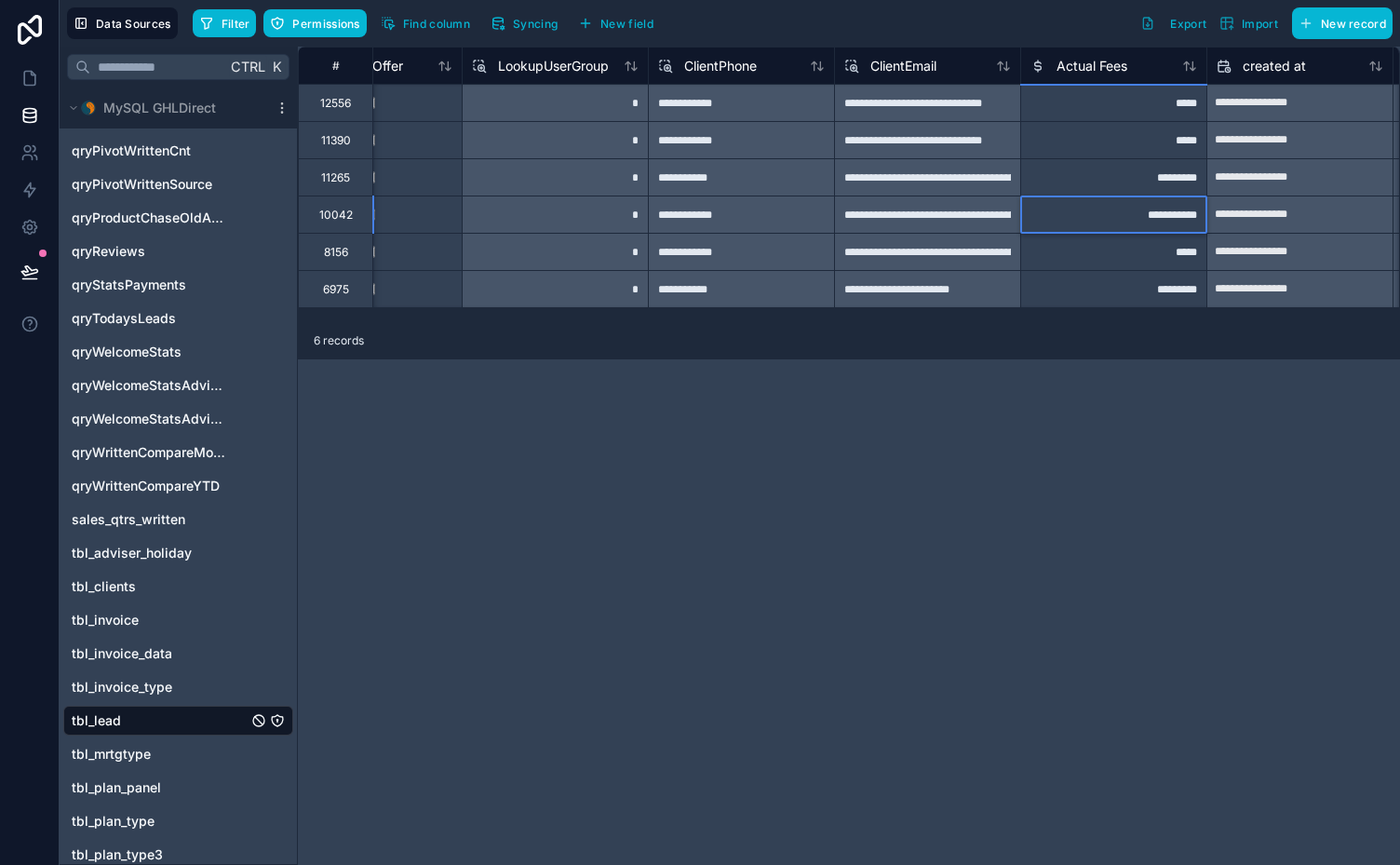
type input "*"
type input "***"
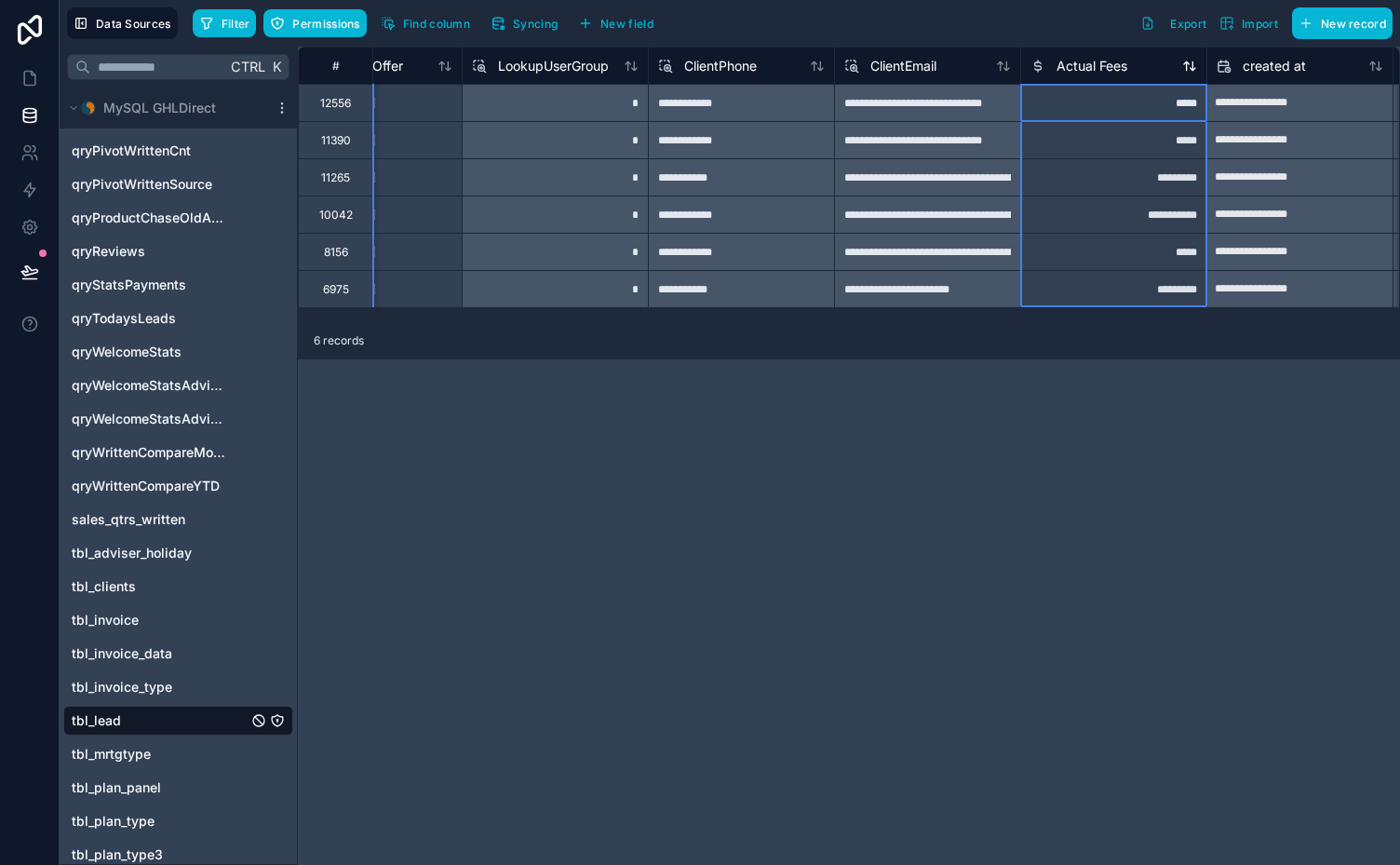
click at [1105, 67] on span "Actual Fees" at bounding box center [1093, 65] width 71 height 19
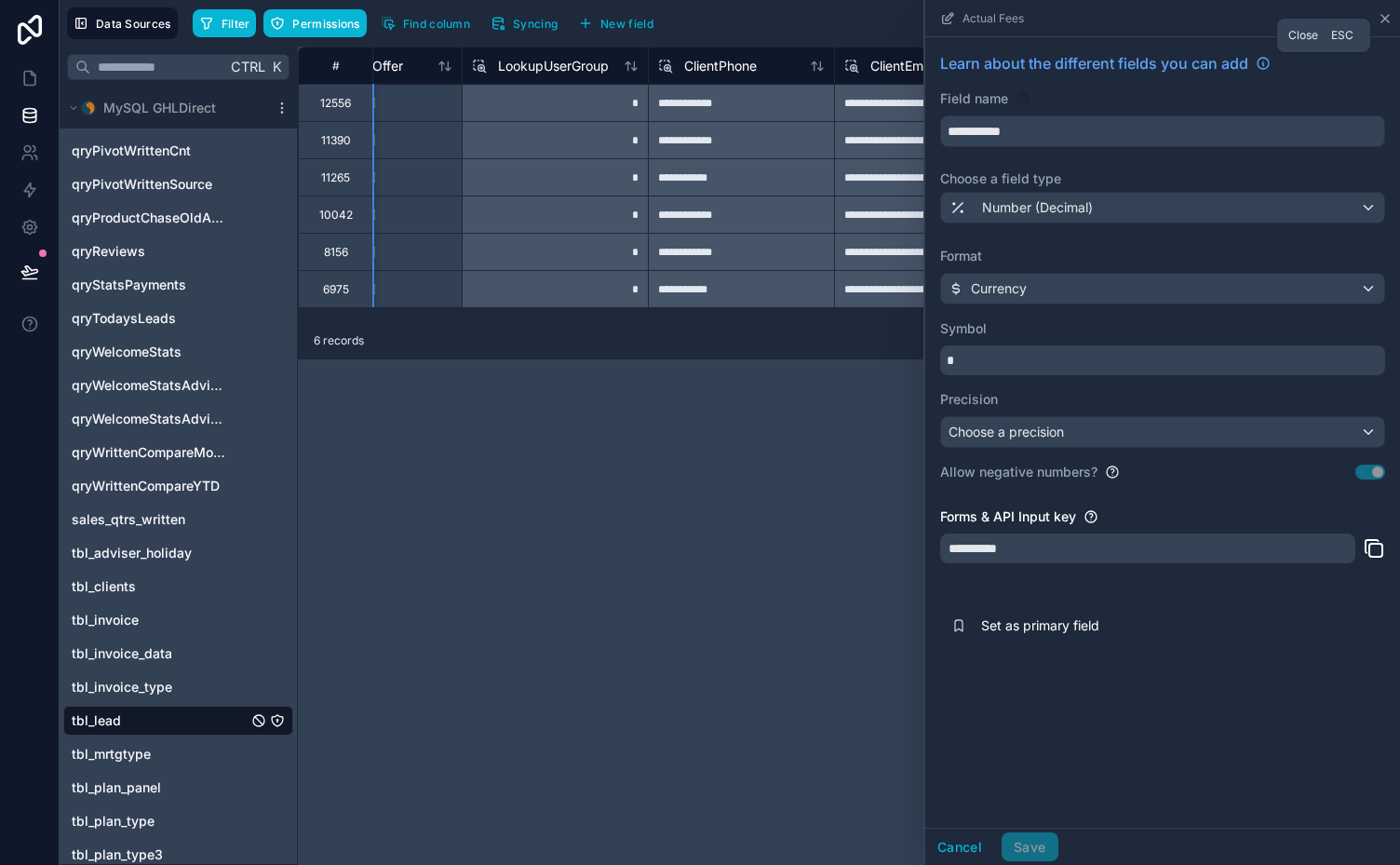
click at [1389, 18] on icon at bounding box center [1384, 18] width 15 height 15
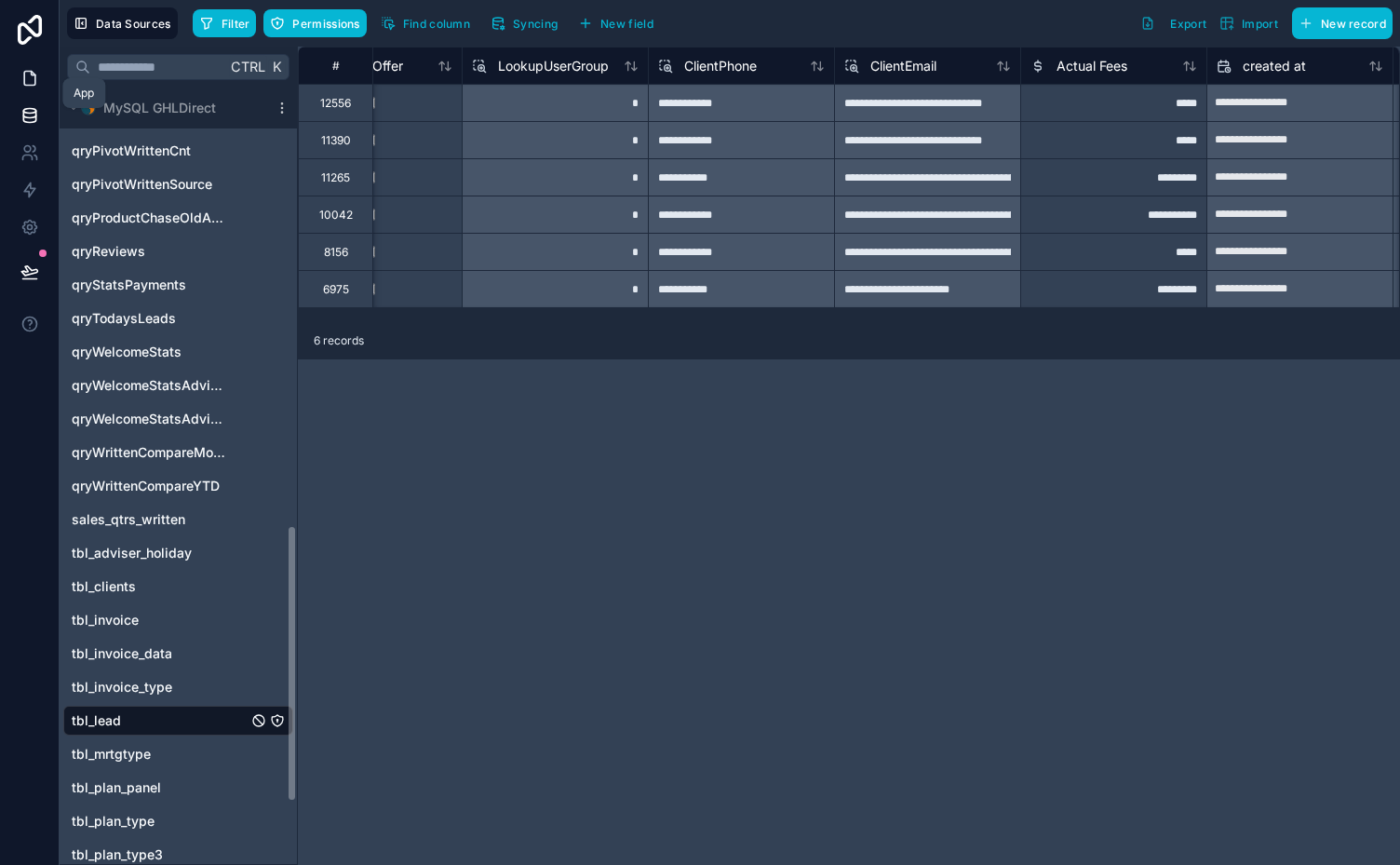
click at [30, 76] on icon at bounding box center [30, 78] width 19 height 19
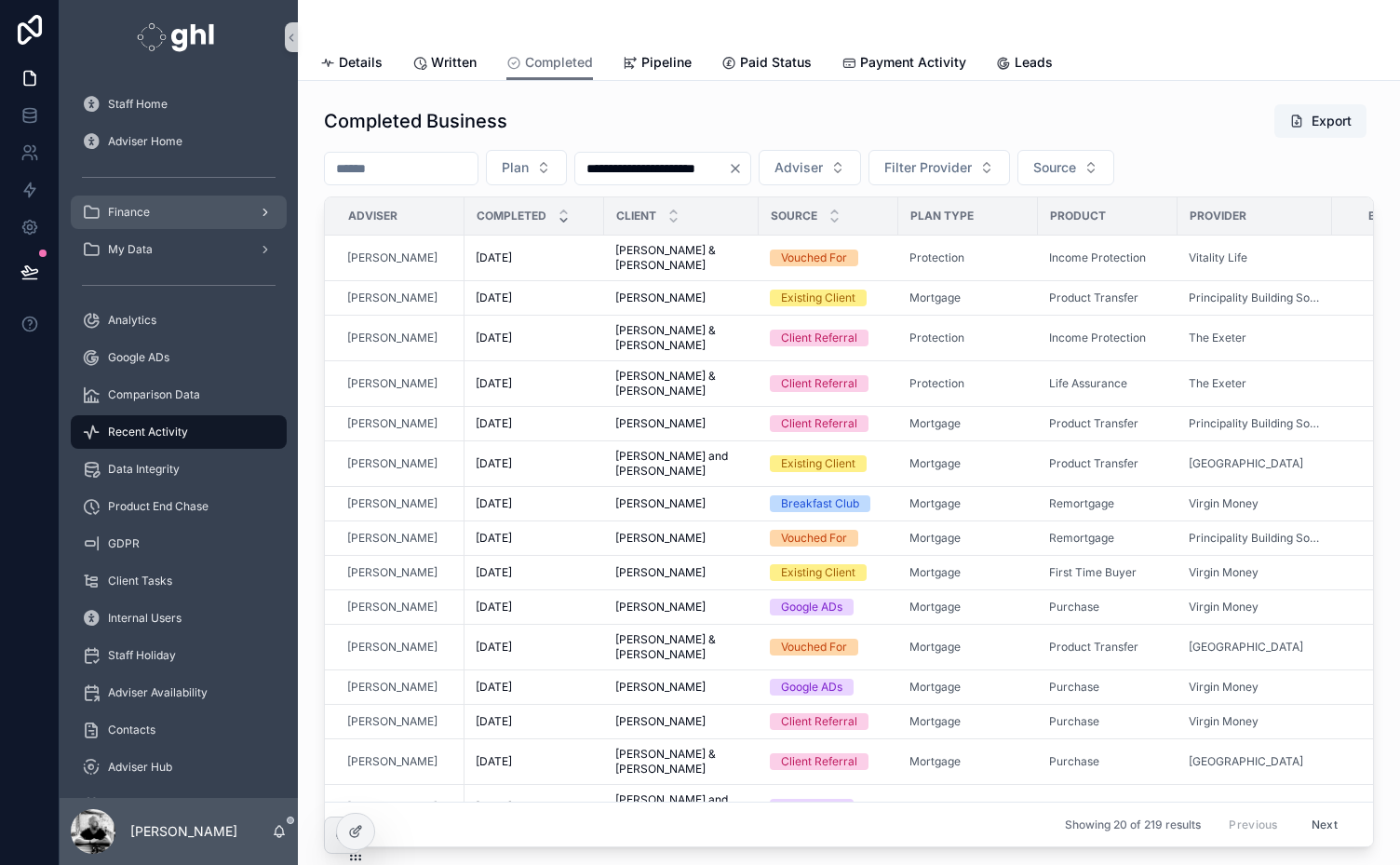
click at [144, 204] on div "Finance" at bounding box center [179, 213] width 194 height 30
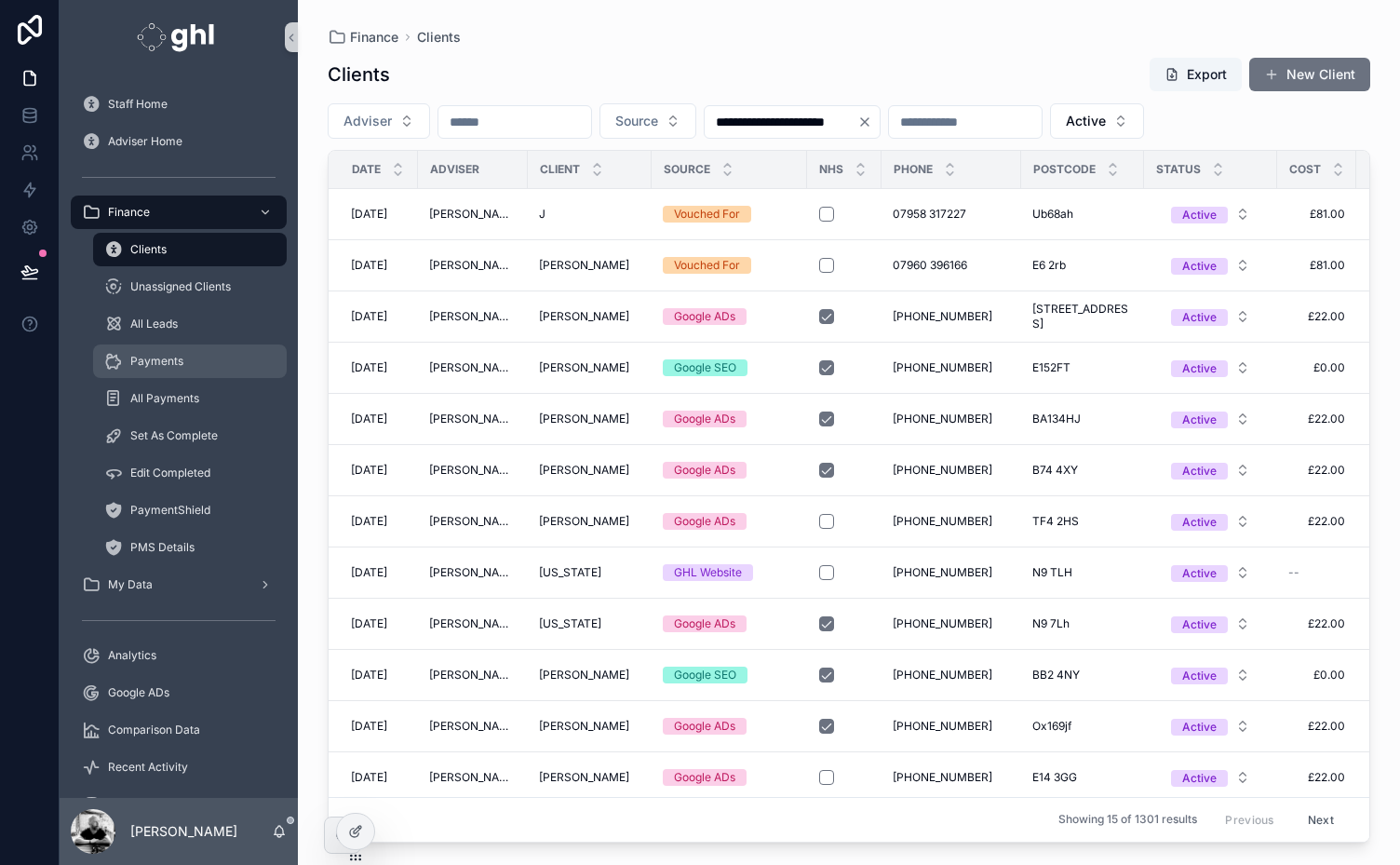
click at [145, 357] on span "Payments" at bounding box center [157, 361] width 53 height 15
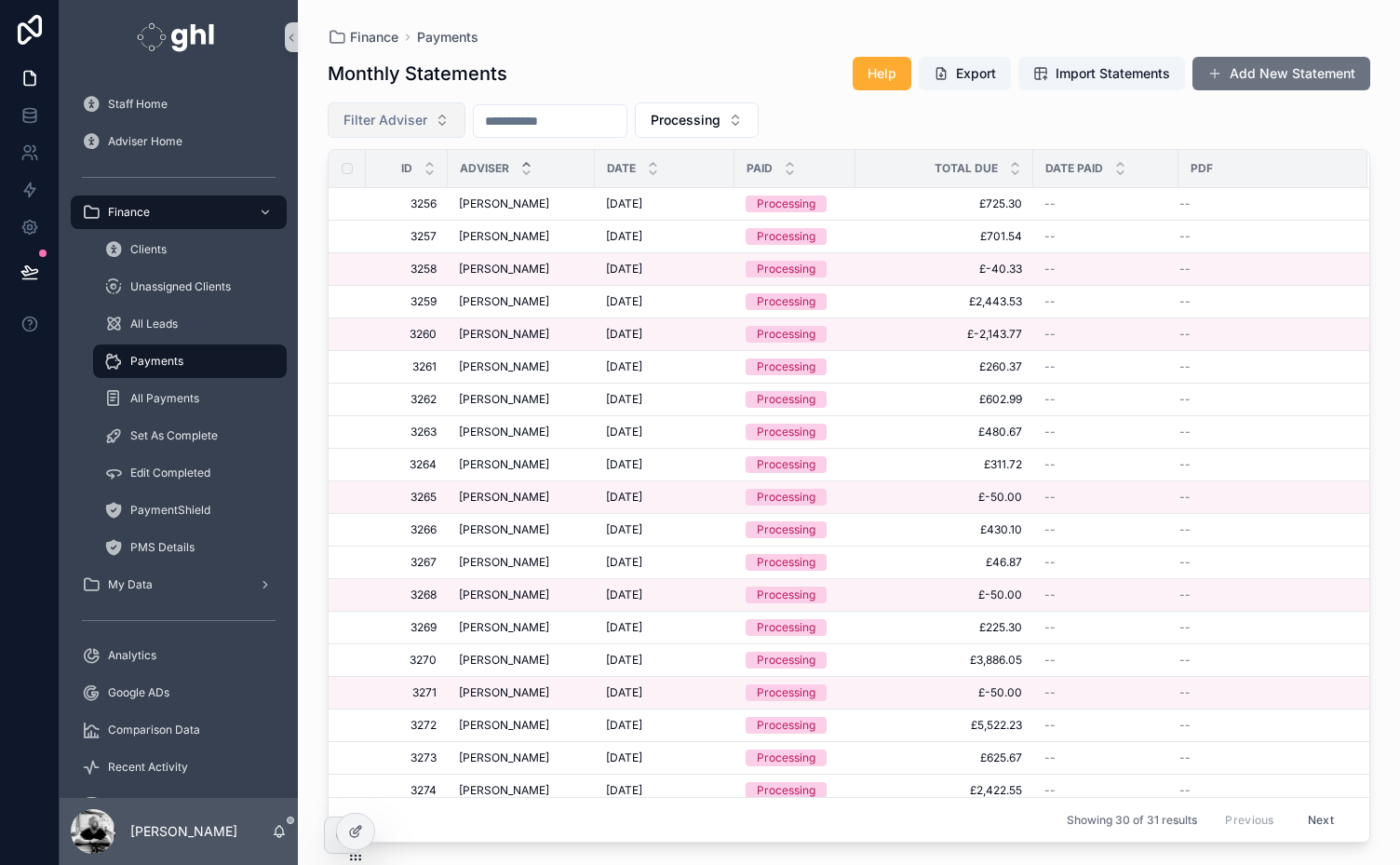
click at [421, 132] on button "Filter Adviser" at bounding box center [395, 121] width 137 height 36
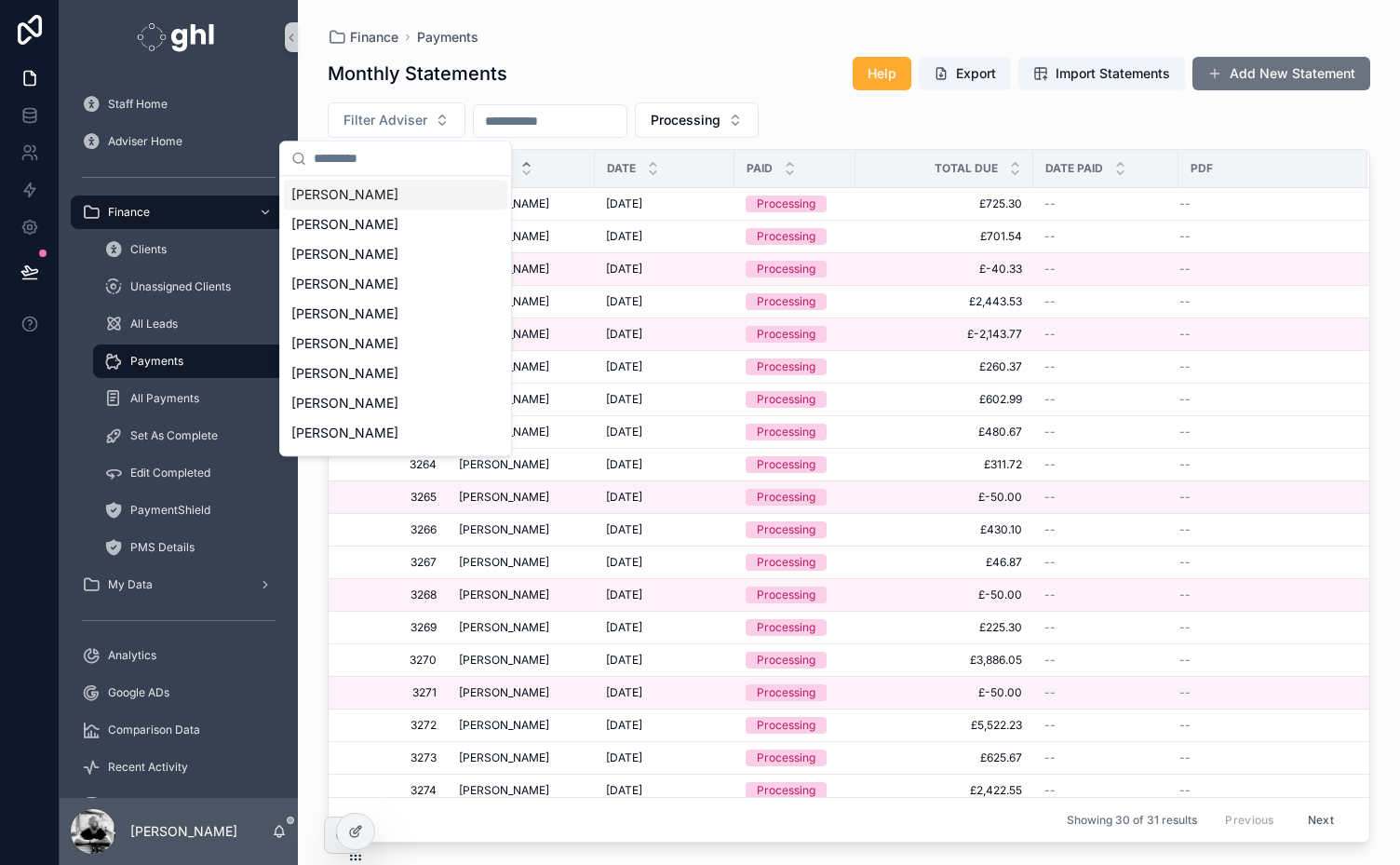
click at [359, 199] on span "[PERSON_NAME]" at bounding box center [345, 194] width 107 height 19
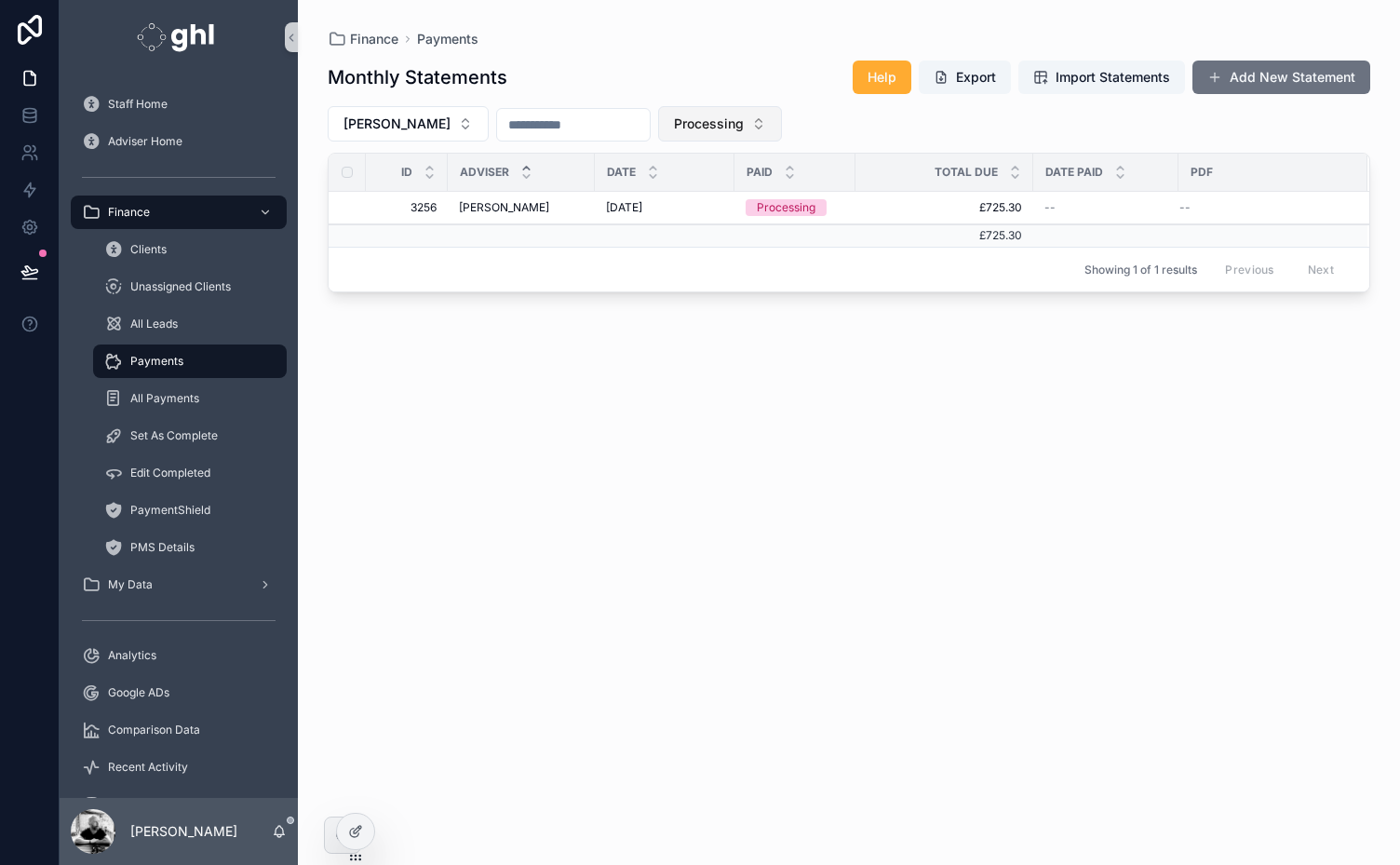
click at [744, 122] on span "Processing" at bounding box center [709, 124] width 70 height 19
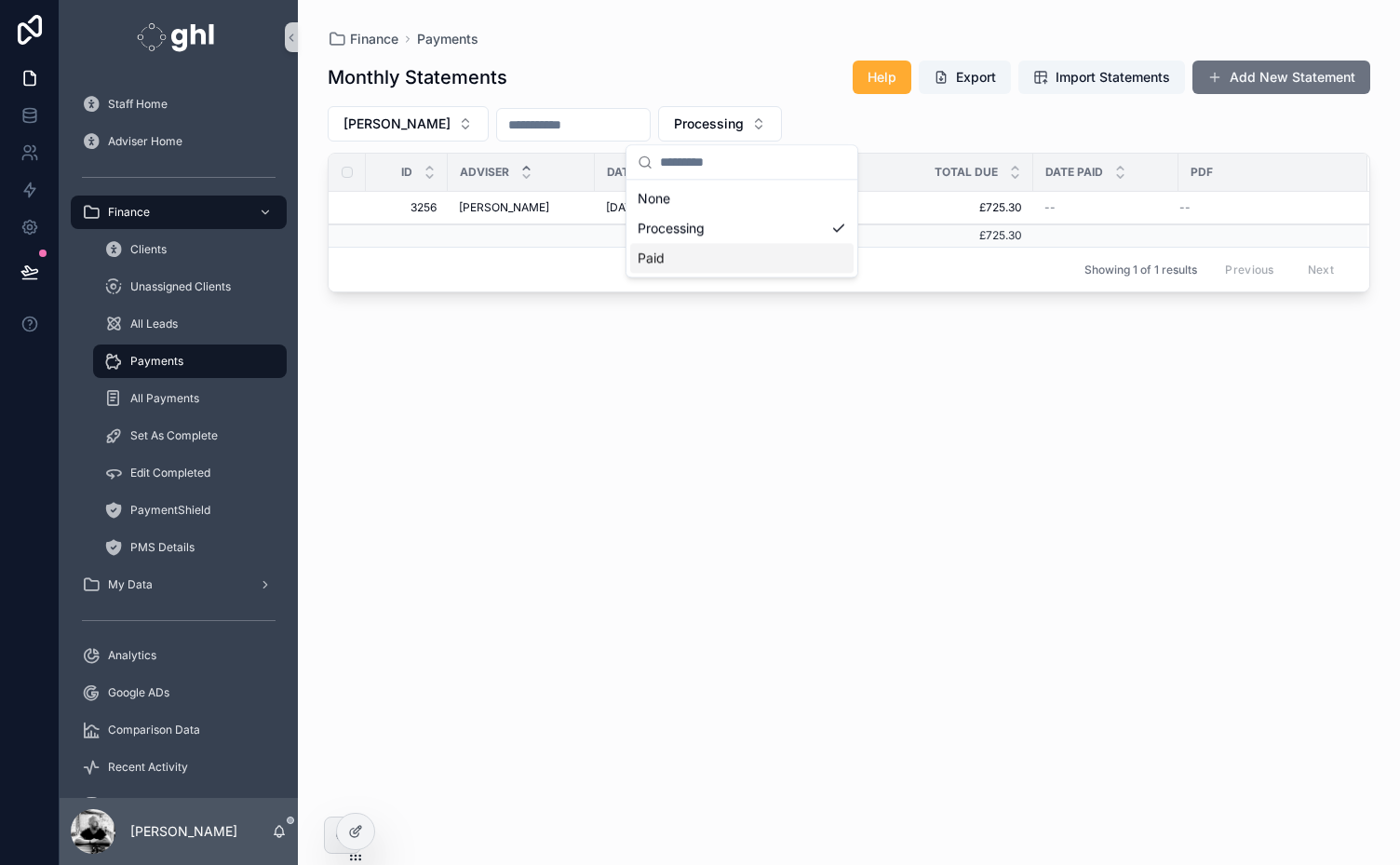
click at [655, 262] on div "Paid" at bounding box center [742, 258] width 223 height 30
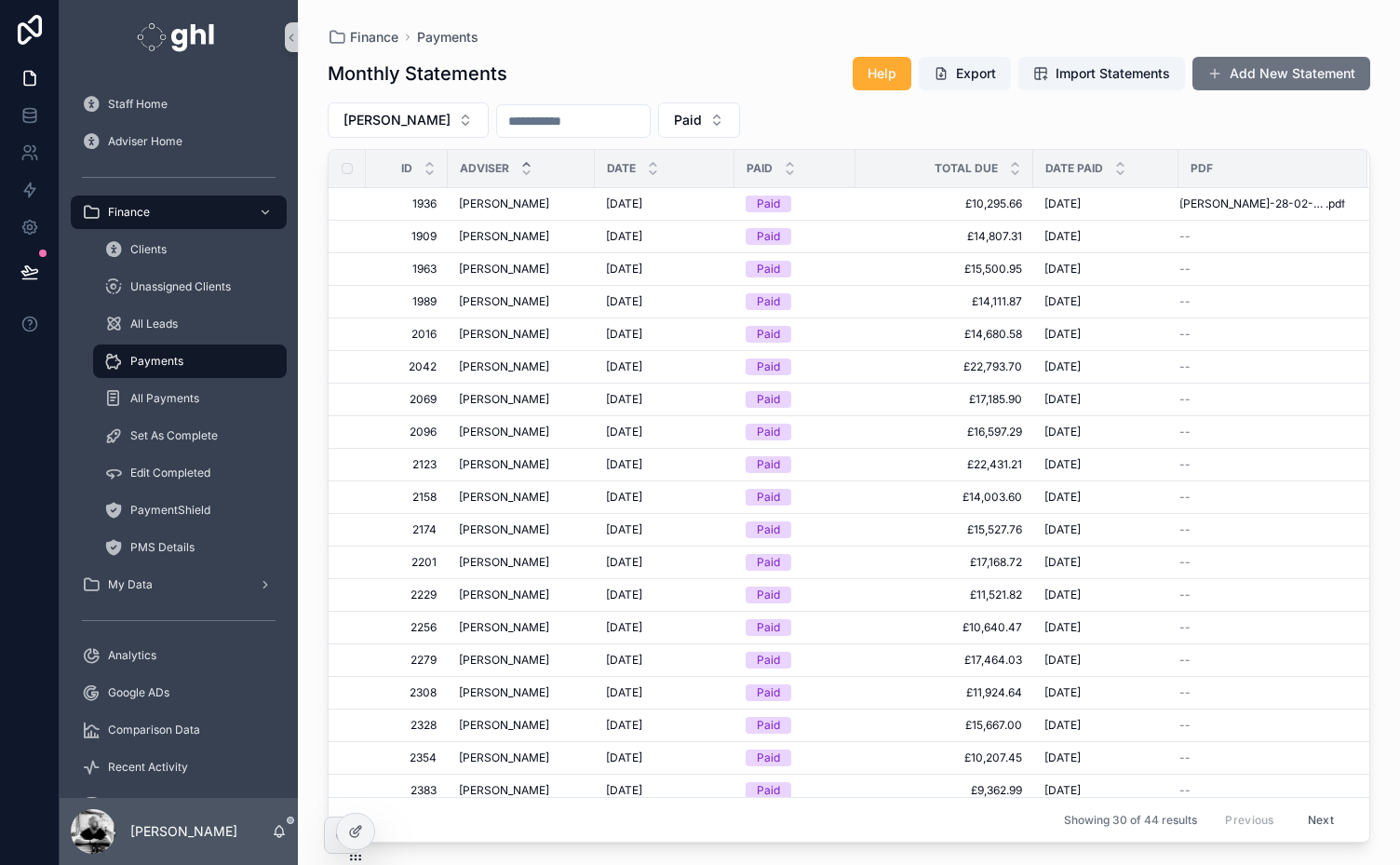
click at [597, 129] on input "scrollable content" at bounding box center [573, 121] width 152 height 26
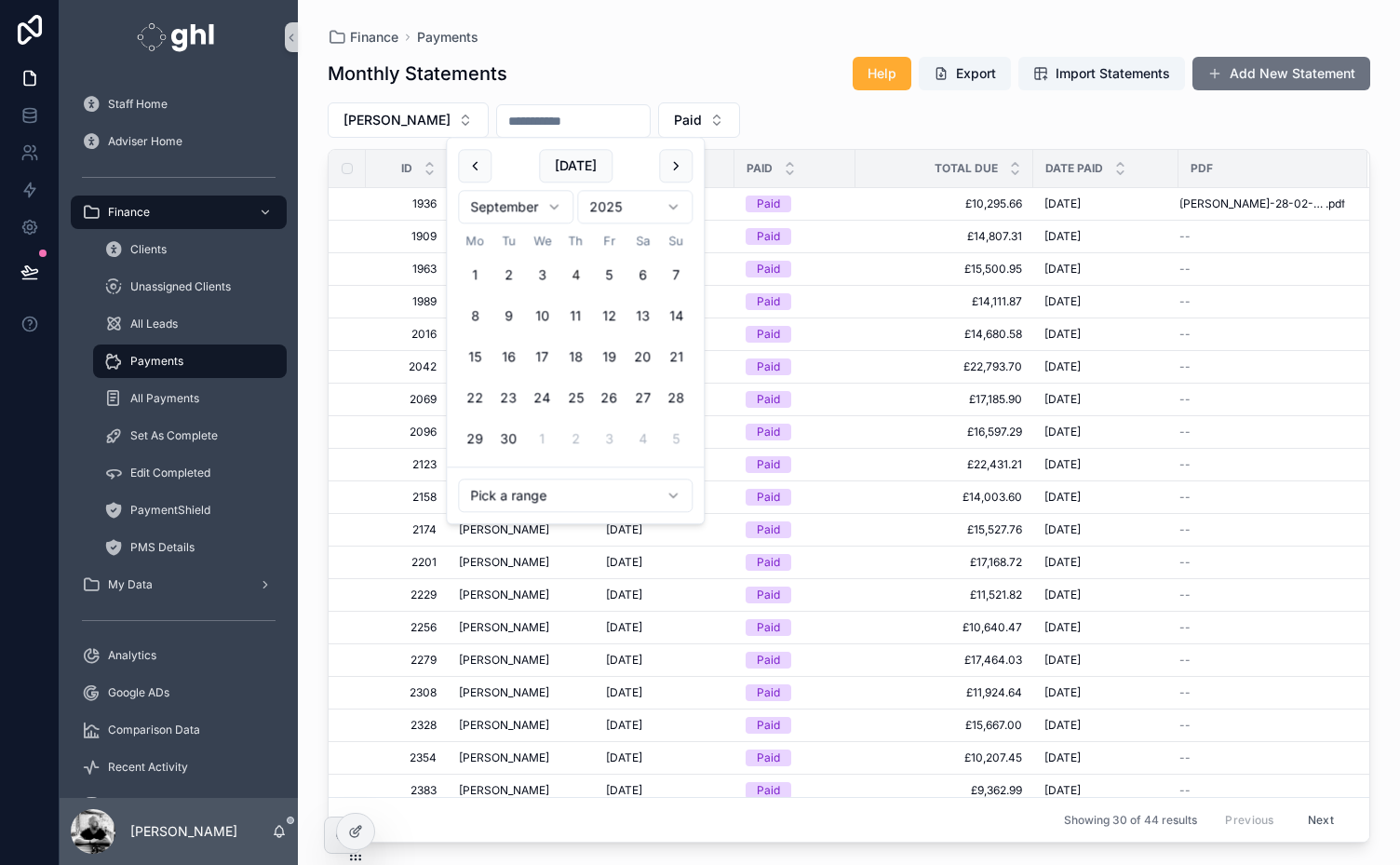
click at [575, 493] on html "Staff Home Adviser Home Finance Clients Unassigned Clients All Leads Payments A…" at bounding box center [700, 432] width 1400 height 865
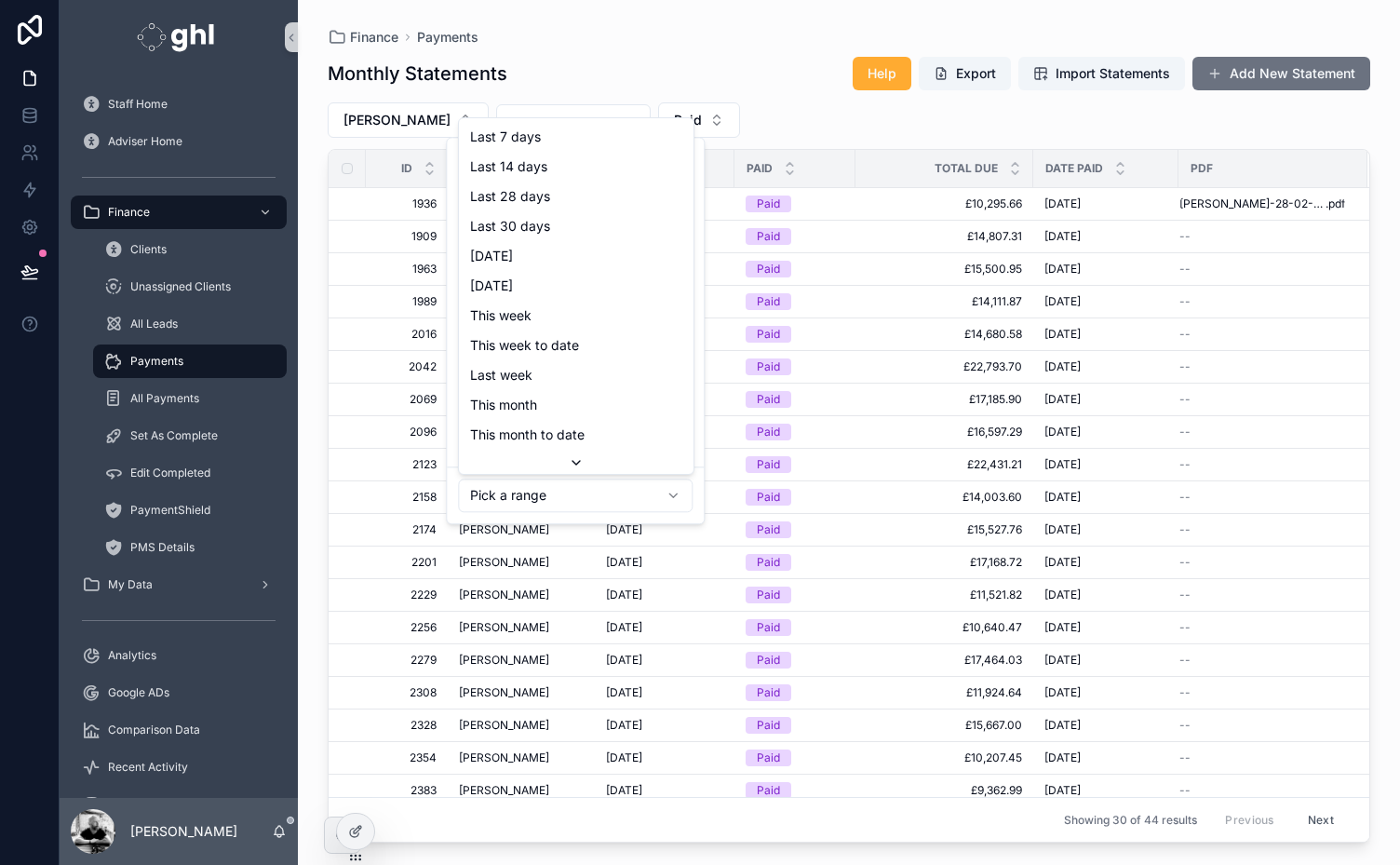
click at [763, 28] on html "Staff Home Adviser Home Finance Clients Unassigned Clients All Leads Payments A…" at bounding box center [700, 432] width 1400 height 865
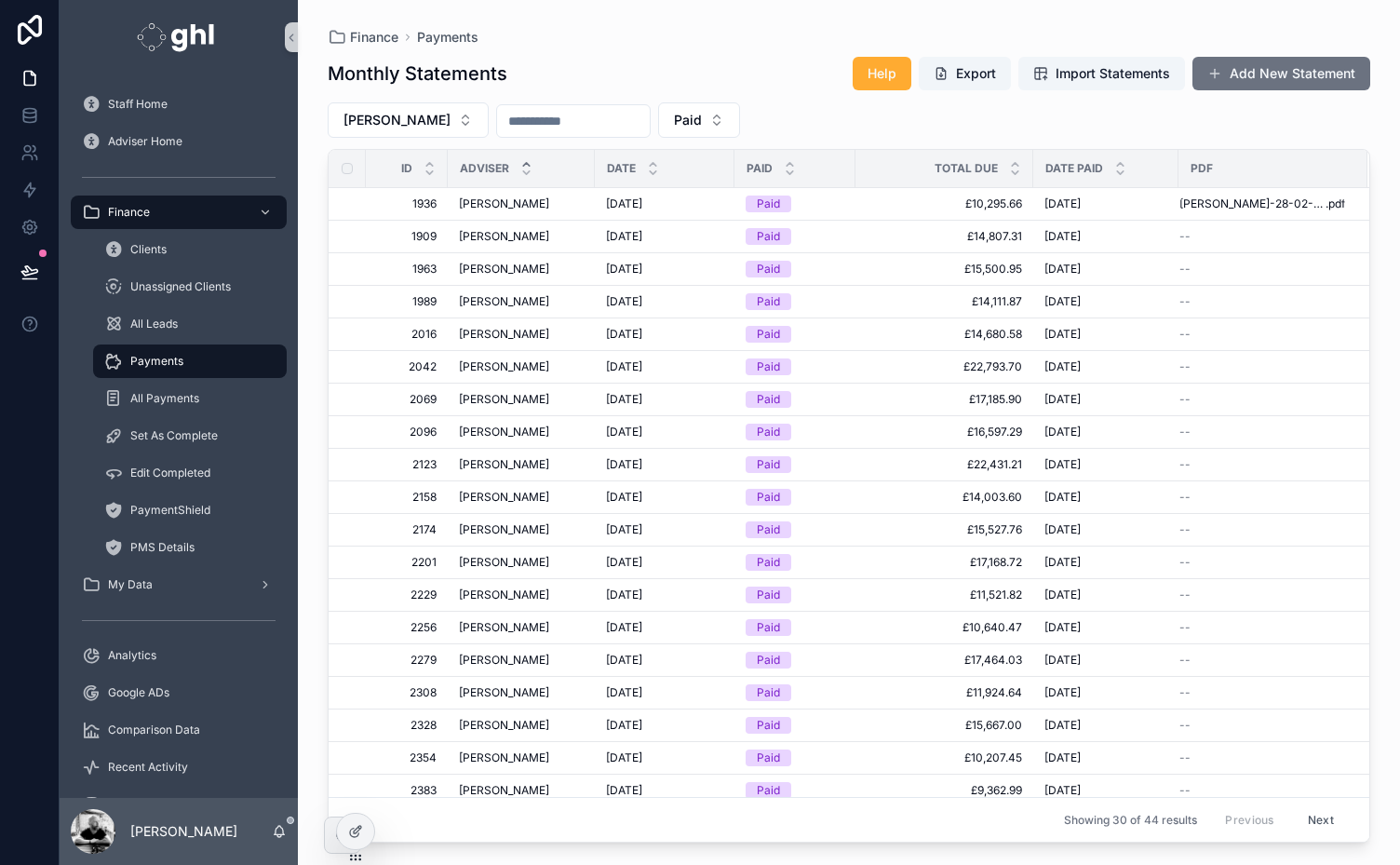
click at [595, 122] on input "scrollable content" at bounding box center [573, 121] width 152 height 26
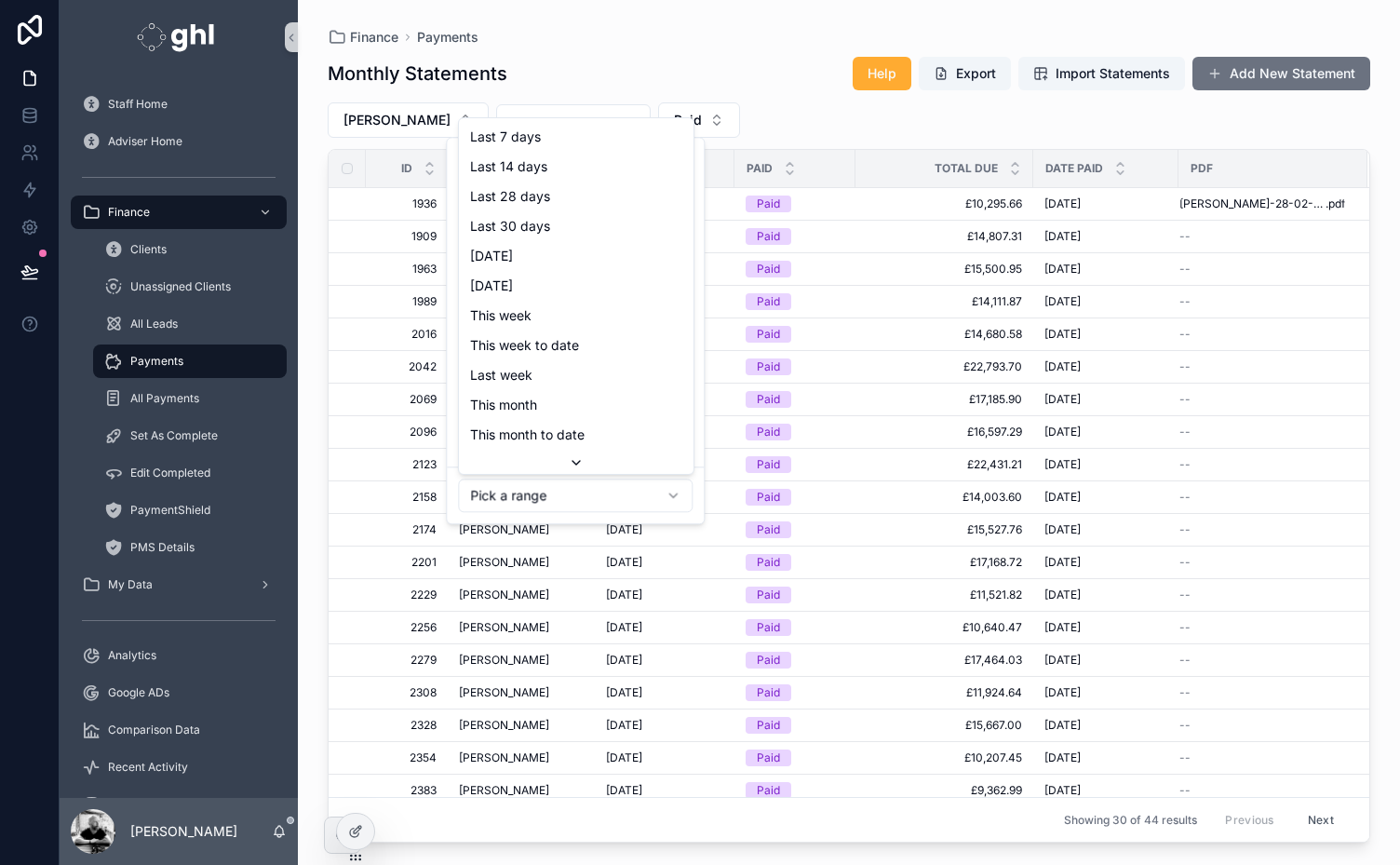
click at [553, 485] on html "Staff Home Adviser Home Finance Clients Unassigned Clients All Leads Payments A…" at bounding box center [700, 432] width 1400 height 865
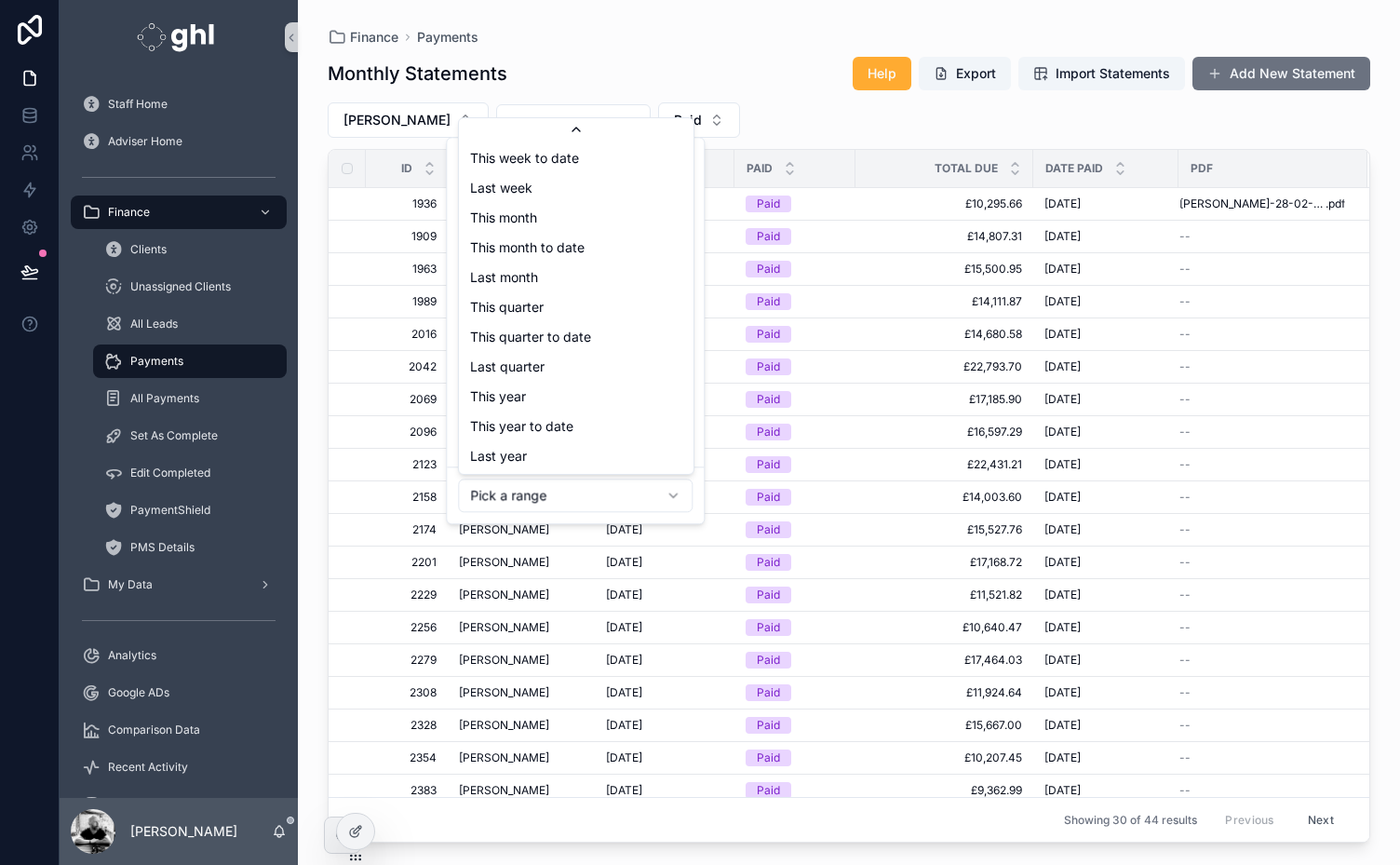
type input "**********"
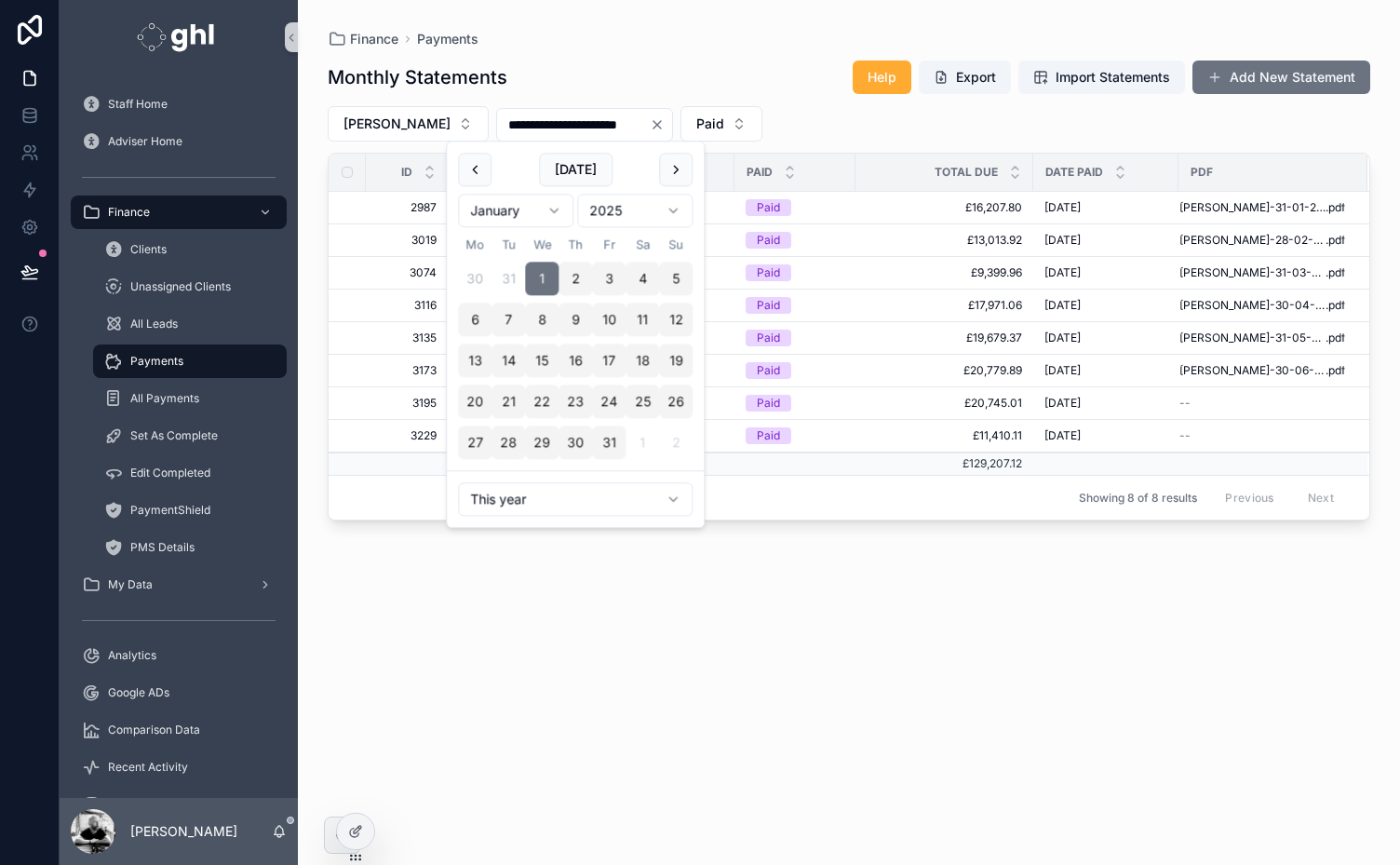
click at [1068, 569] on div "**********" at bounding box center [848, 445] width 1042 height 794
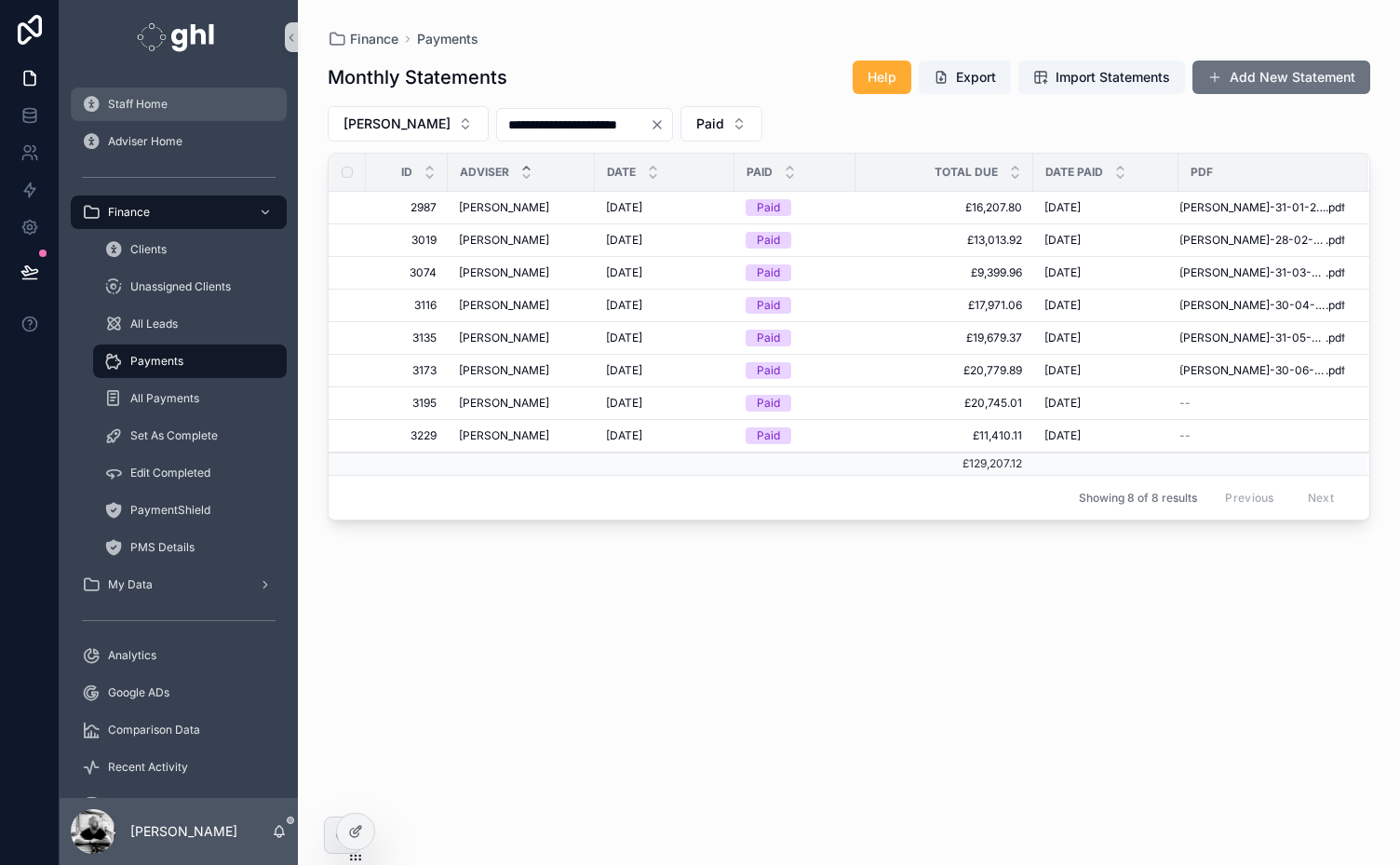
click at [111, 112] on div "Staff Home" at bounding box center [179, 104] width 194 height 30
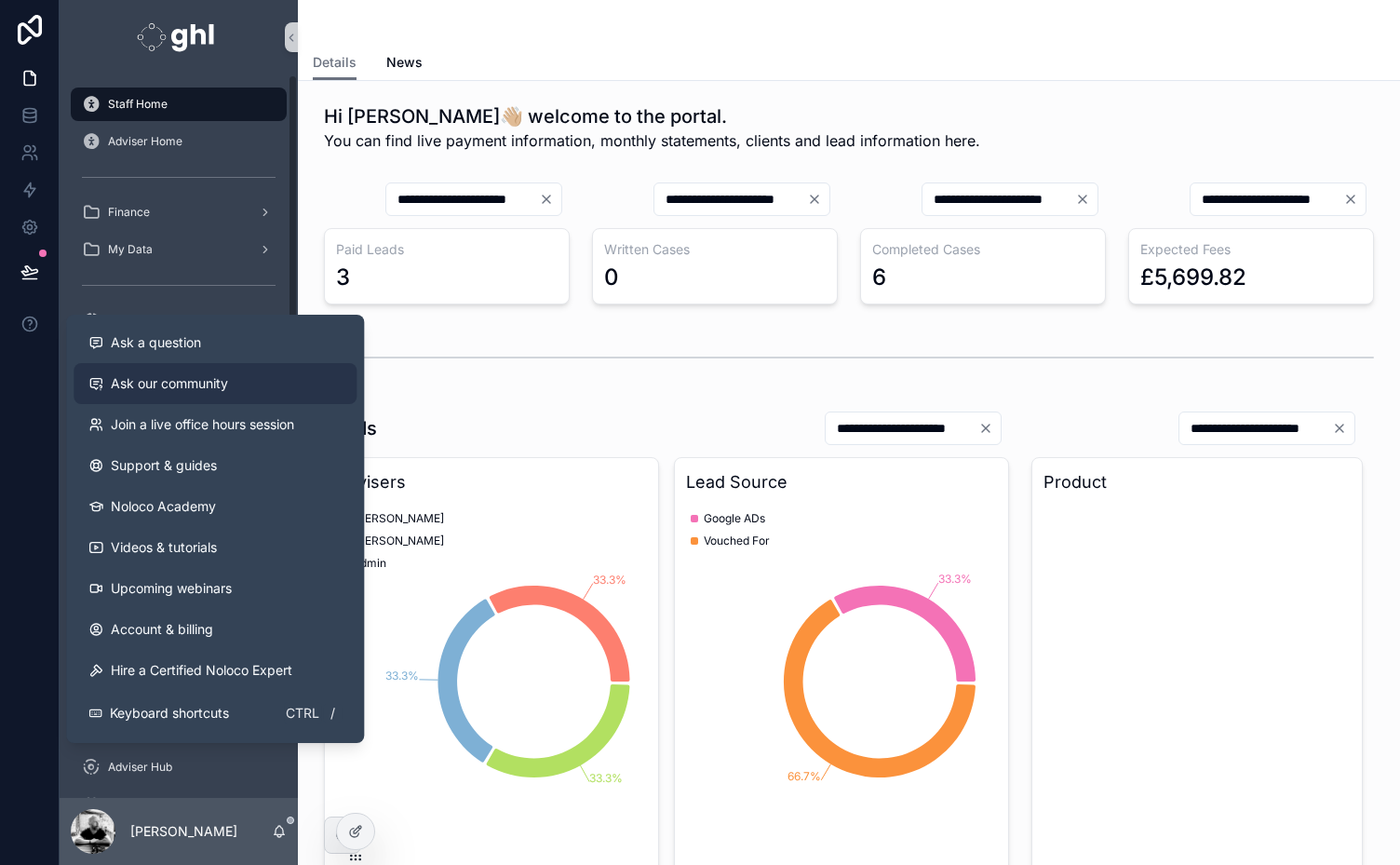
click at [168, 374] on span "Ask our community" at bounding box center [169, 383] width 118 height 19
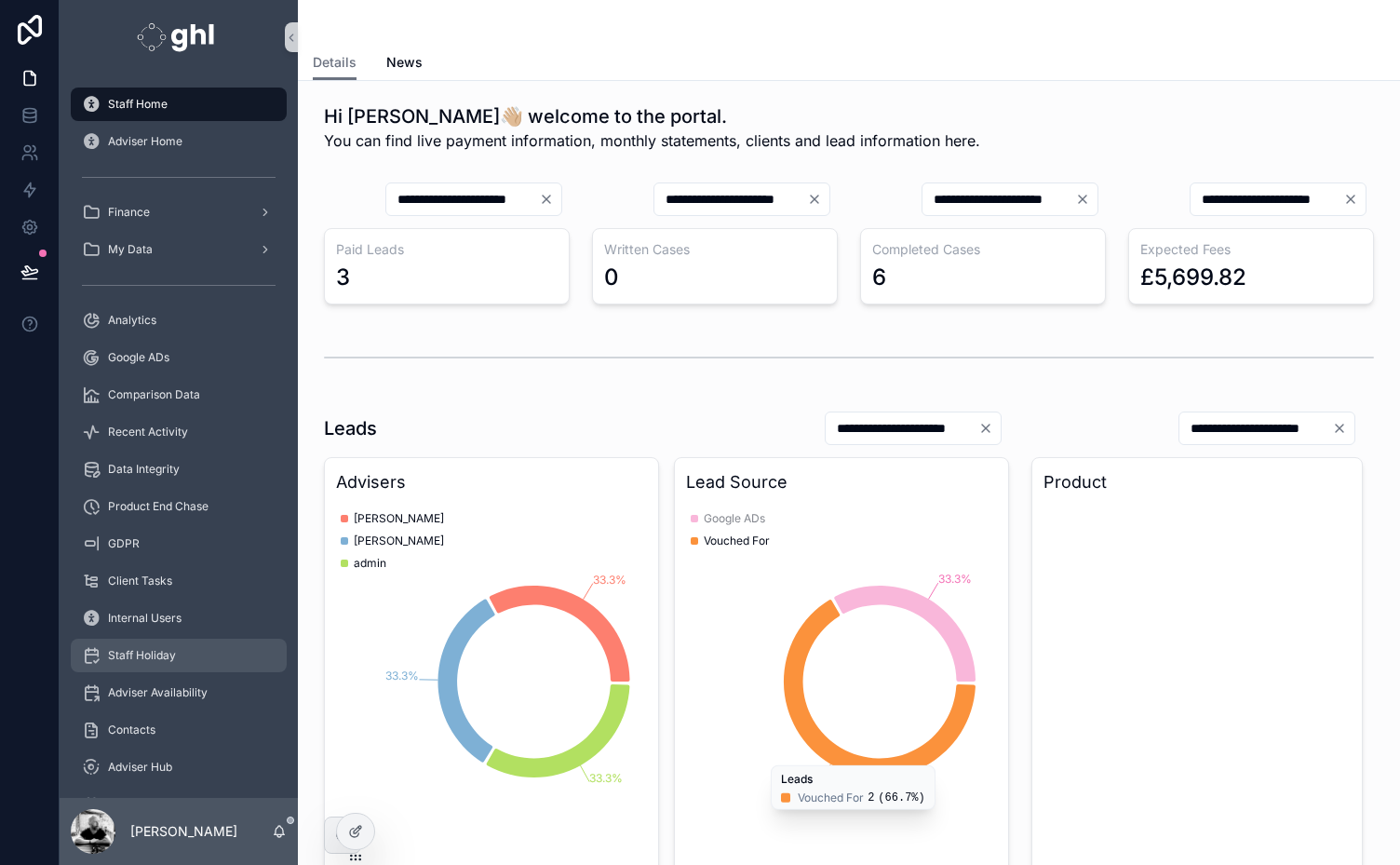
click at [136, 654] on span "Staff Holiday" at bounding box center [141, 654] width 68 height 15
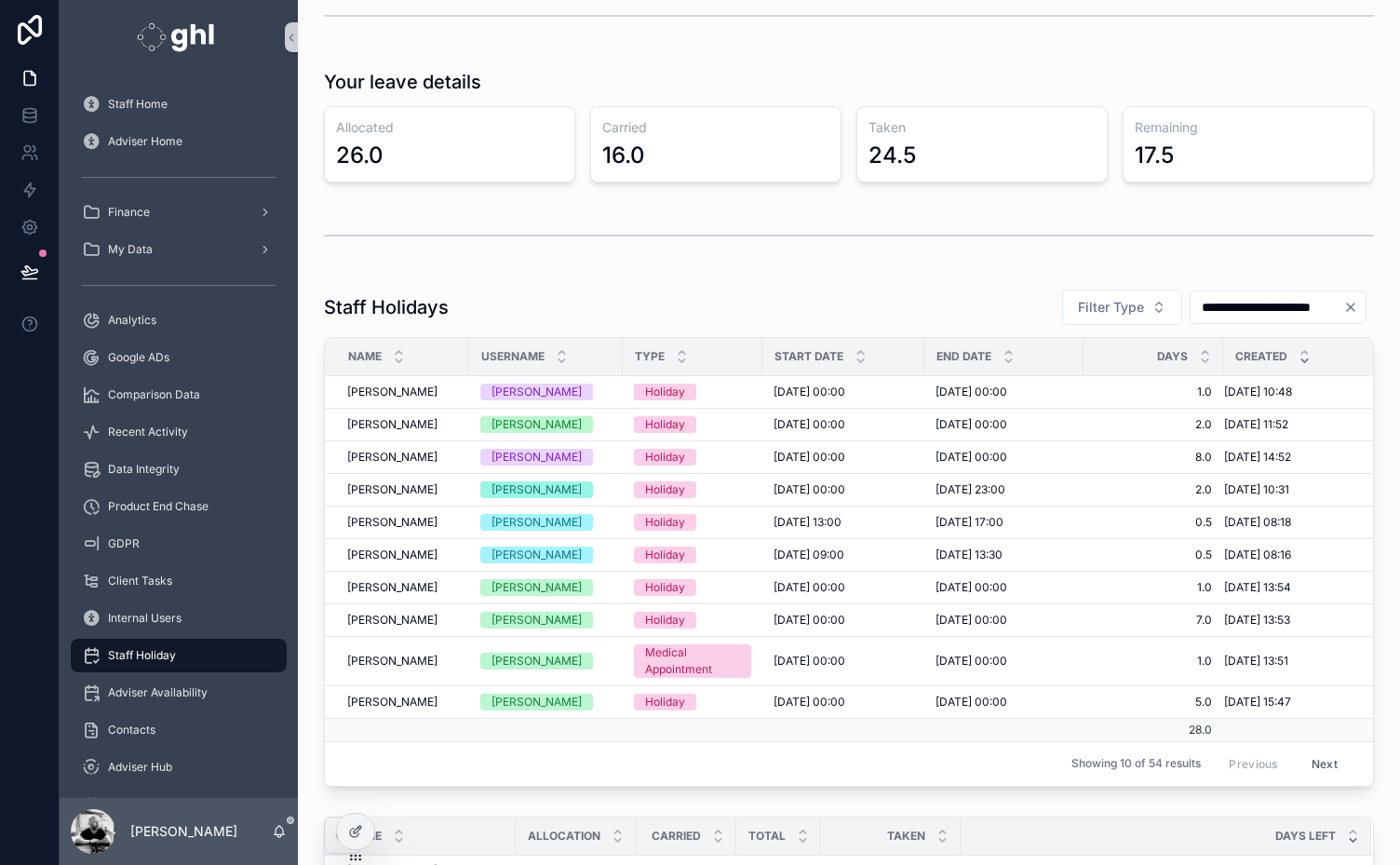
scroll to position [936, 0]
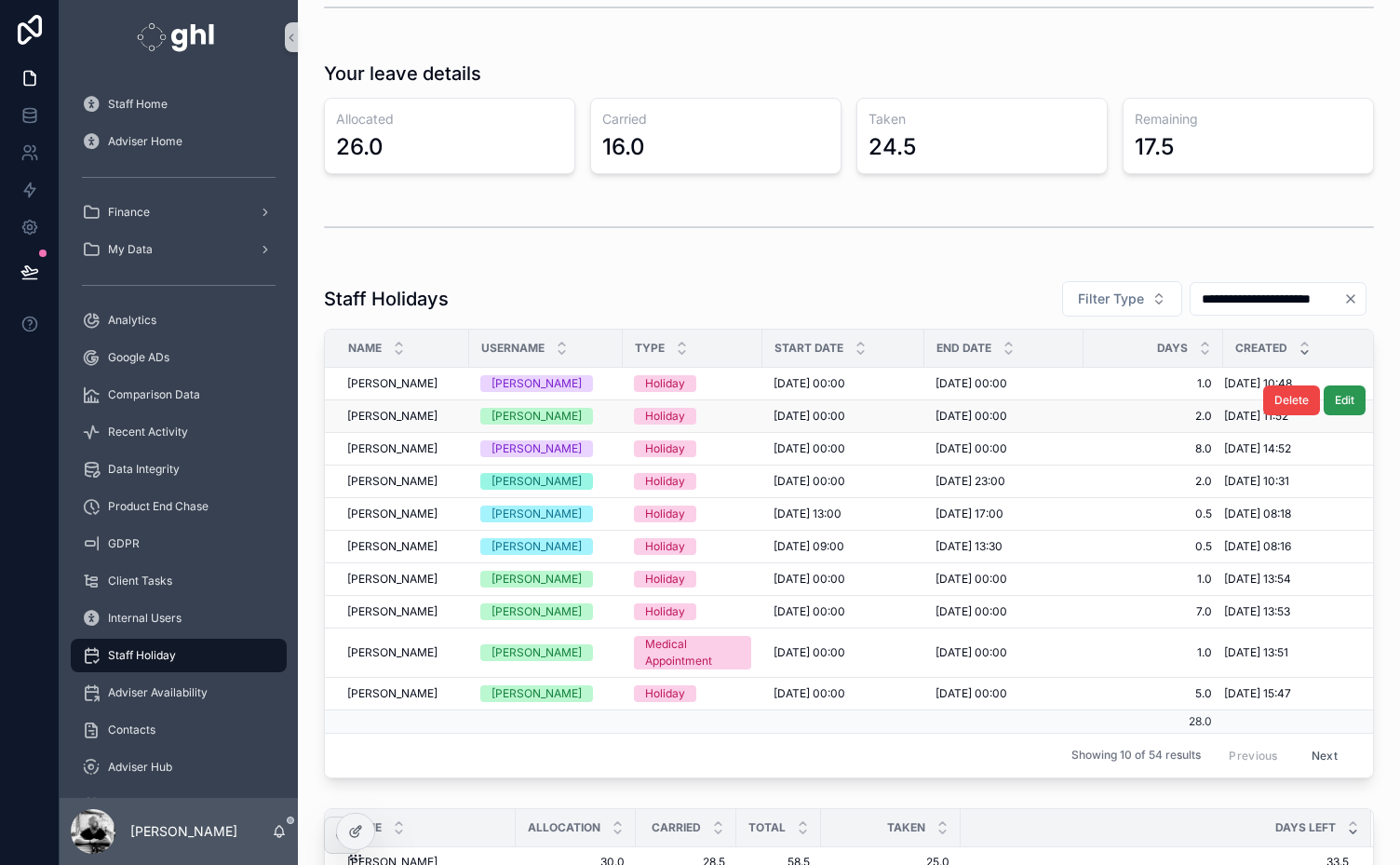
click at [1335, 392] on span "Edit" at bounding box center [1345, 399] width 20 height 15
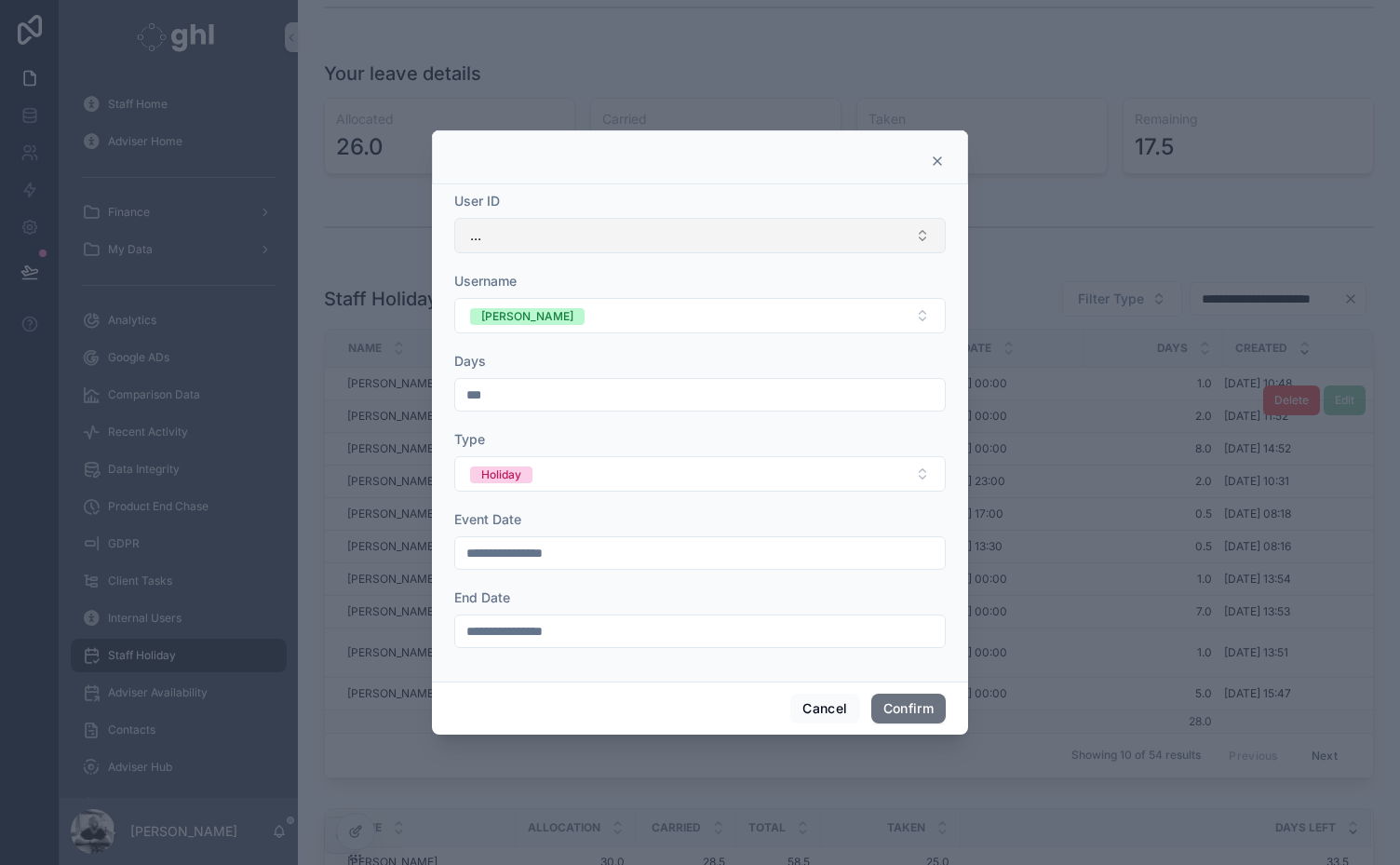
click at [657, 230] on button "..." at bounding box center [699, 235] width 491 height 36
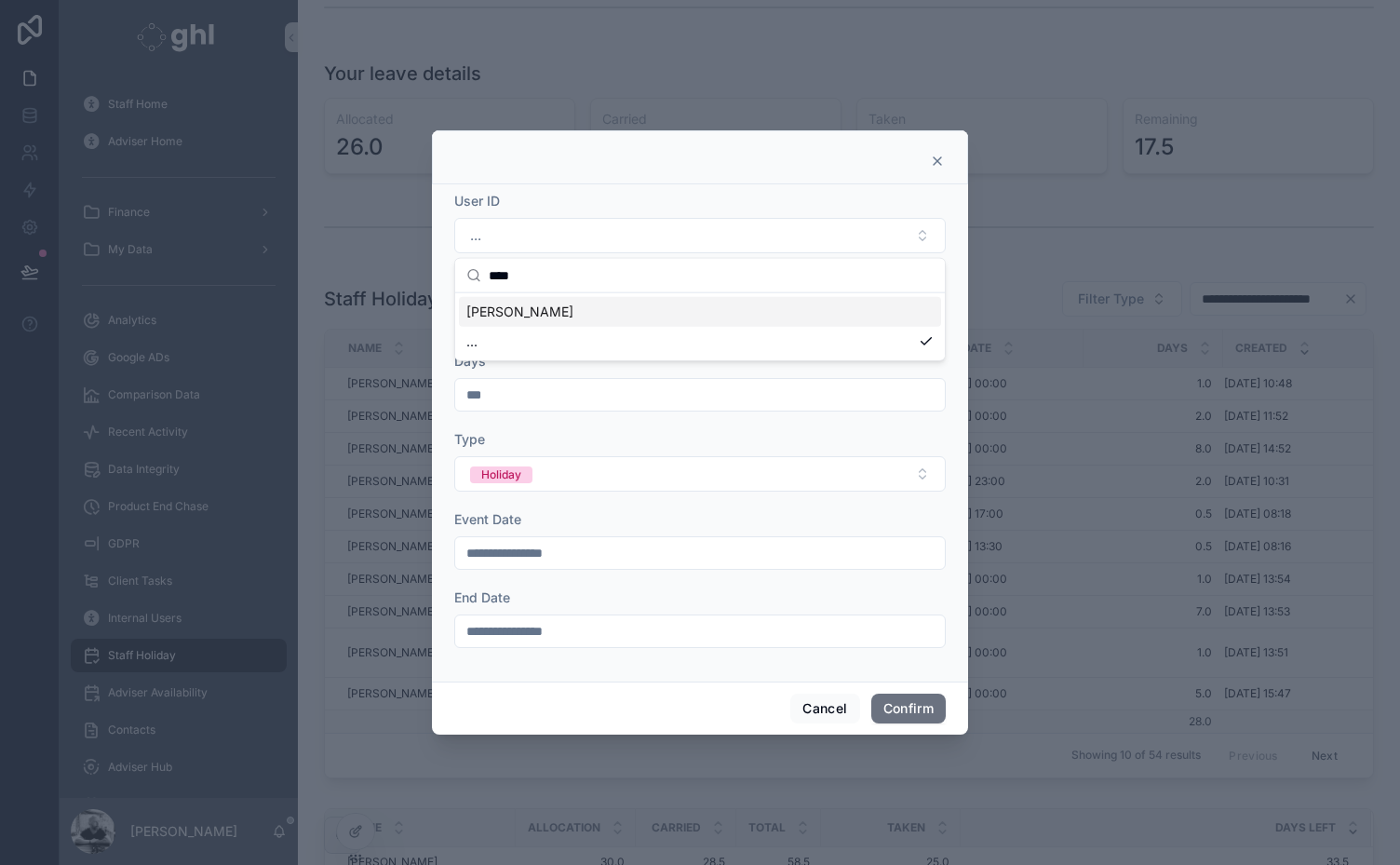
type input "****"
click at [515, 314] on span "[PERSON_NAME]" at bounding box center [520, 311] width 107 height 19
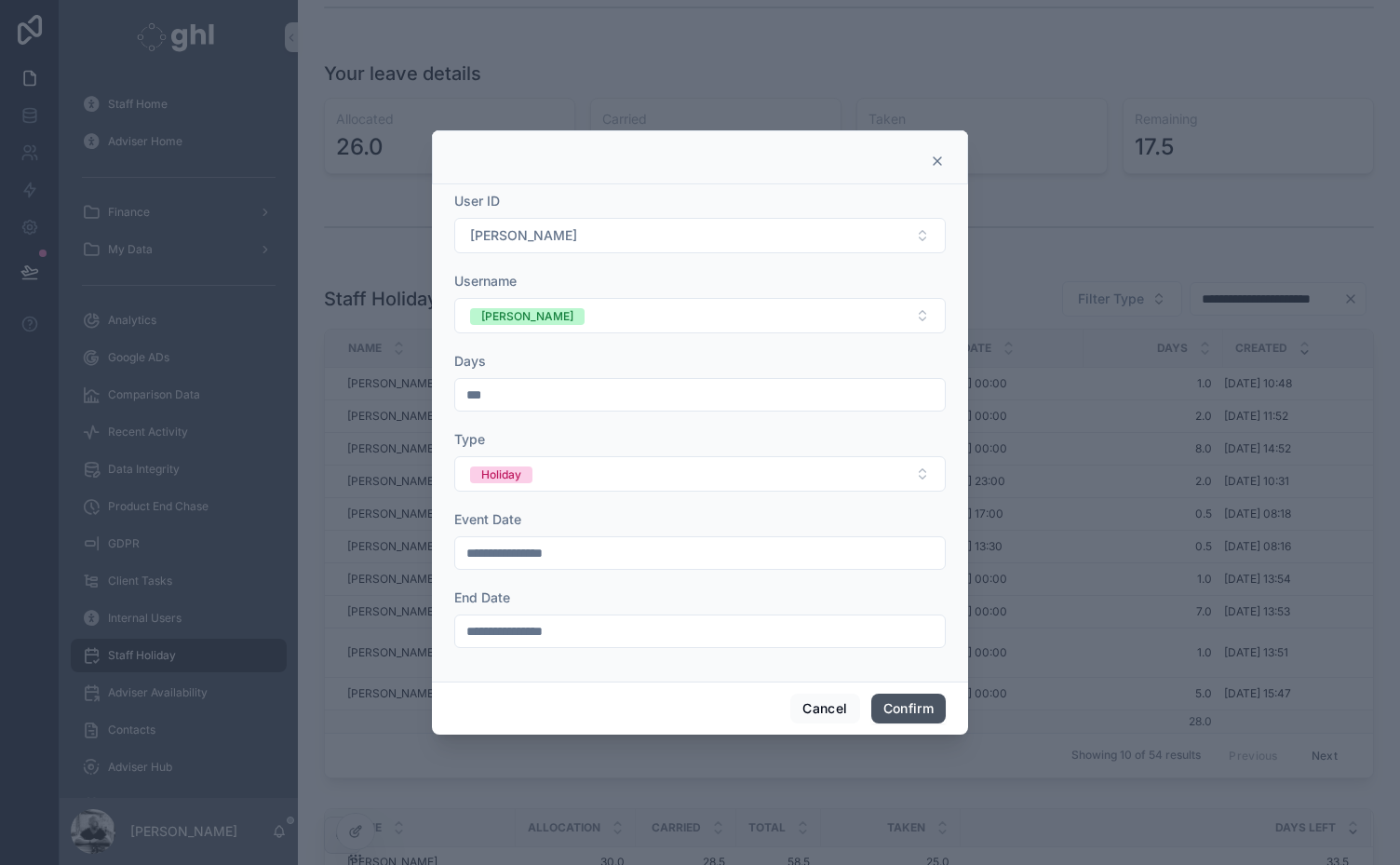
click at [911, 704] on button "Confirm" at bounding box center [908, 708] width 74 height 30
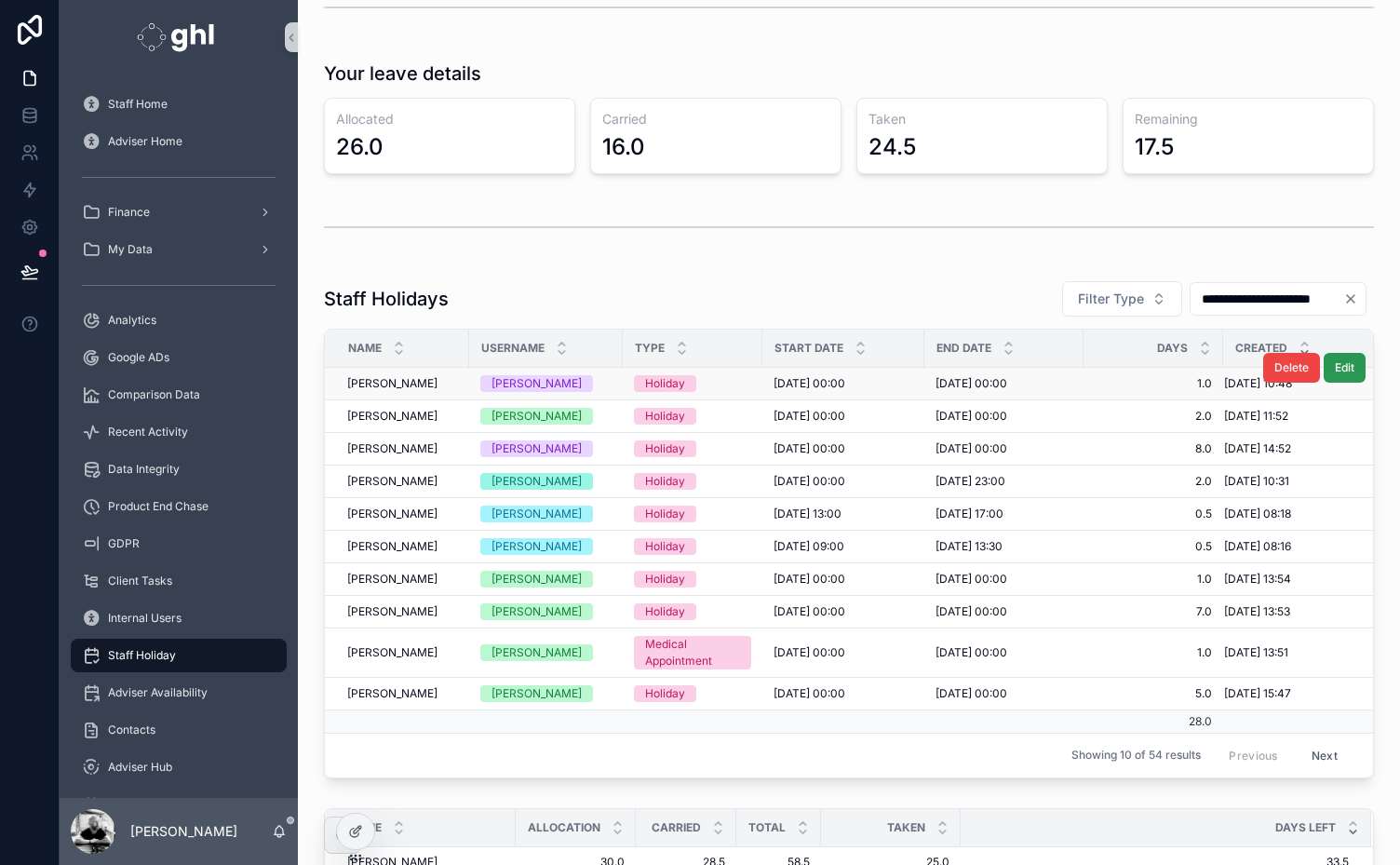
click at [1335, 361] on span "Edit" at bounding box center [1345, 367] width 20 height 15
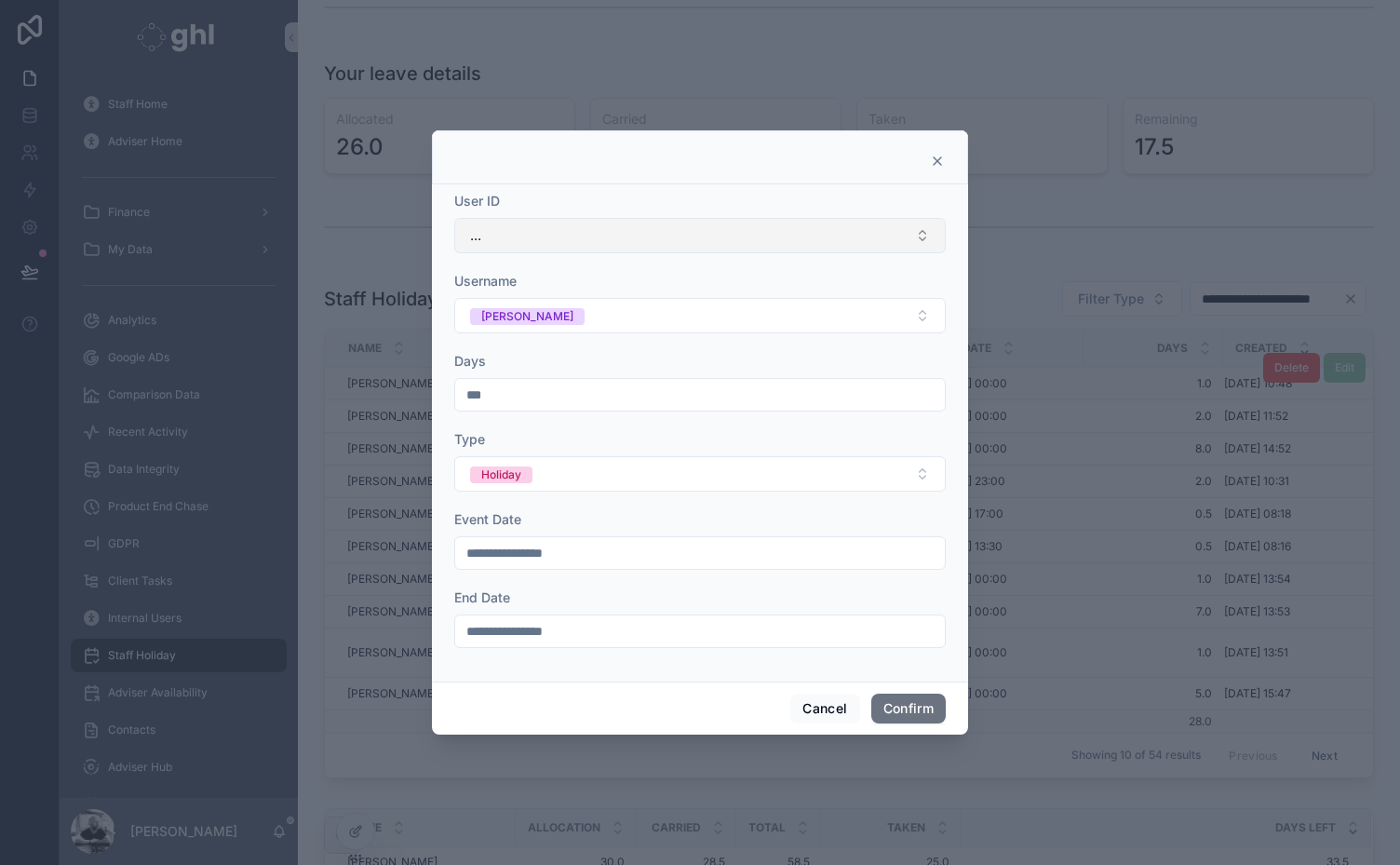
click at [664, 232] on button "..." at bounding box center [699, 235] width 491 height 36
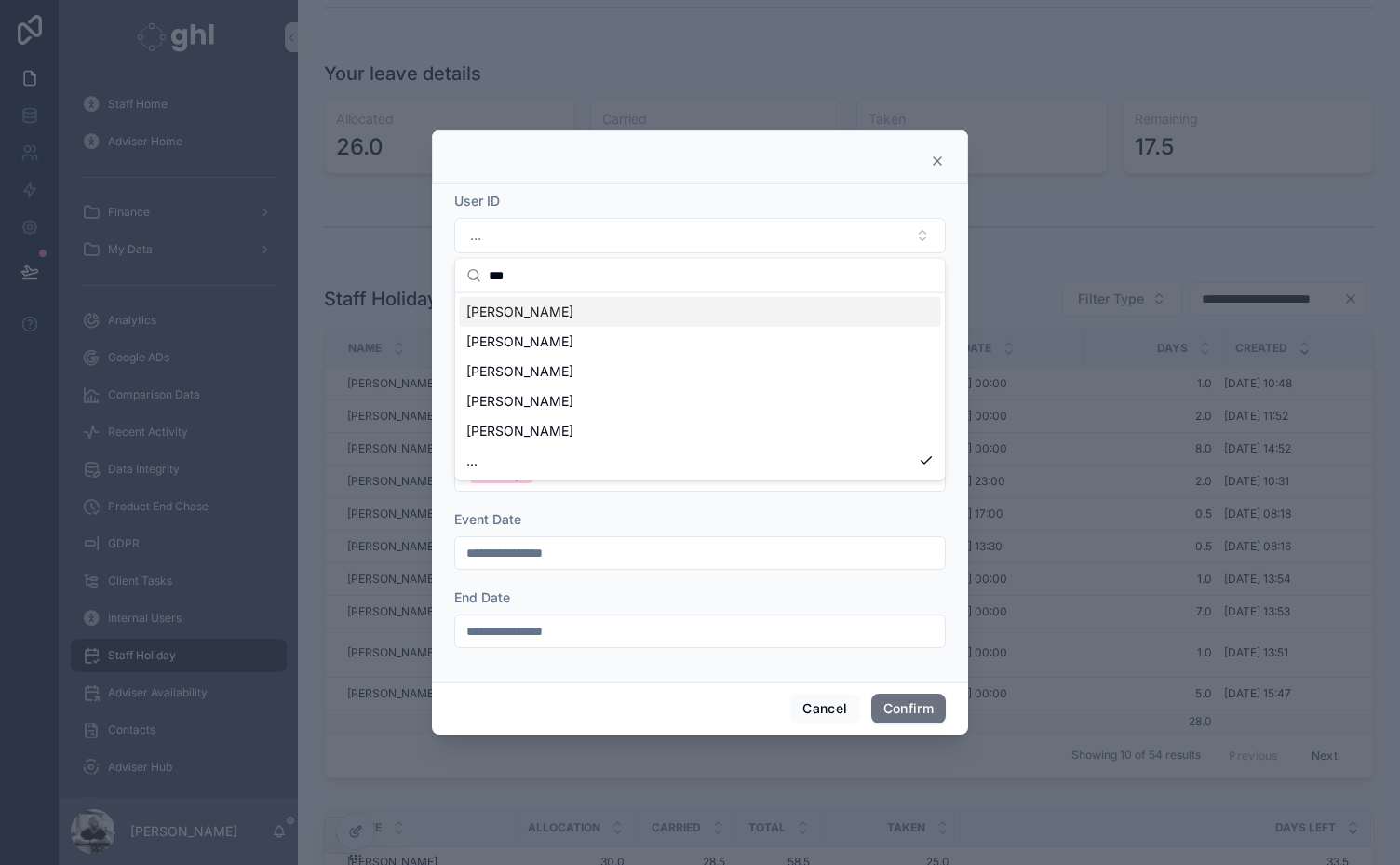
type input "***"
click at [537, 305] on span "Garrett Oreilly" at bounding box center [520, 311] width 107 height 19
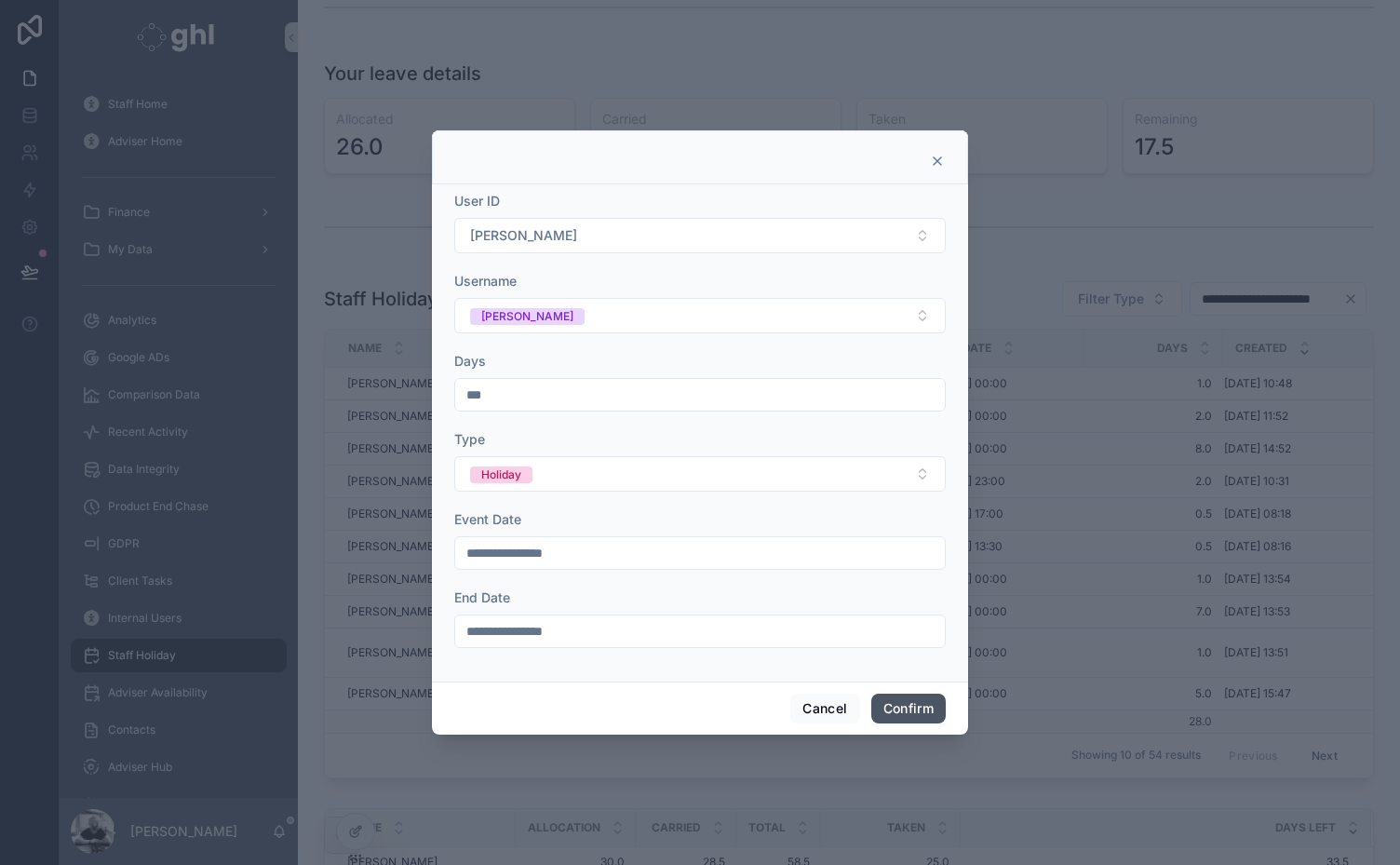
click at [913, 708] on button "Confirm" at bounding box center [908, 708] width 74 height 30
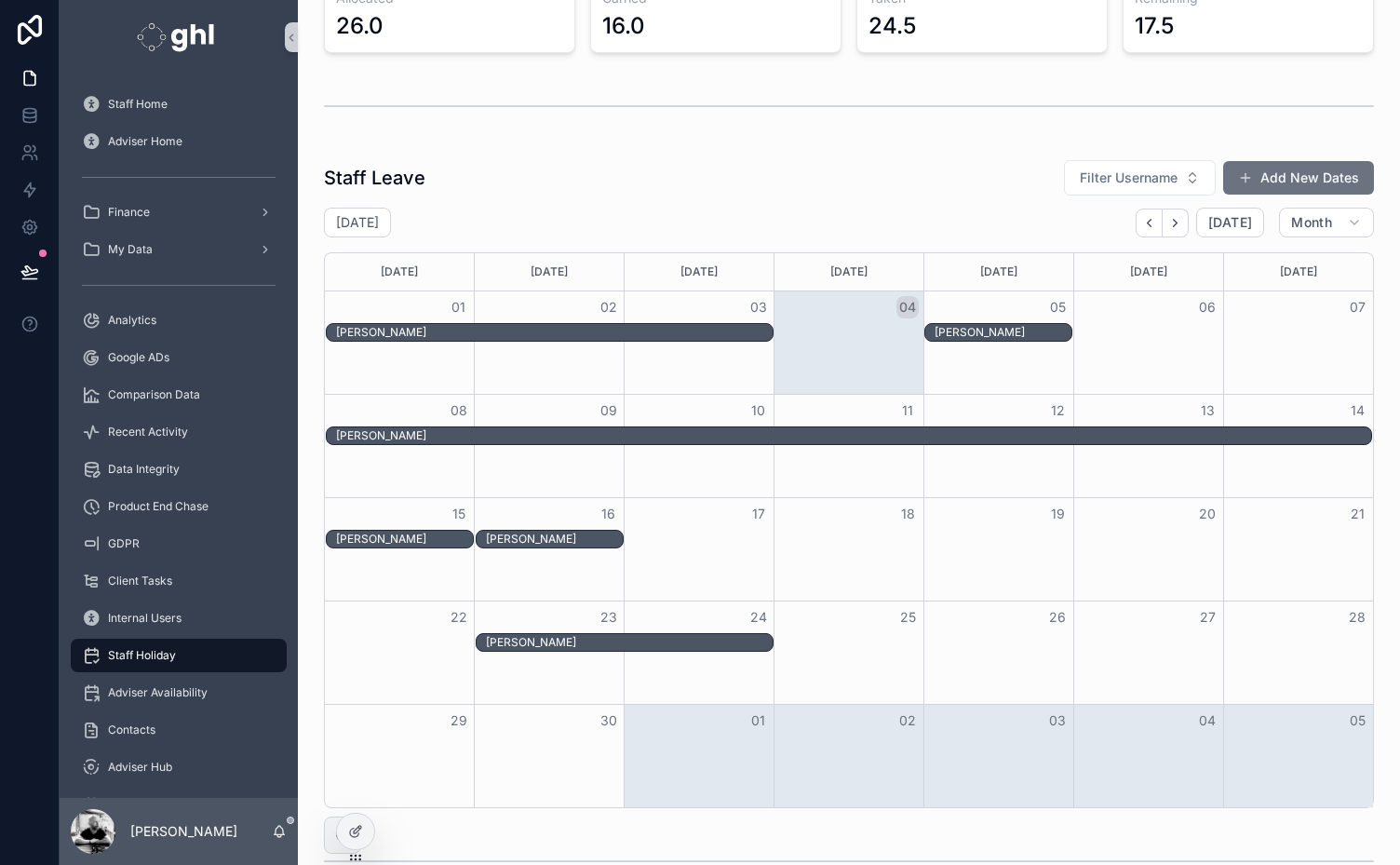
scroll to position [44, 0]
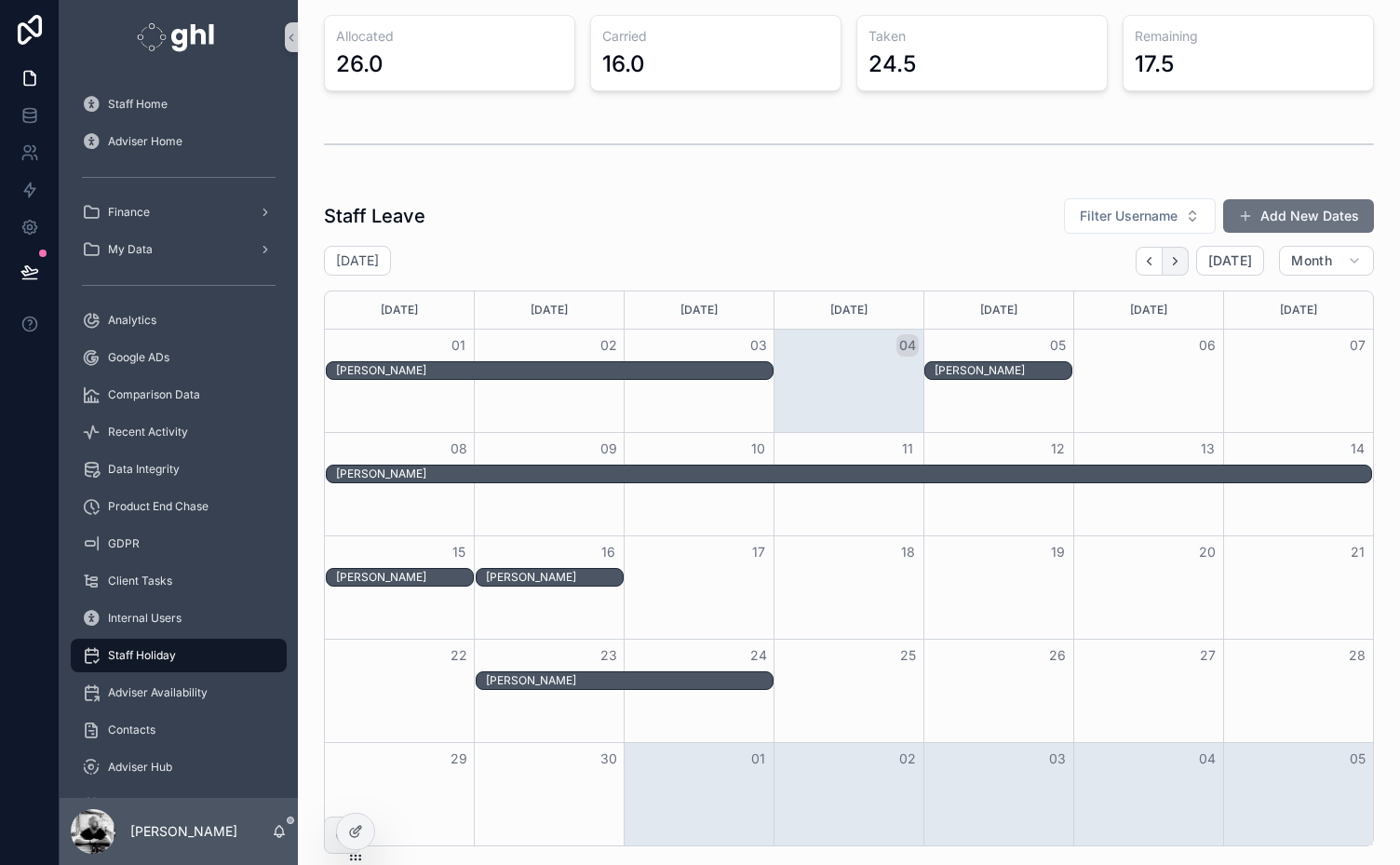
click at [1169, 259] on icon "Next" at bounding box center [1176, 261] width 14 height 14
